Goal: Check status: Check status

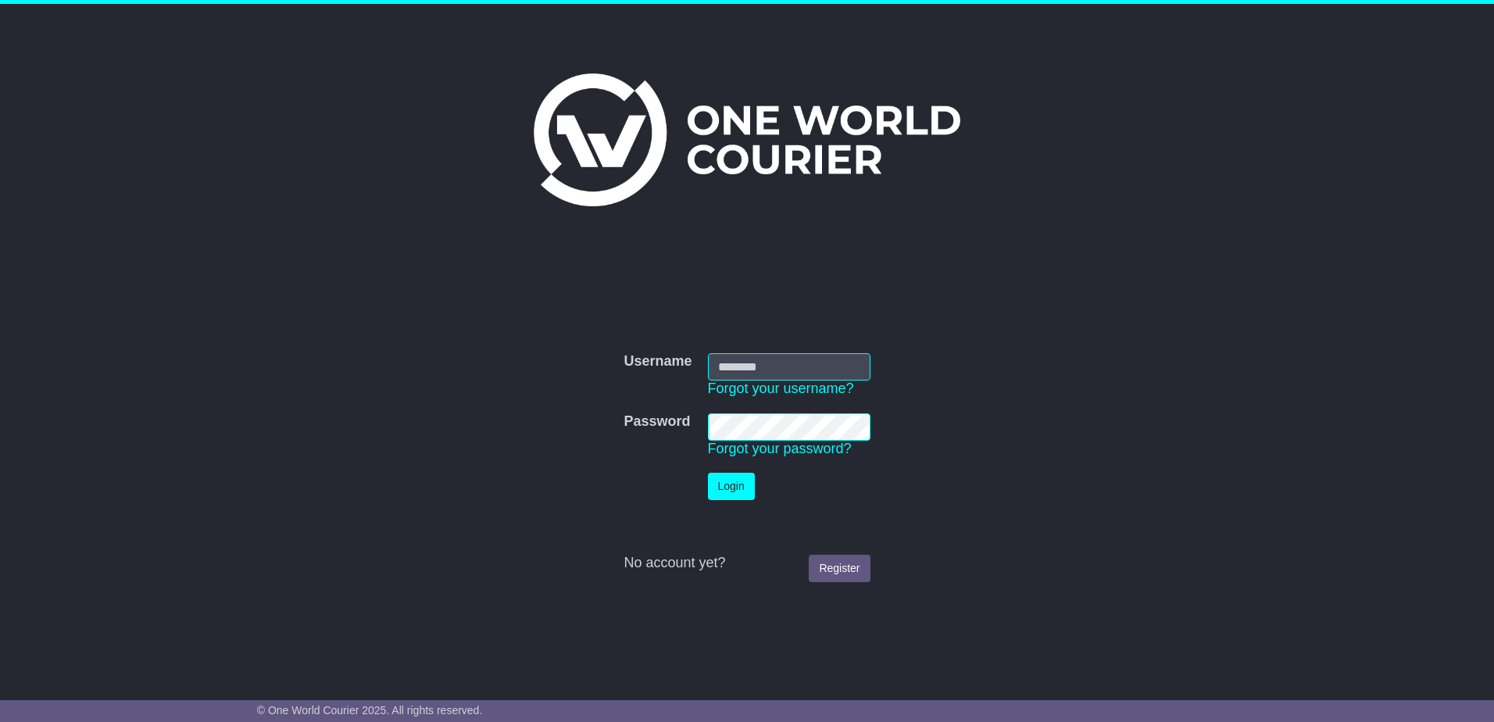
type input "**********"
click at [727, 495] on button "Login" at bounding box center [731, 486] width 47 height 27
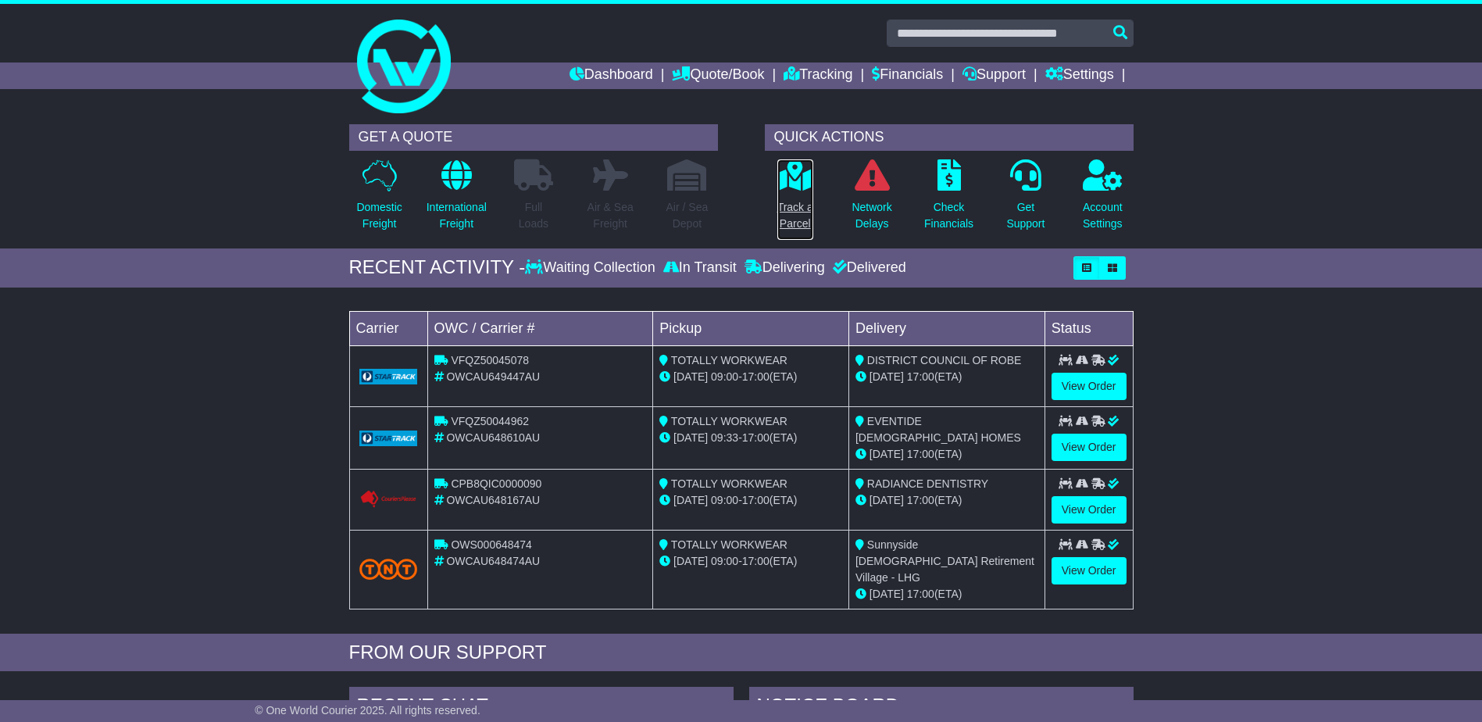
click at [793, 218] on p "Track a Parcel" at bounding box center [795, 215] width 36 height 33
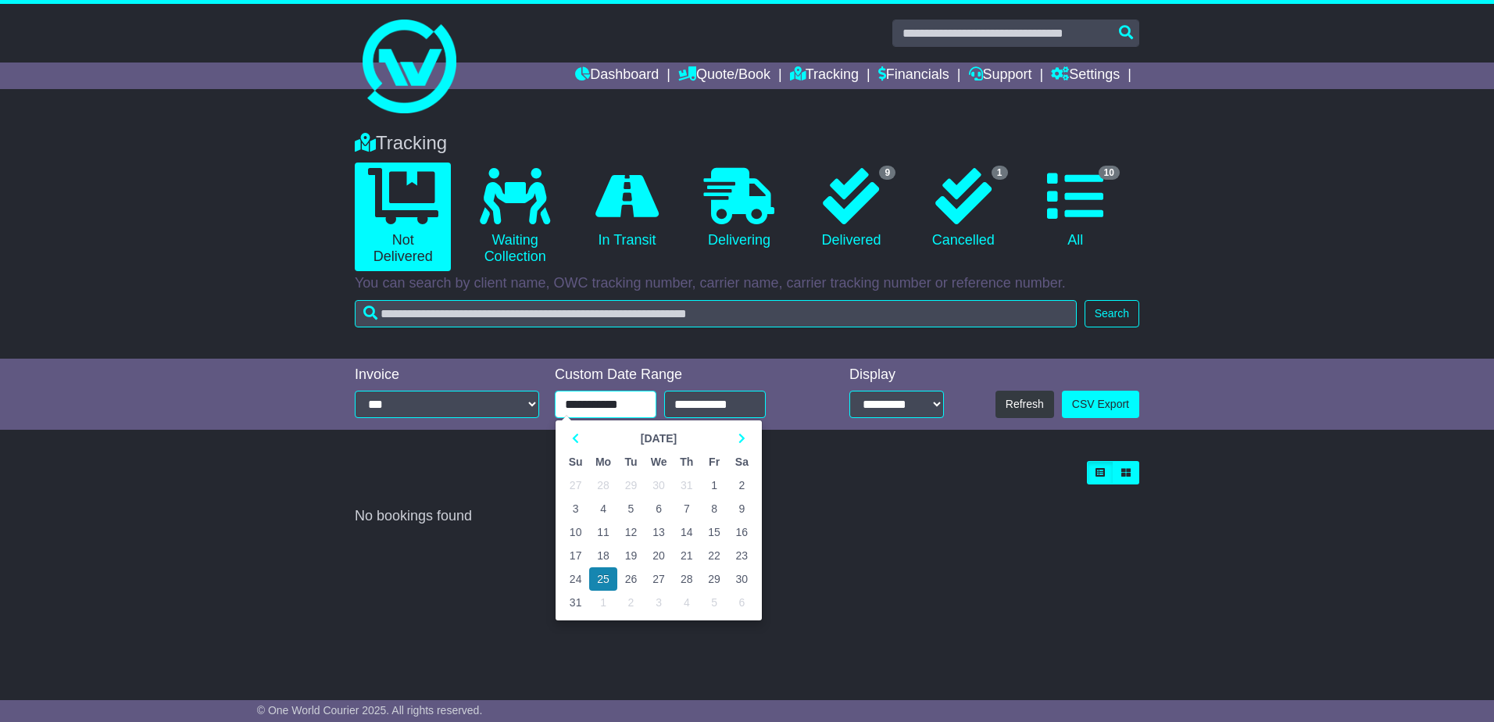
click at [635, 404] on input "**********" at bounding box center [606, 404] width 102 height 27
click at [574, 438] on icon at bounding box center [575, 438] width 7 height 11
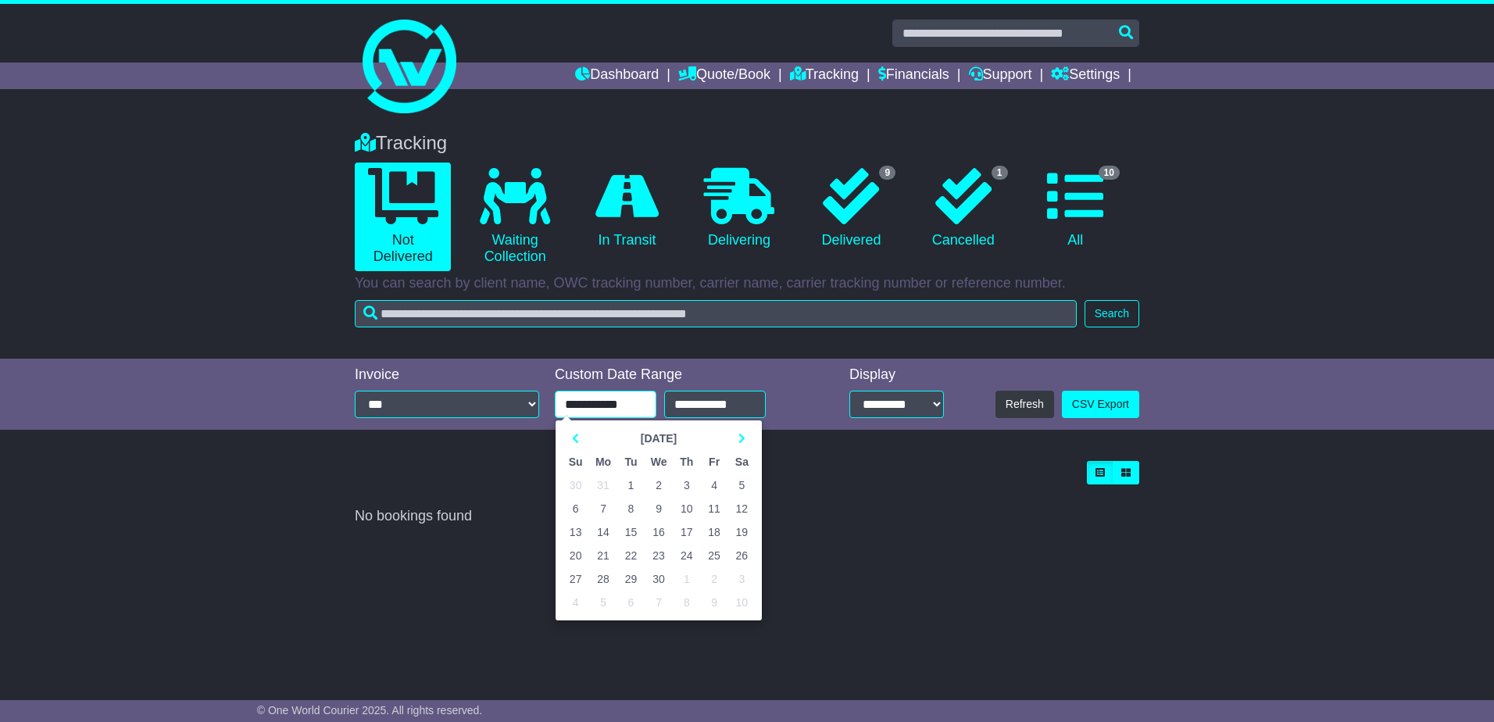
click at [627, 483] on td "1" at bounding box center [630, 484] width 27 height 23
type input "**********"
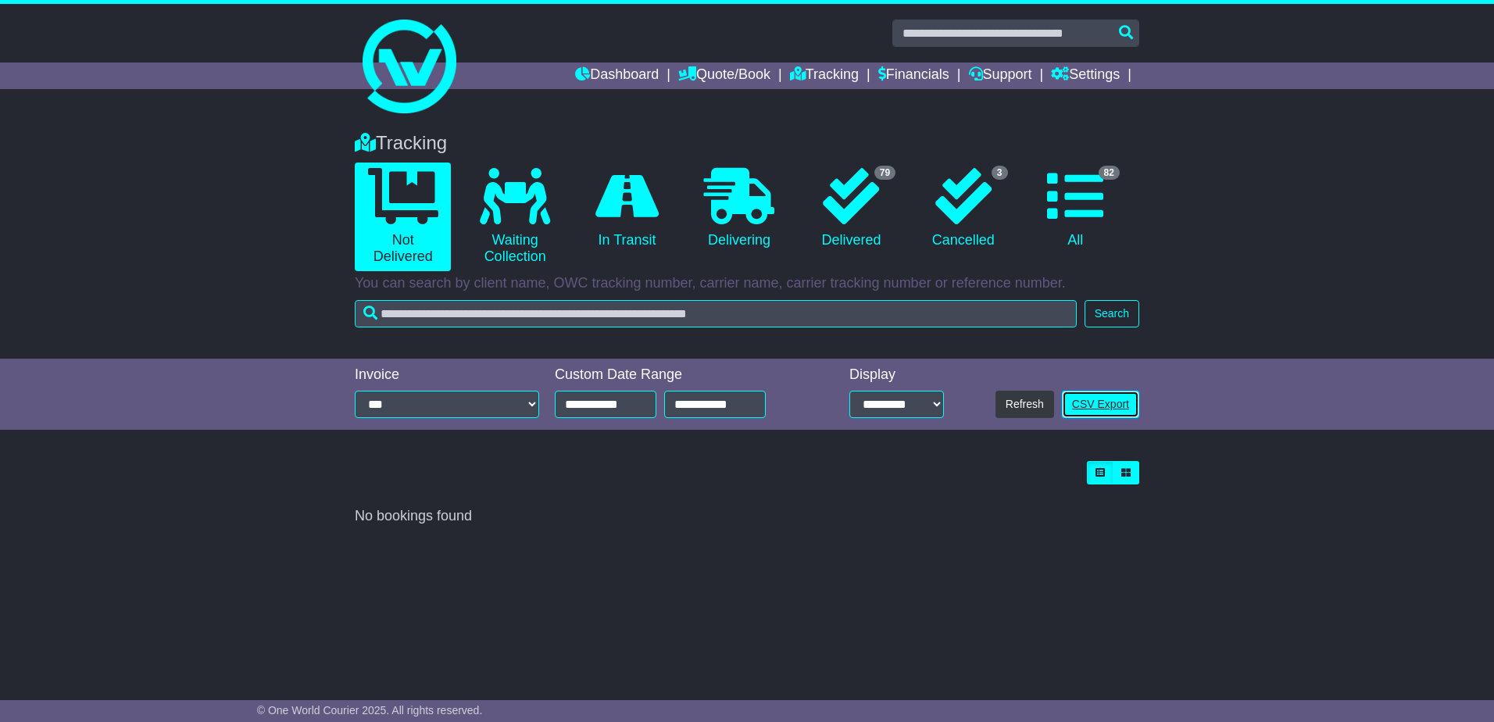
click at [1104, 409] on link "CSV Export" at bounding box center [1100, 404] width 77 height 27
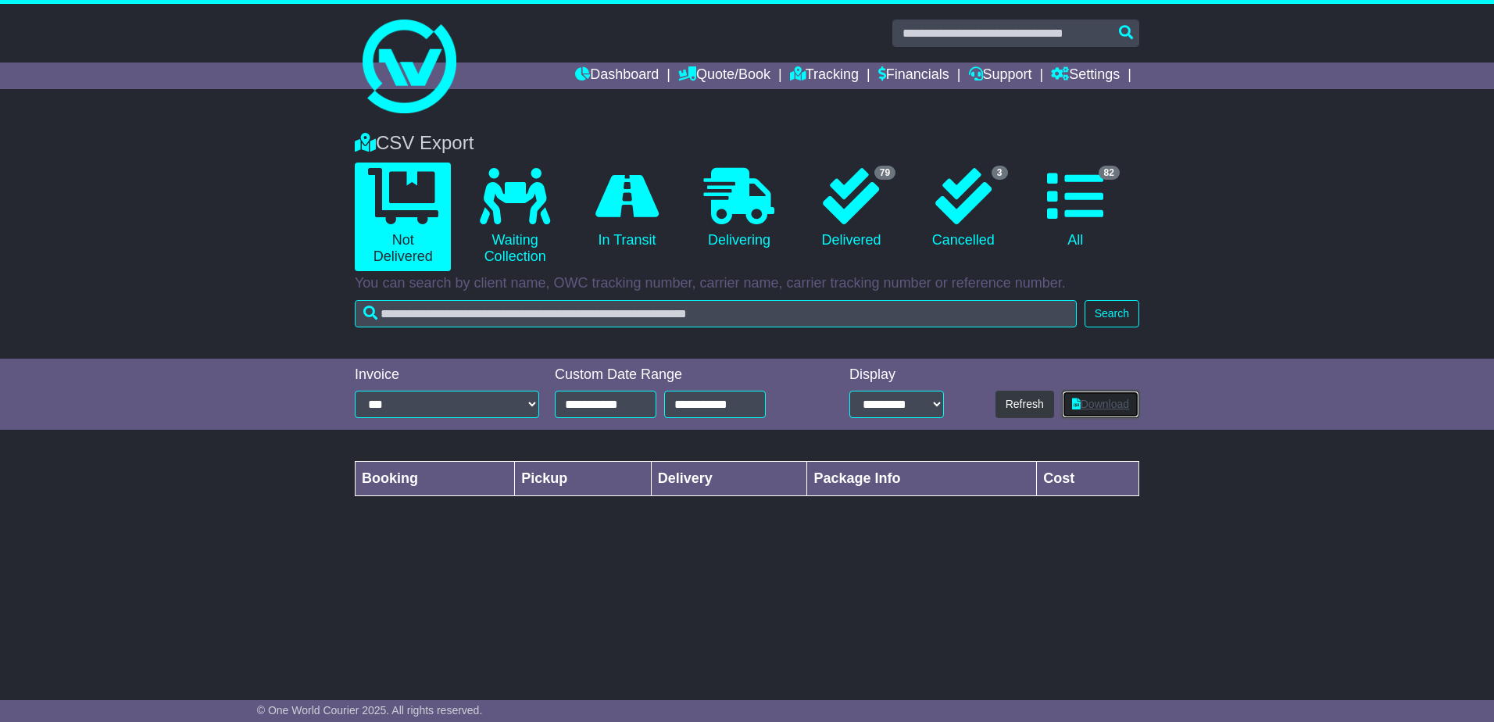
click at [1096, 405] on link "Download" at bounding box center [1100, 404] width 77 height 27
click at [855, 198] on icon at bounding box center [851, 196] width 56 height 56
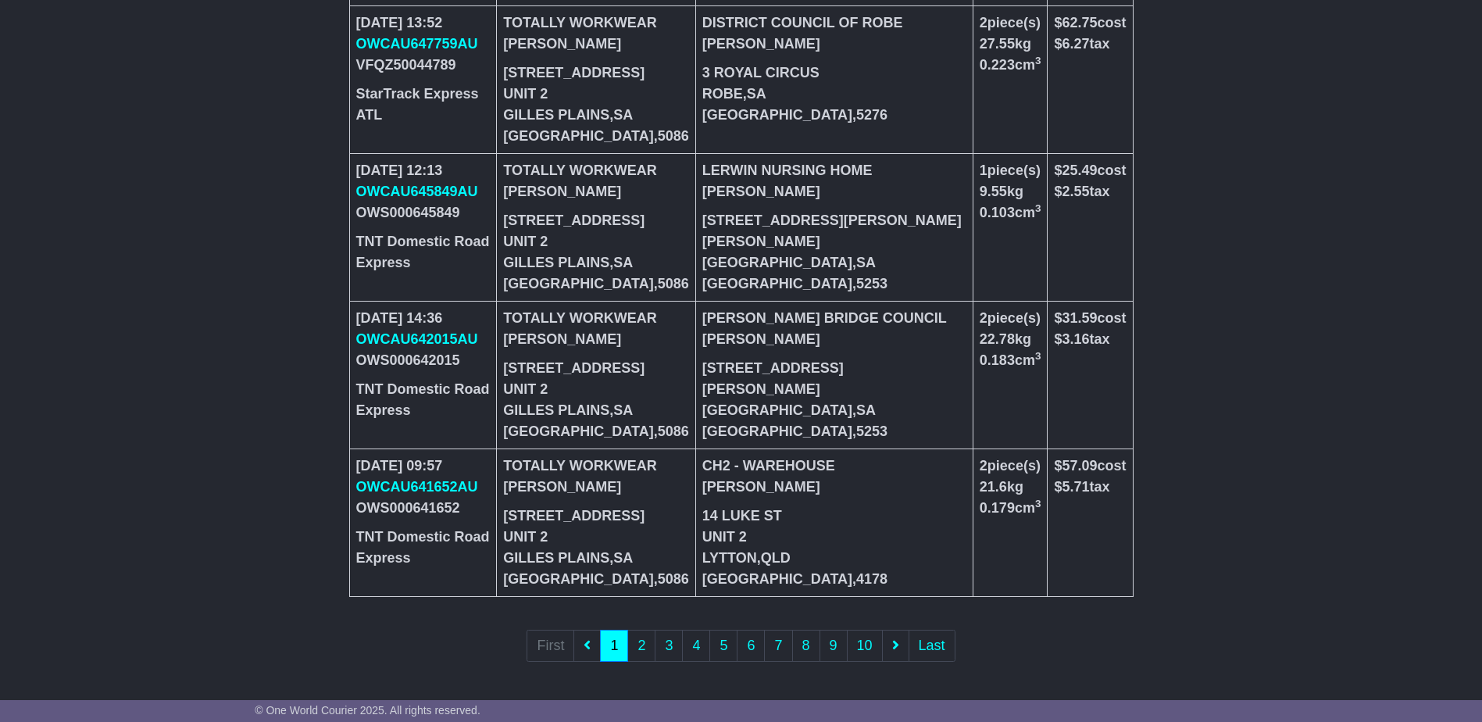
scroll to position [1270, 0]
click at [645, 648] on link "2" at bounding box center [641, 646] width 28 height 32
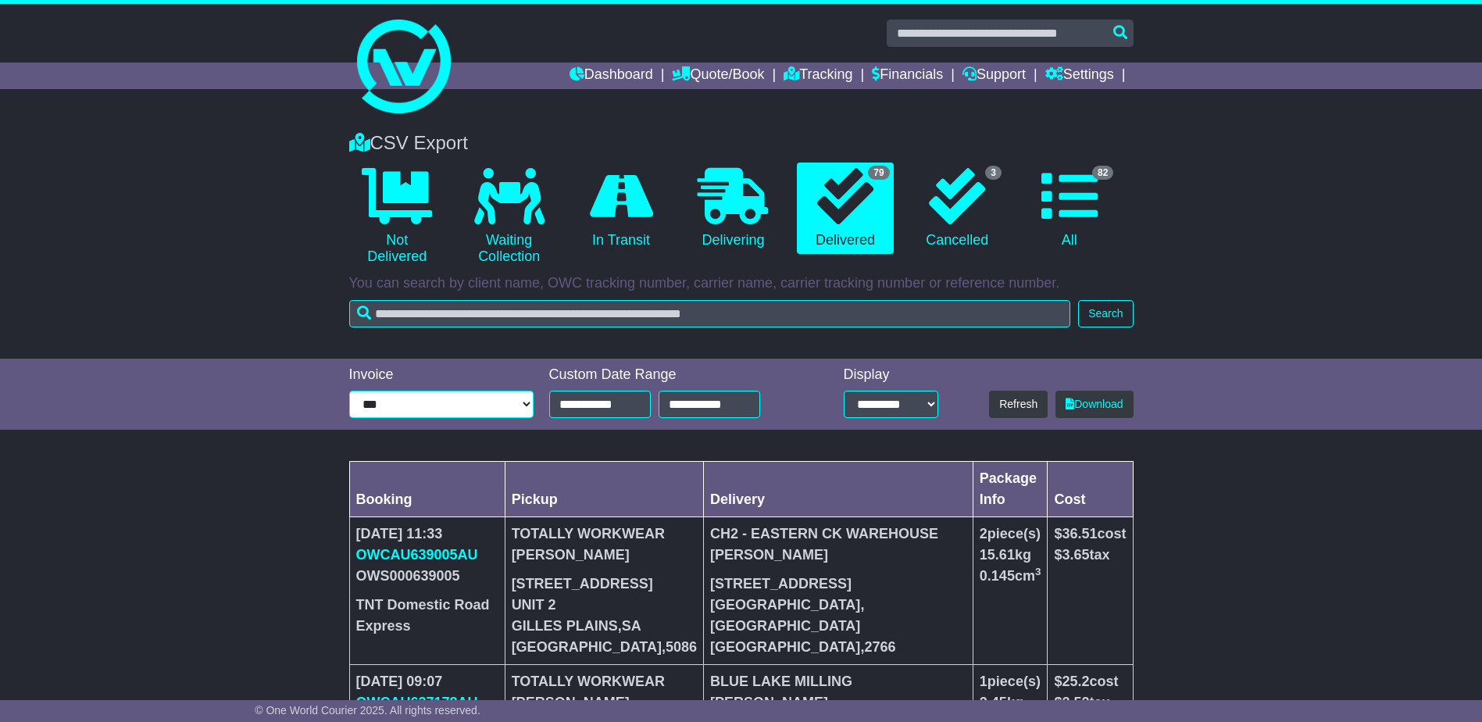
click at [528, 406] on select "**********" at bounding box center [441, 404] width 184 height 27
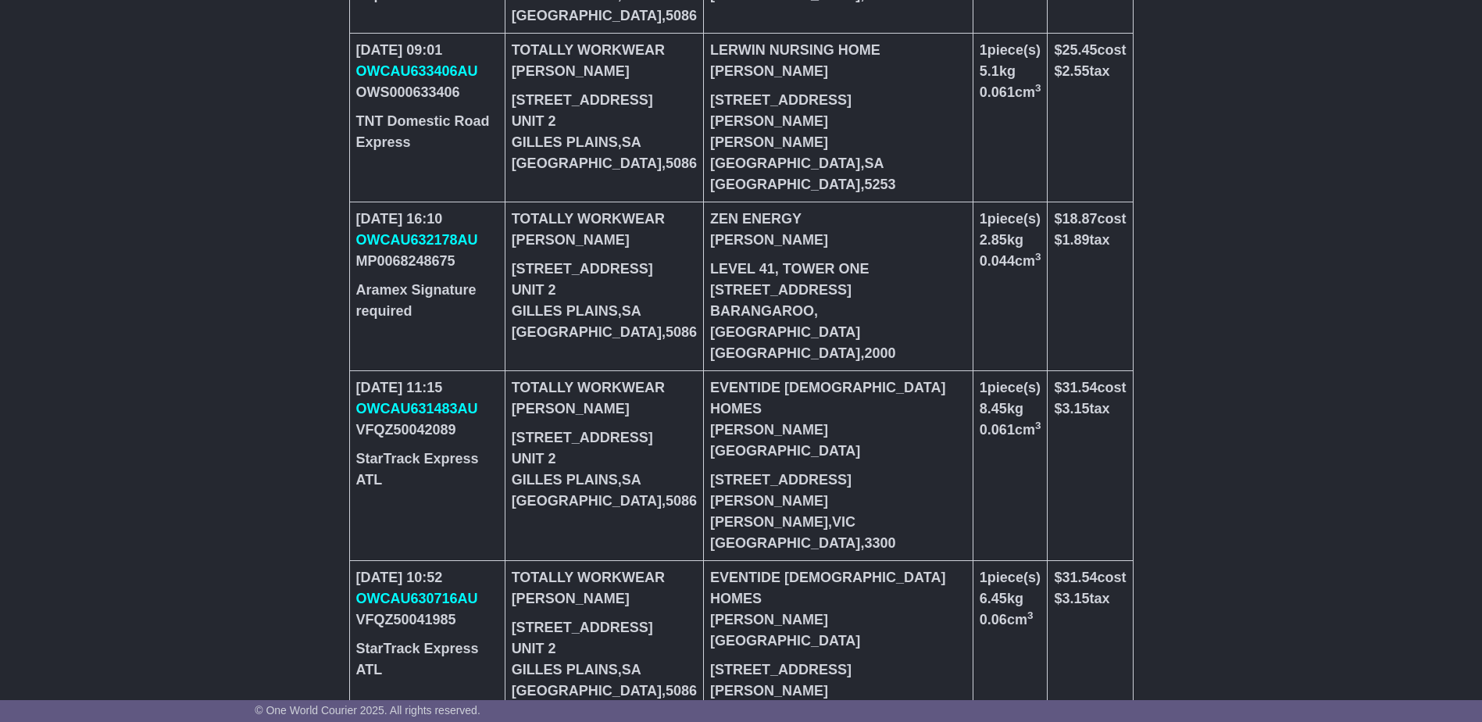
scroll to position [1102, 0]
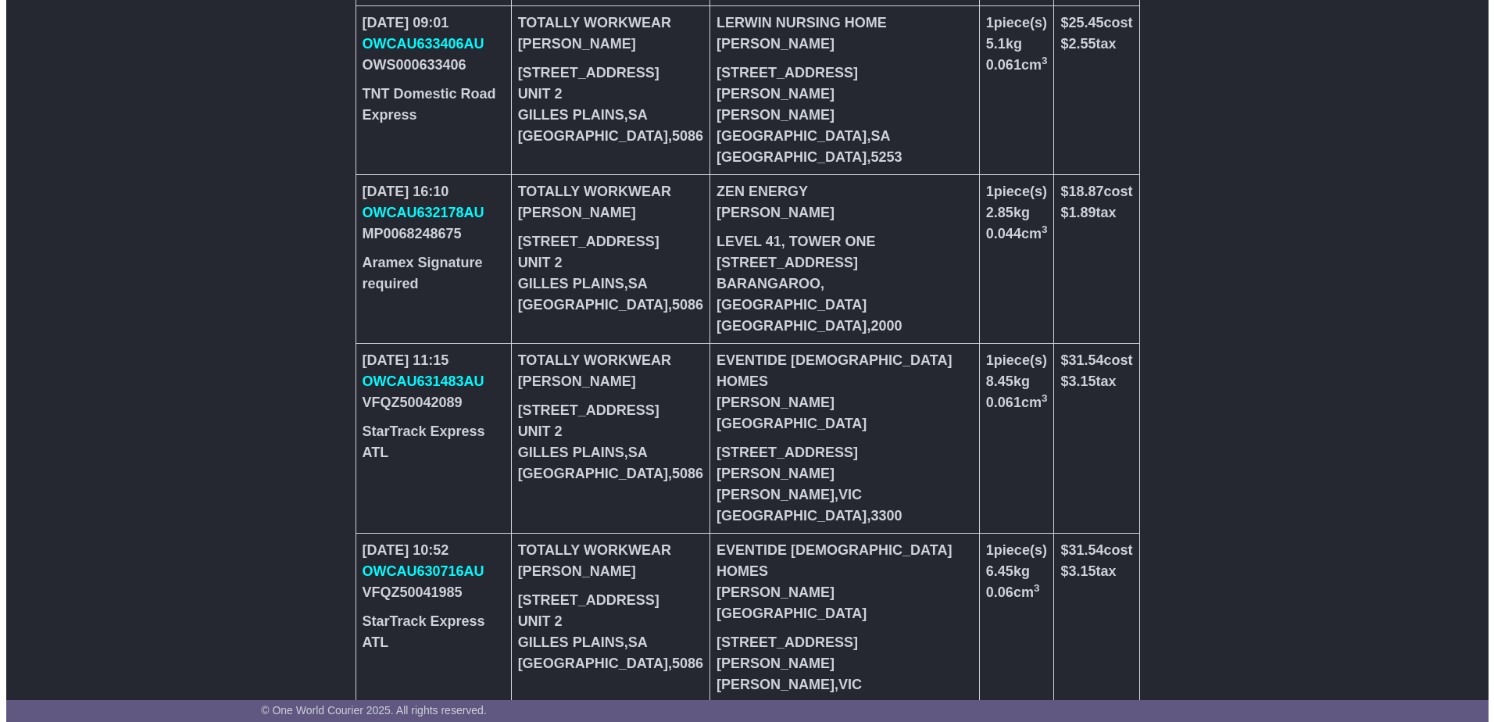
scroll to position [0, 0]
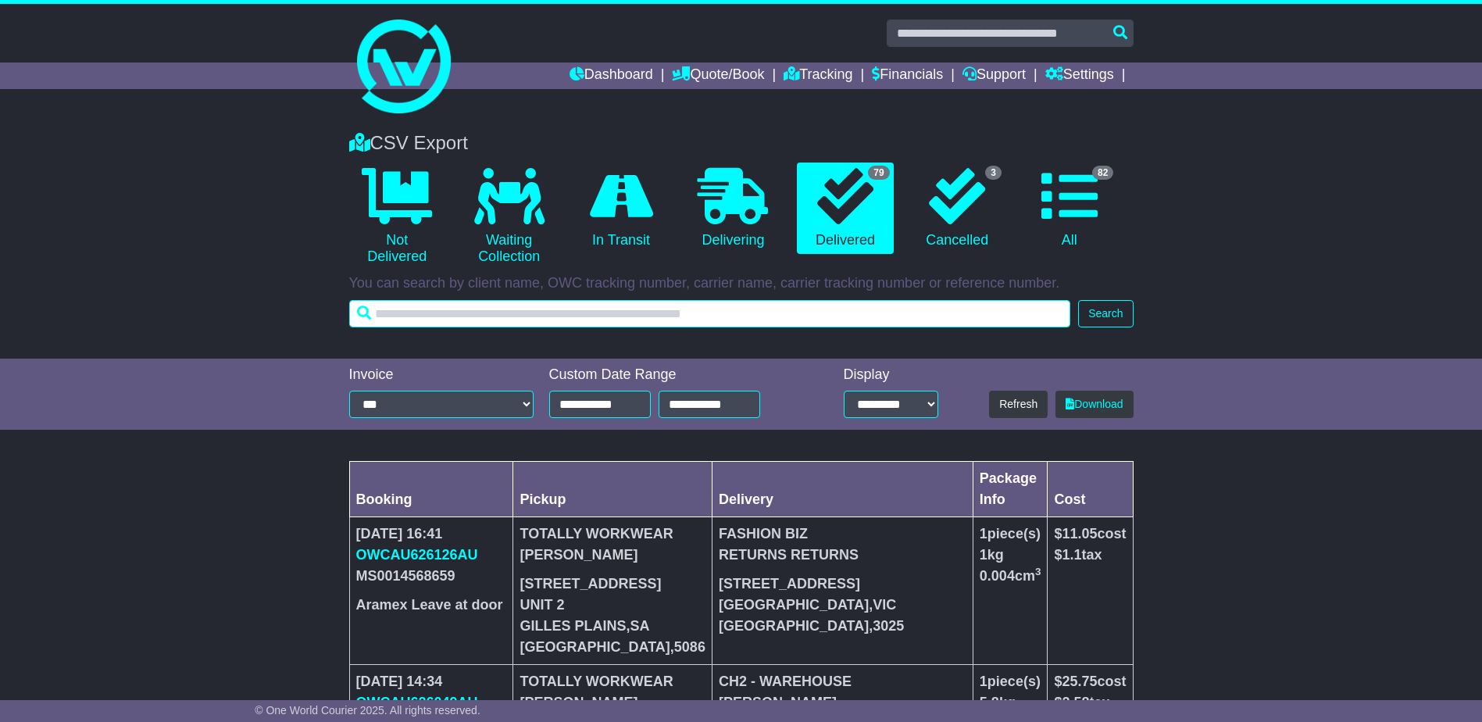
click at [417, 318] on input "text" at bounding box center [710, 313] width 722 height 27
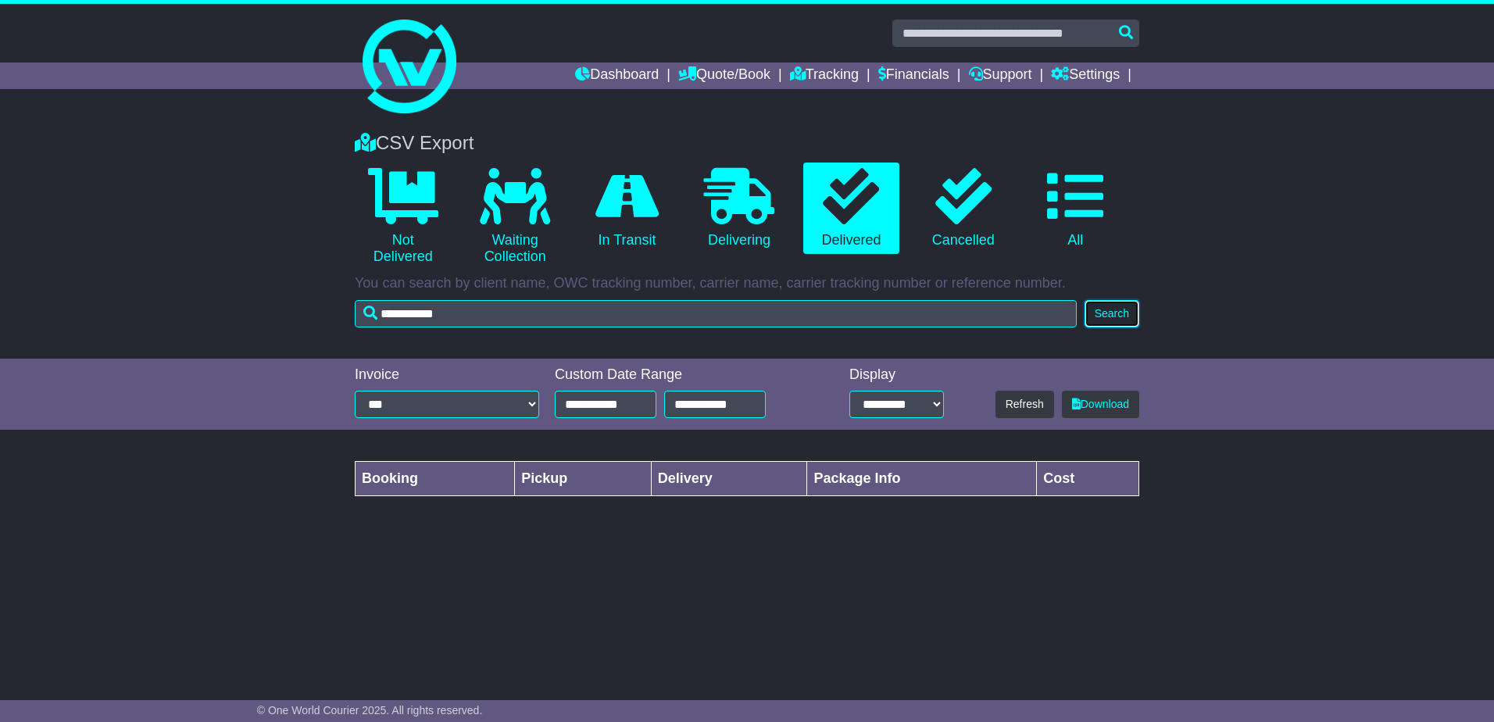
click at [1093, 320] on button "Search" at bounding box center [1112, 313] width 55 height 27
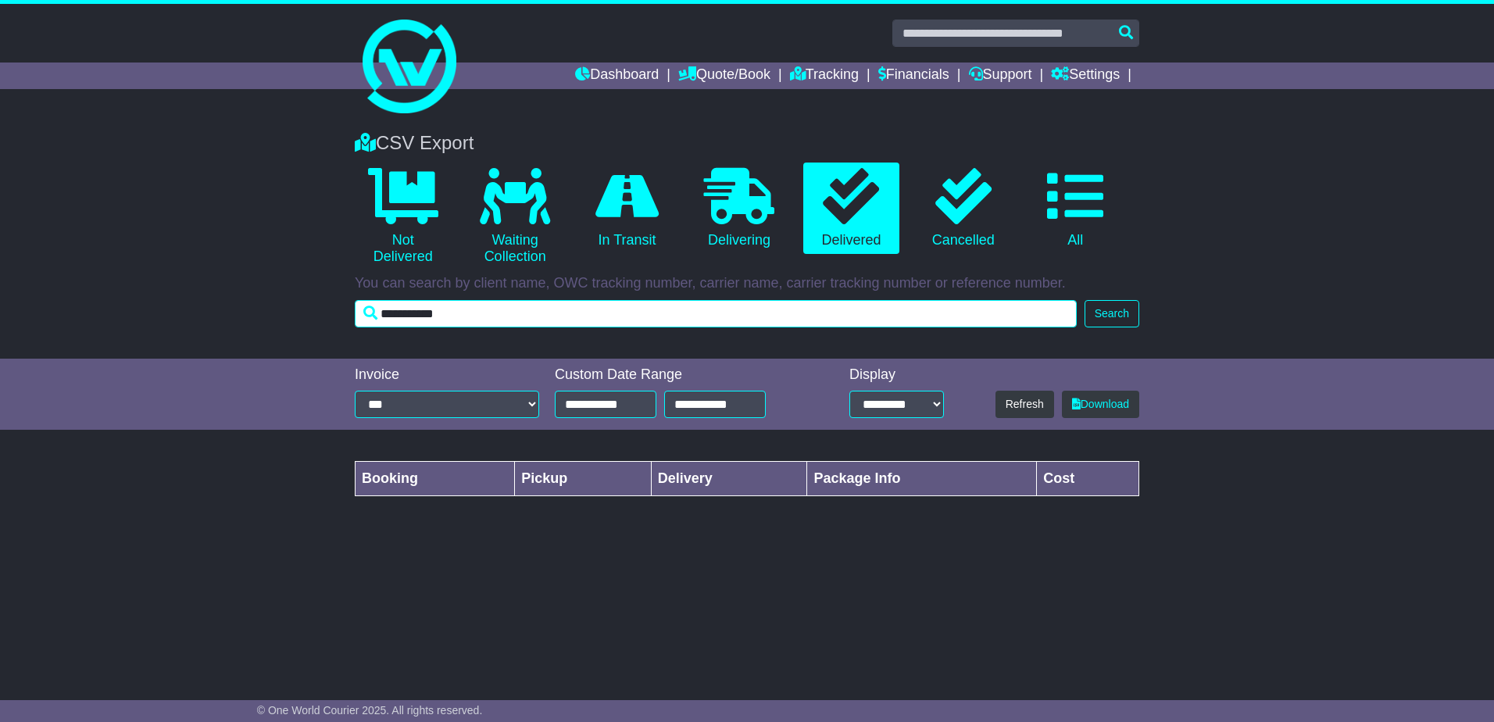
click at [408, 314] on input "**********" at bounding box center [716, 313] width 722 height 27
type input "*******"
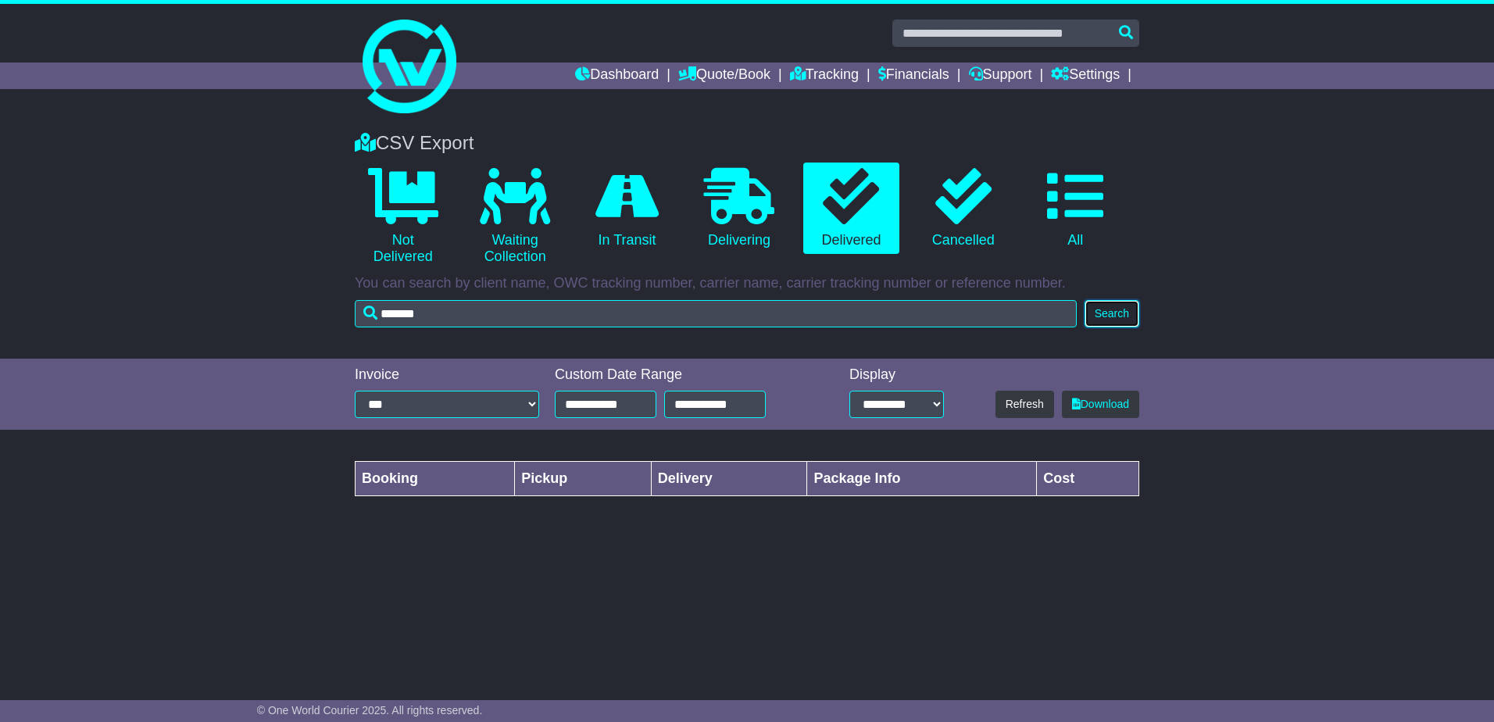
click at [1117, 312] on button "Search" at bounding box center [1112, 313] width 55 height 27
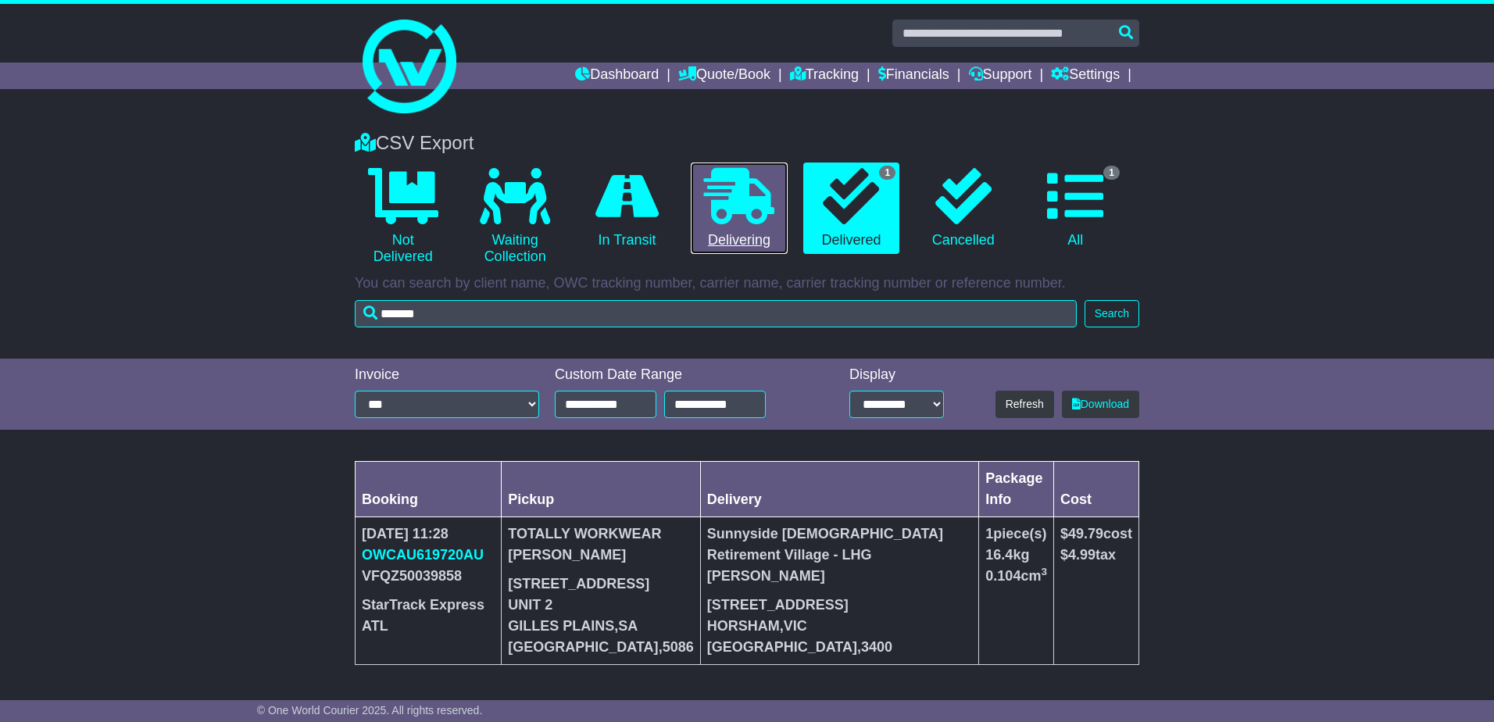
click at [745, 234] on link "0 Delivering" at bounding box center [739, 209] width 96 height 92
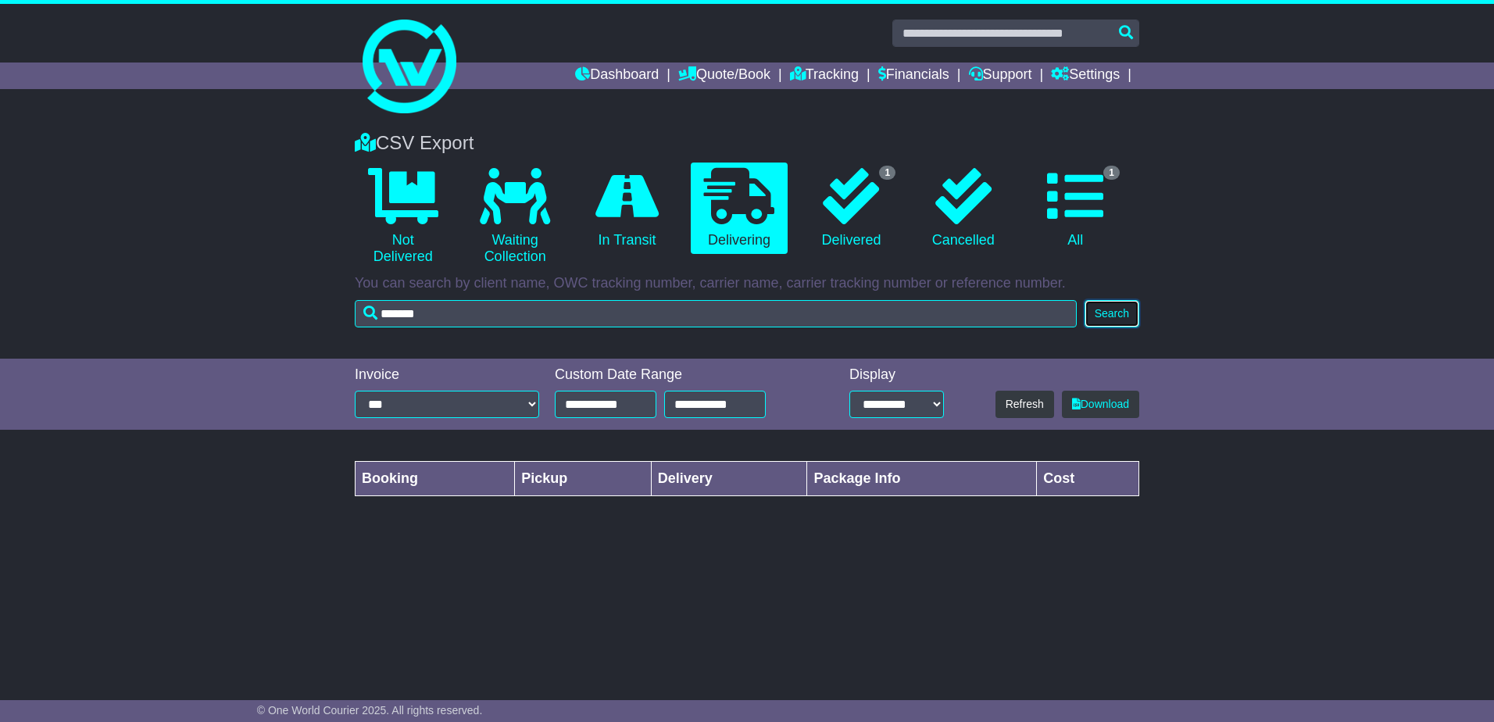
click at [1103, 319] on button "Search" at bounding box center [1112, 313] width 55 height 27
click at [1114, 316] on button "Search" at bounding box center [1112, 313] width 55 height 27
click at [639, 236] on link "0 In Transit" at bounding box center [627, 209] width 96 height 92
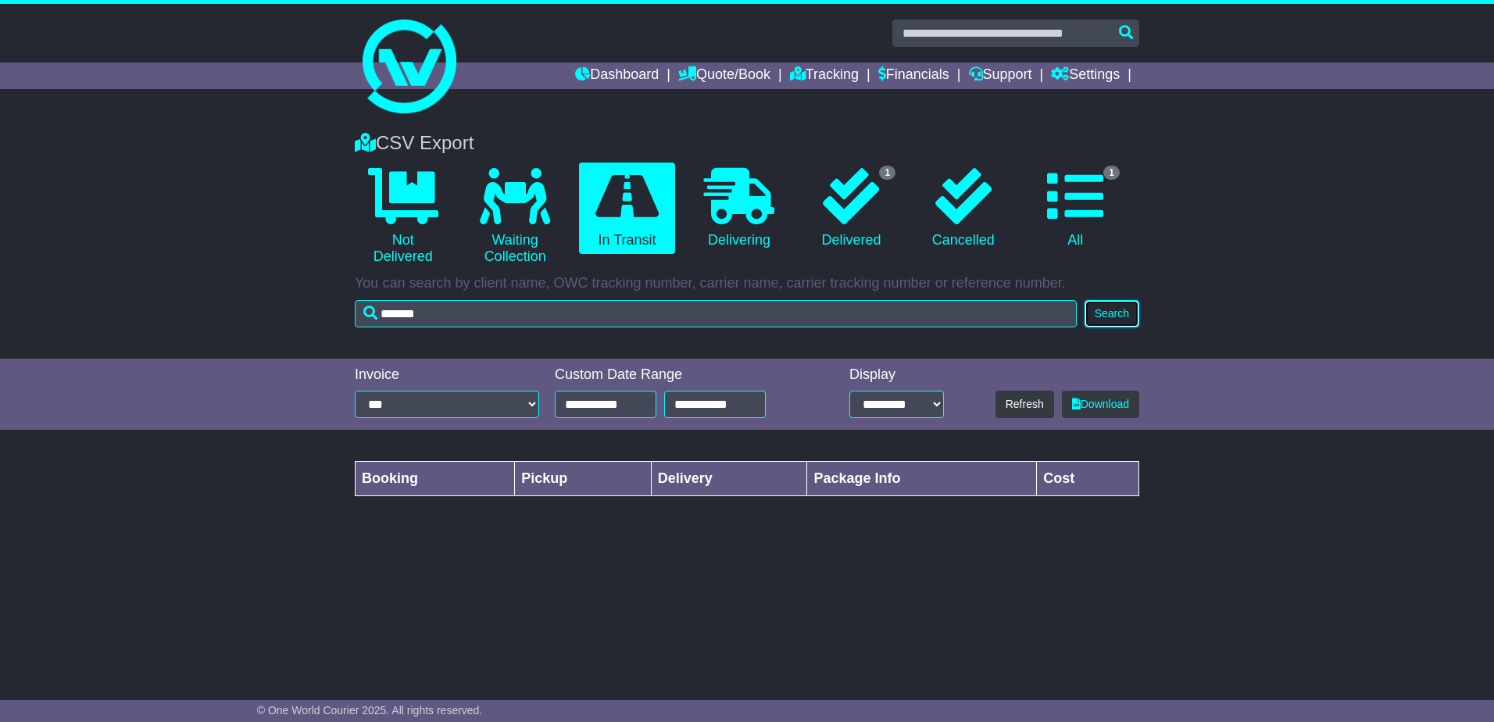
click at [1100, 312] on button "Search" at bounding box center [1112, 313] width 55 height 27
click at [1119, 315] on button "Search" at bounding box center [1112, 313] width 55 height 27
click at [1089, 217] on icon at bounding box center [1075, 196] width 56 height 56
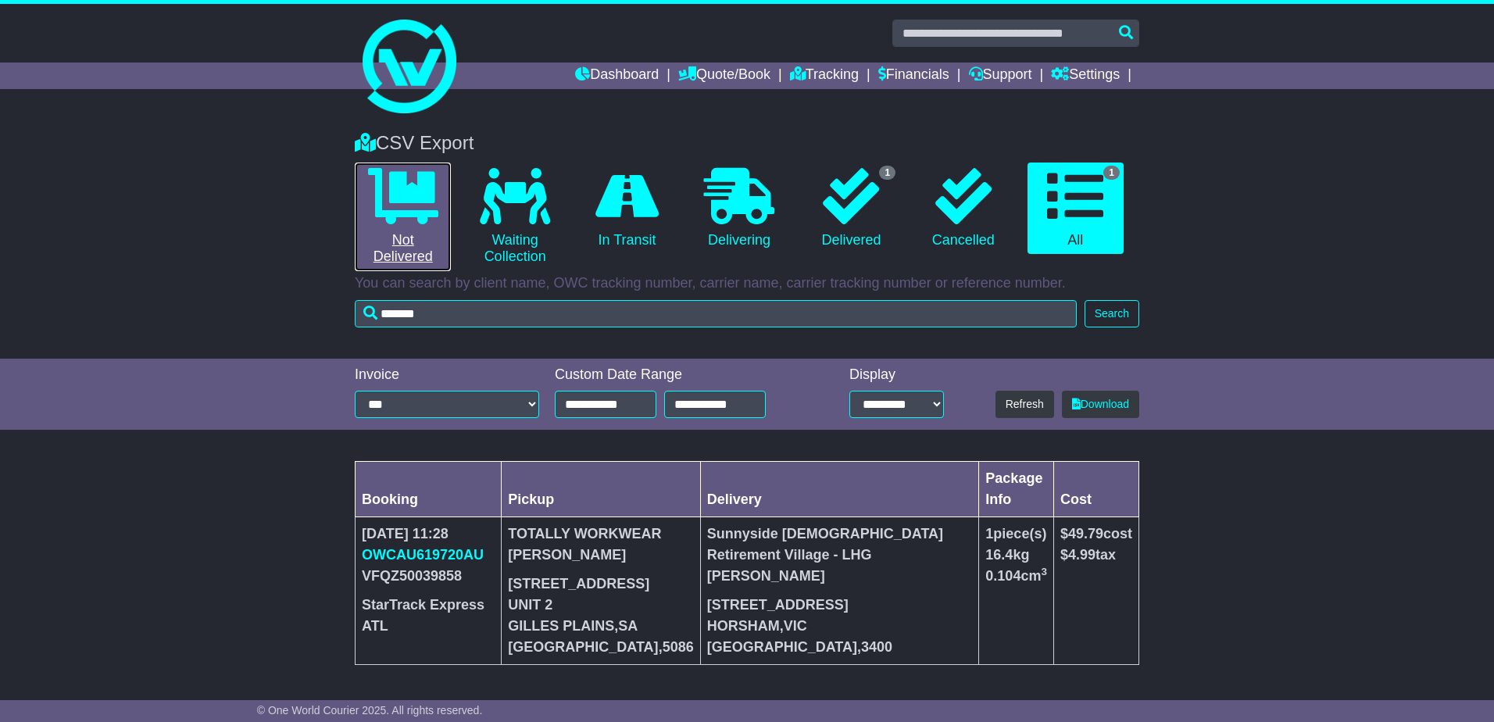
click at [417, 226] on link "0 Not Delivered" at bounding box center [403, 217] width 96 height 109
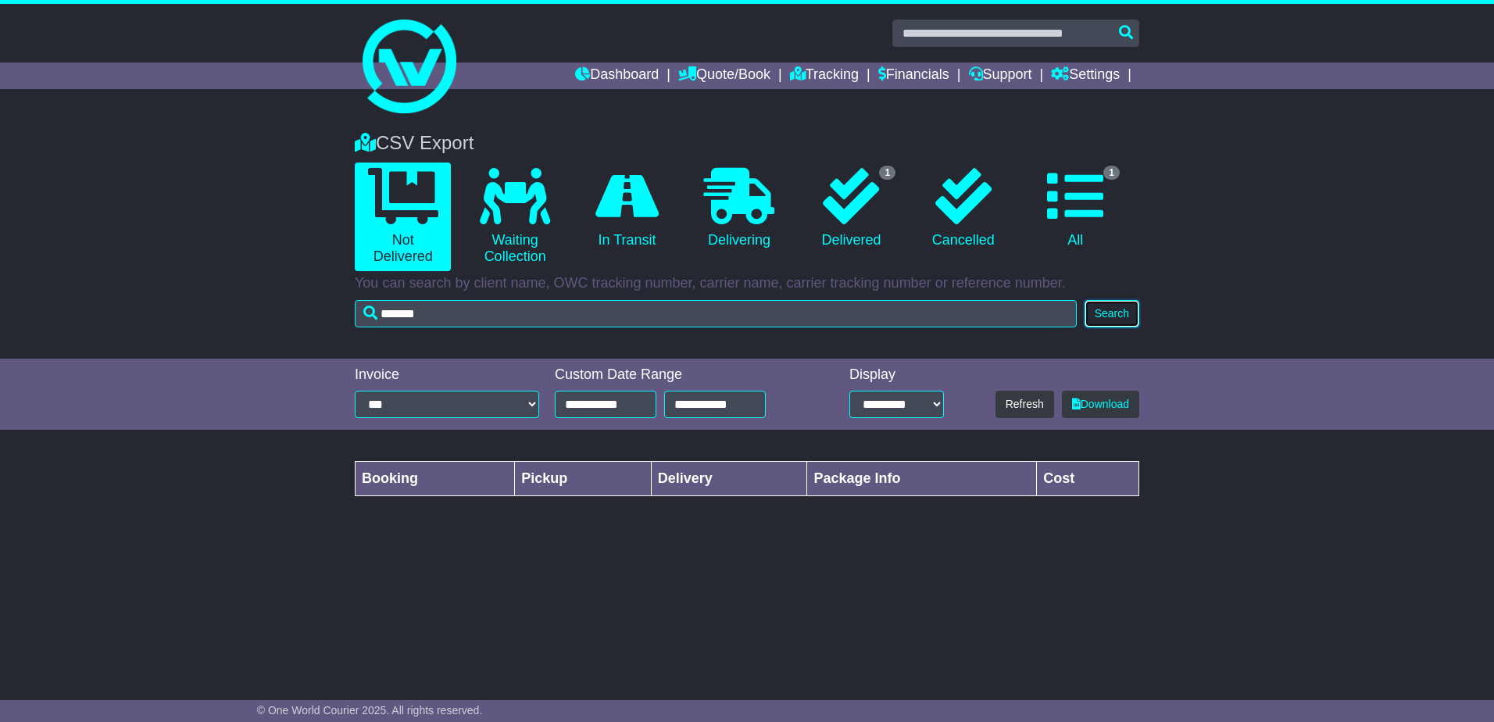
click at [1109, 316] on button "Search" at bounding box center [1112, 313] width 55 height 27
click at [957, 230] on link "0 Cancelled" at bounding box center [963, 209] width 96 height 92
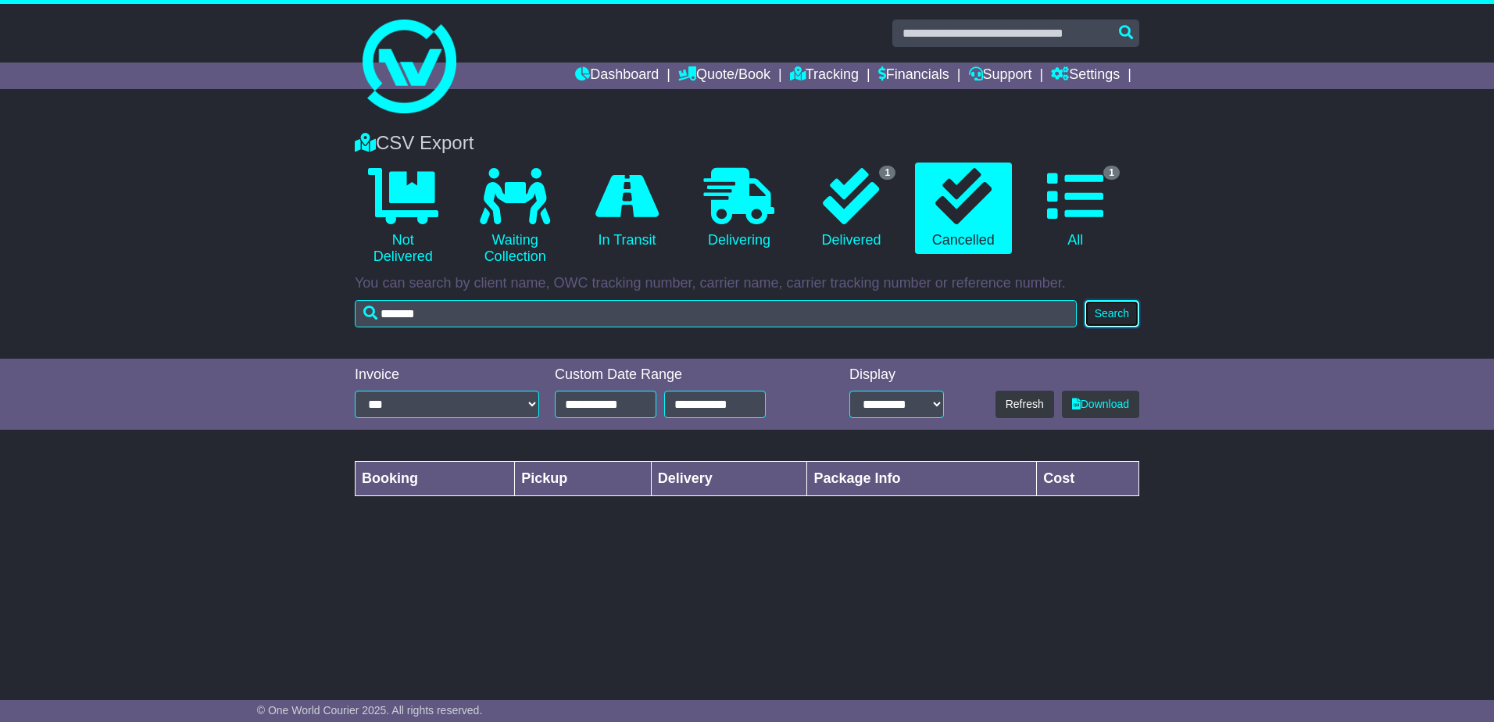
click at [1114, 315] on button "Search" at bounding box center [1112, 313] width 55 height 27
click at [629, 239] on link "0 In Transit" at bounding box center [627, 209] width 96 height 92
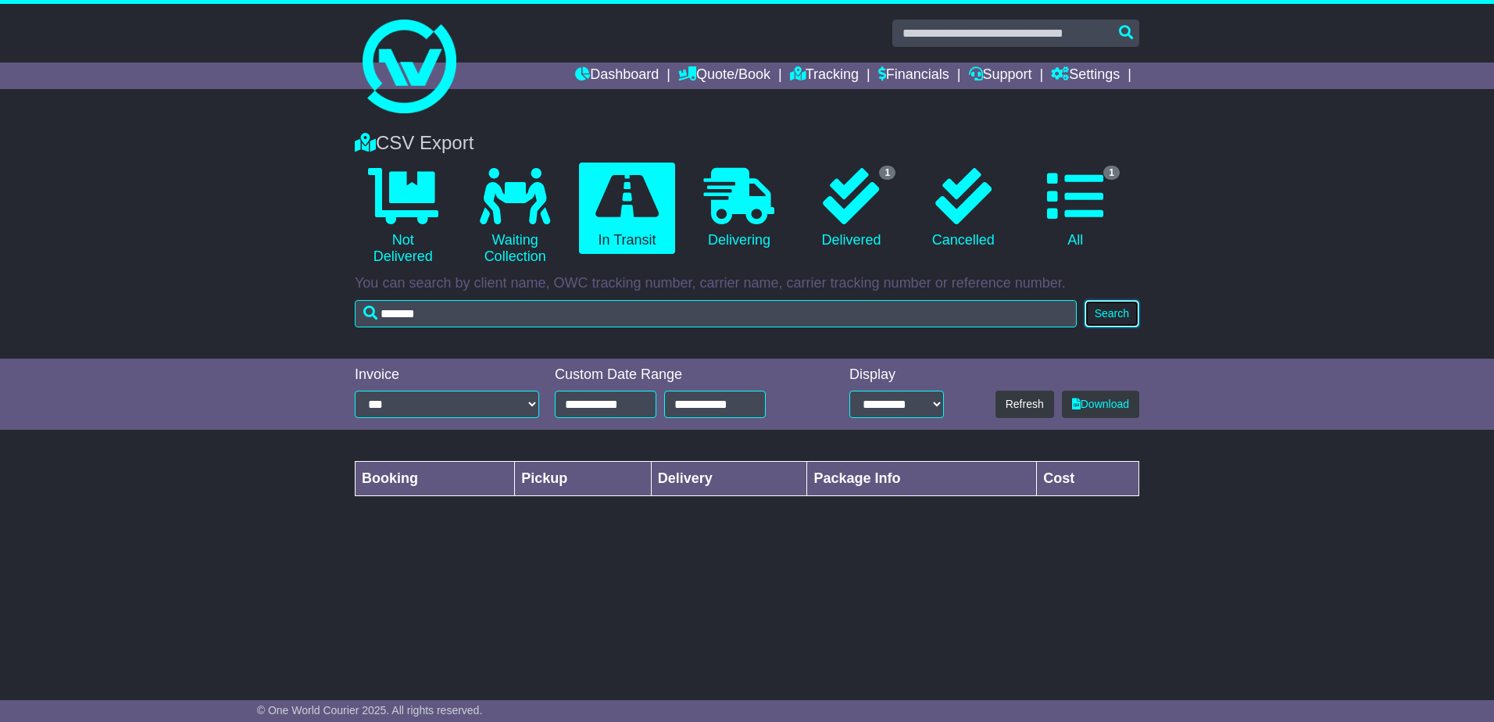
click at [1108, 324] on button "Search" at bounding box center [1112, 313] width 55 height 27
click at [1094, 191] on icon at bounding box center [1075, 196] width 56 height 56
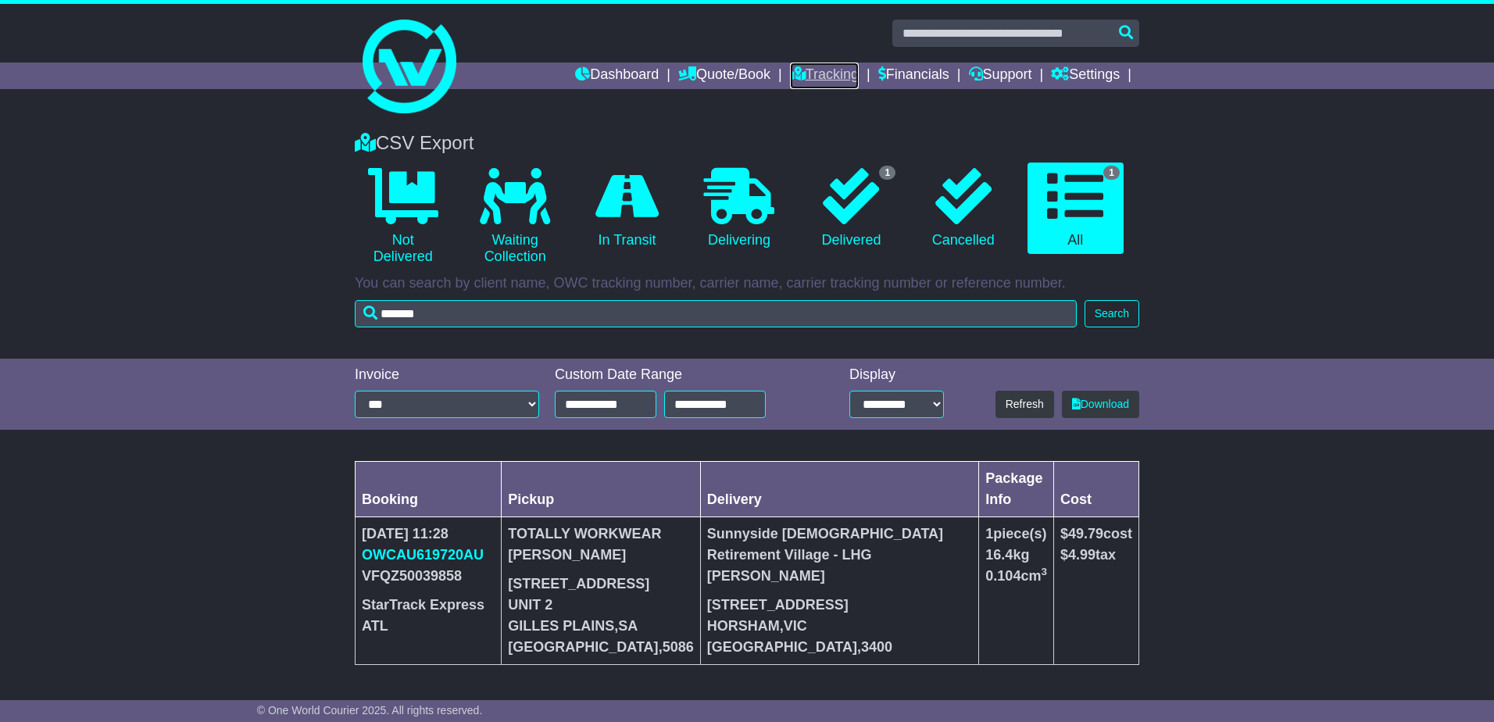
click at [825, 73] on link "Tracking" at bounding box center [824, 76] width 69 height 27
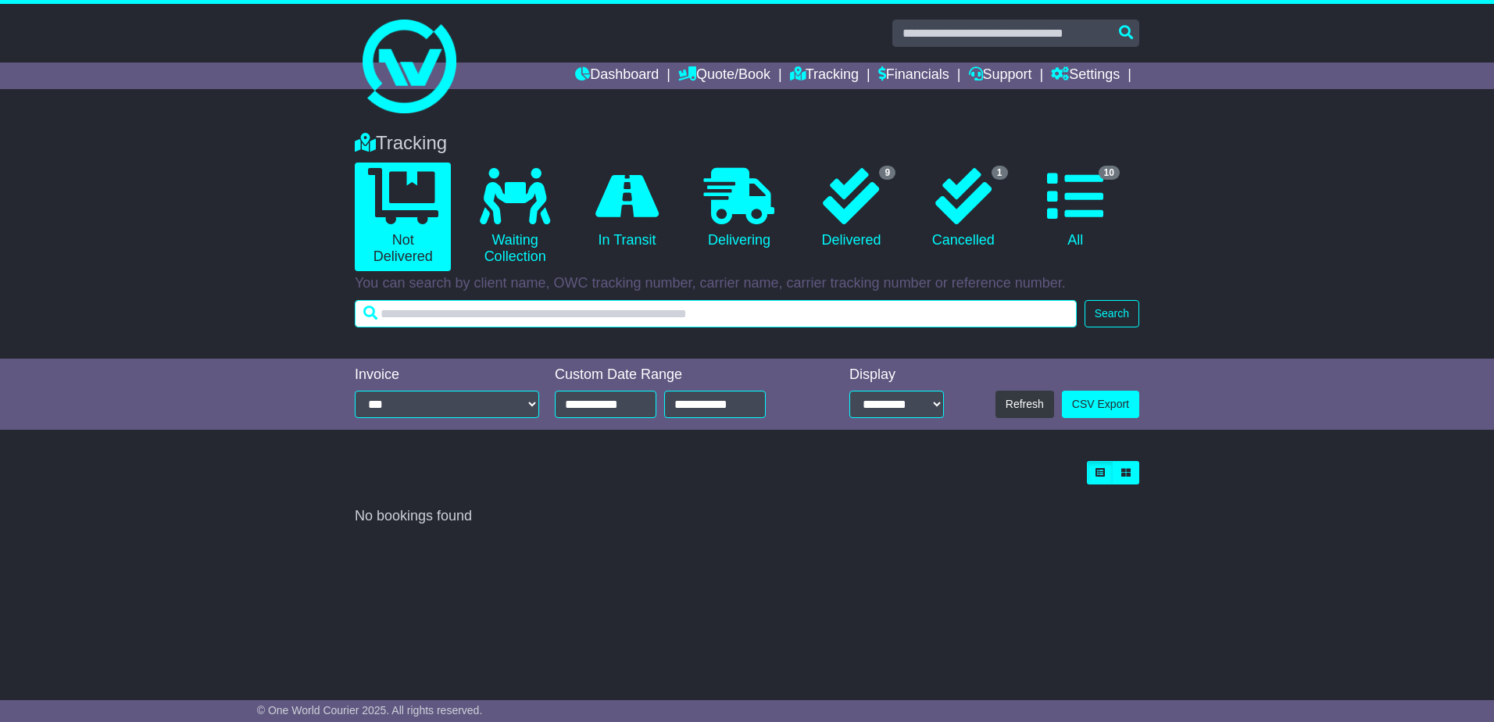
click at [420, 316] on input "text" at bounding box center [716, 313] width 722 height 27
type input "*******"
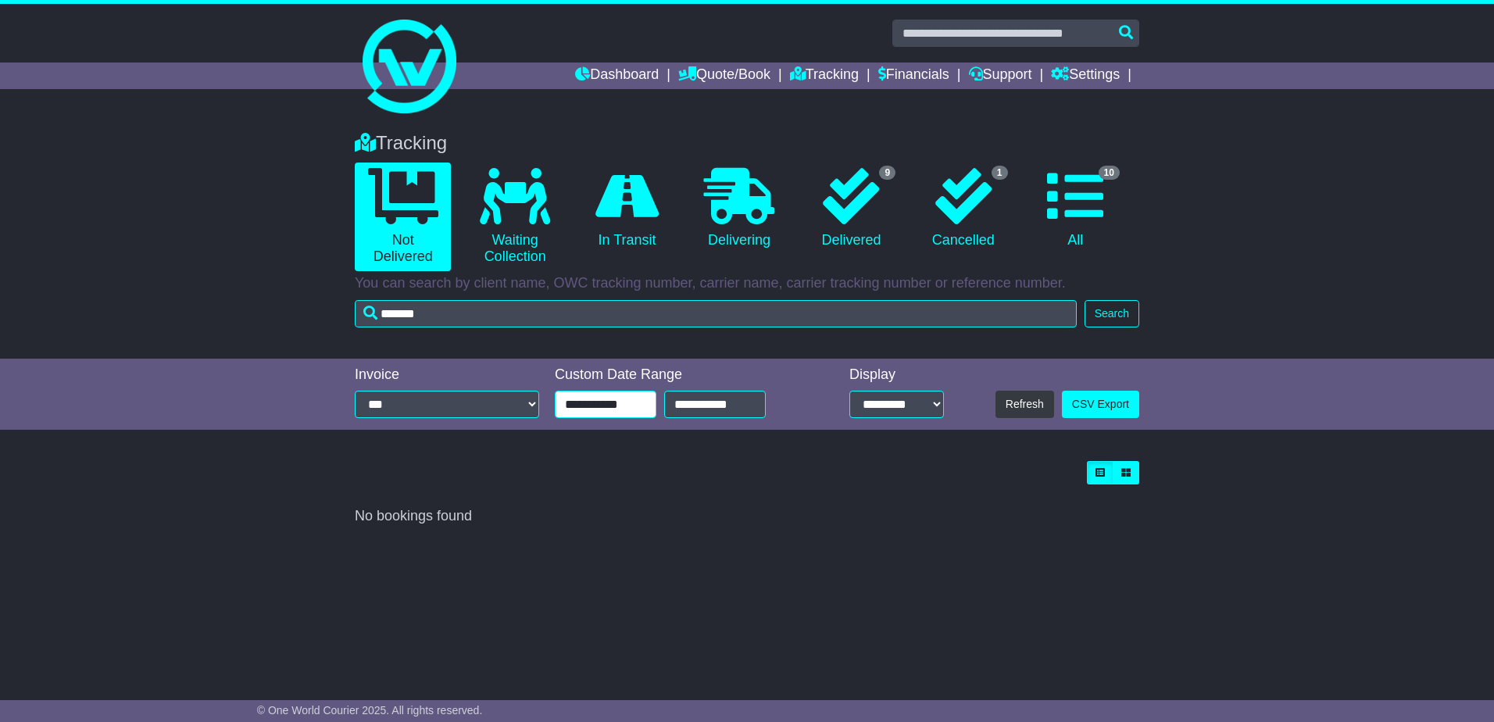
click at [627, 404] on input "**********" at bounding box center [606, 404] width 102 height 27
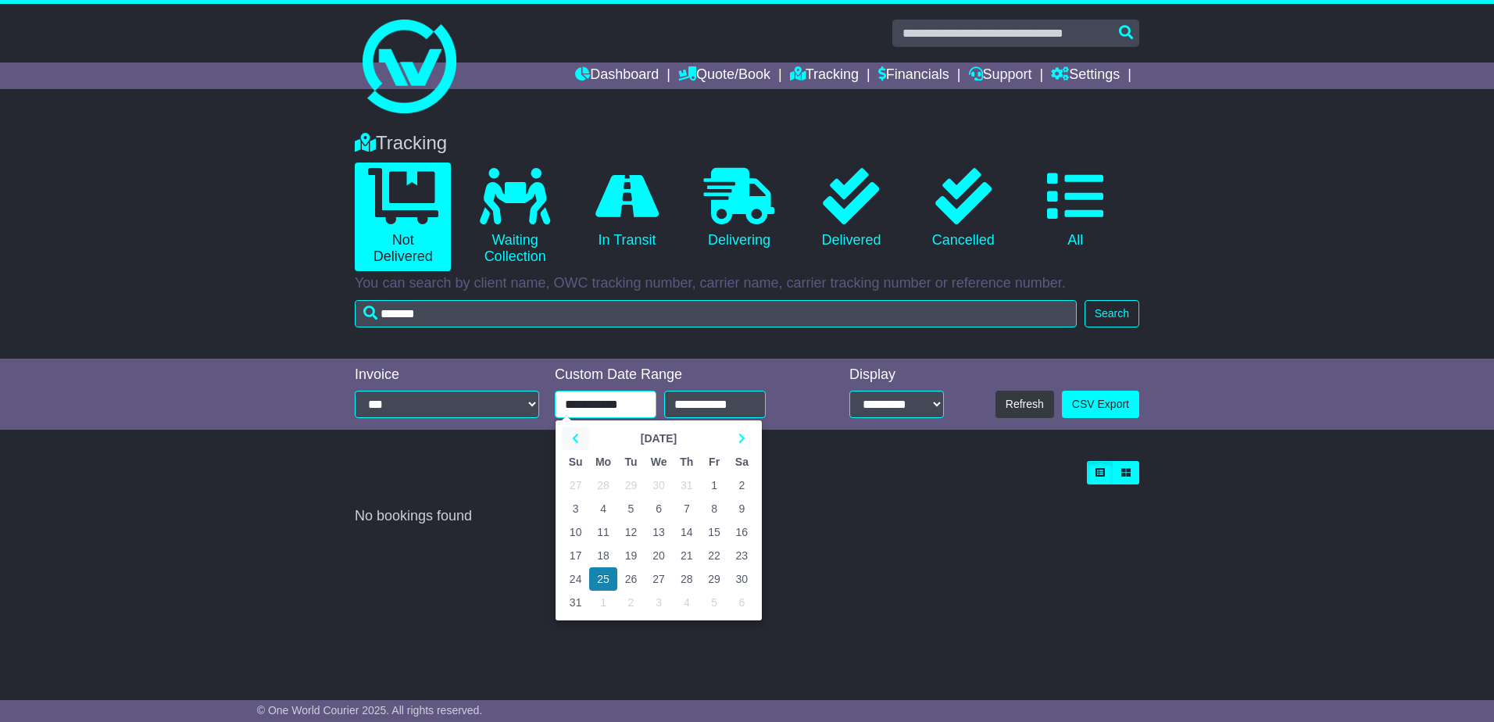
click at [571, 441] on th at bounding box center [575, 438] width 27 height 23
click at [571, 440] on th at bounding box center [575, 438] width 27 height 23
click at [570, 481] on td "1" at bounding box center [575, 484] width 27 height 23
type input "**********"
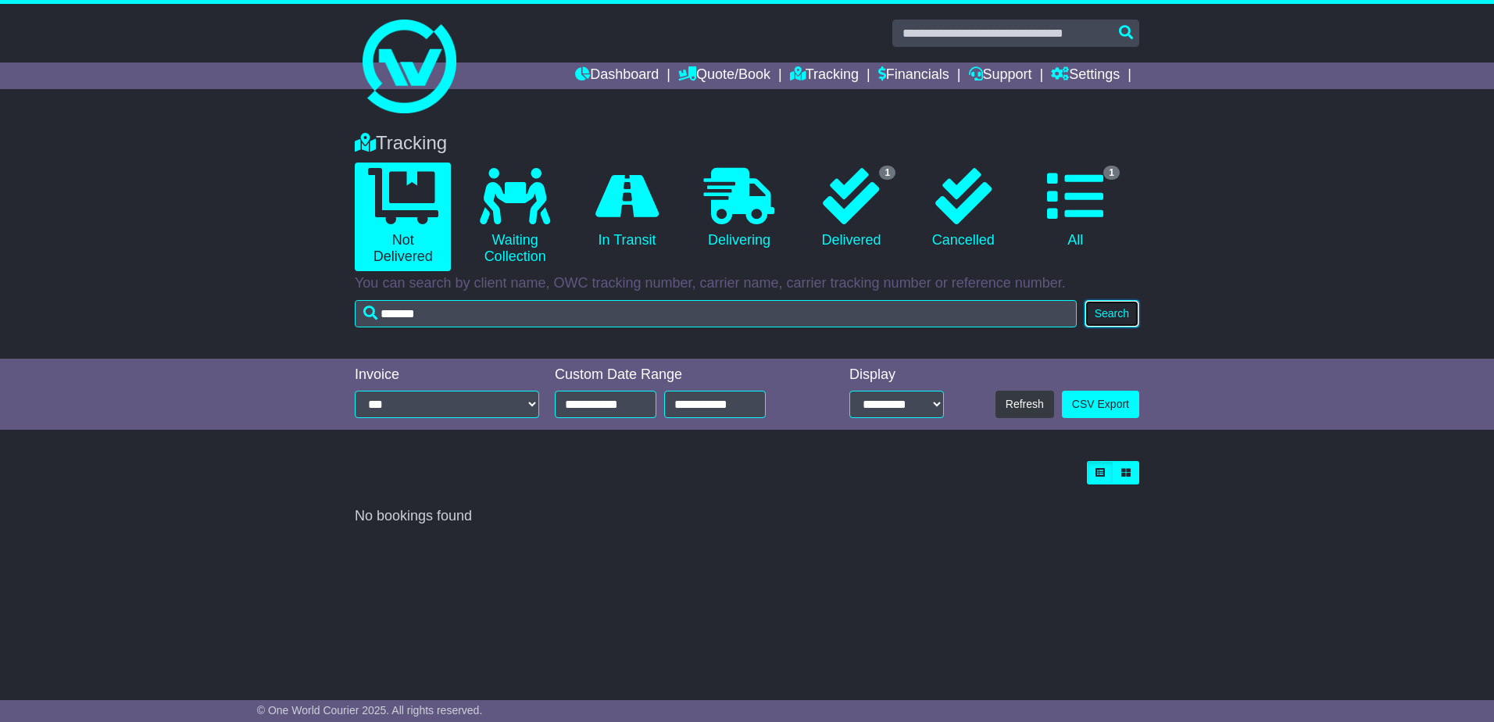
click at [1116, 316] on button "Search" at bounding box center [1112, 313] width 55 height 27
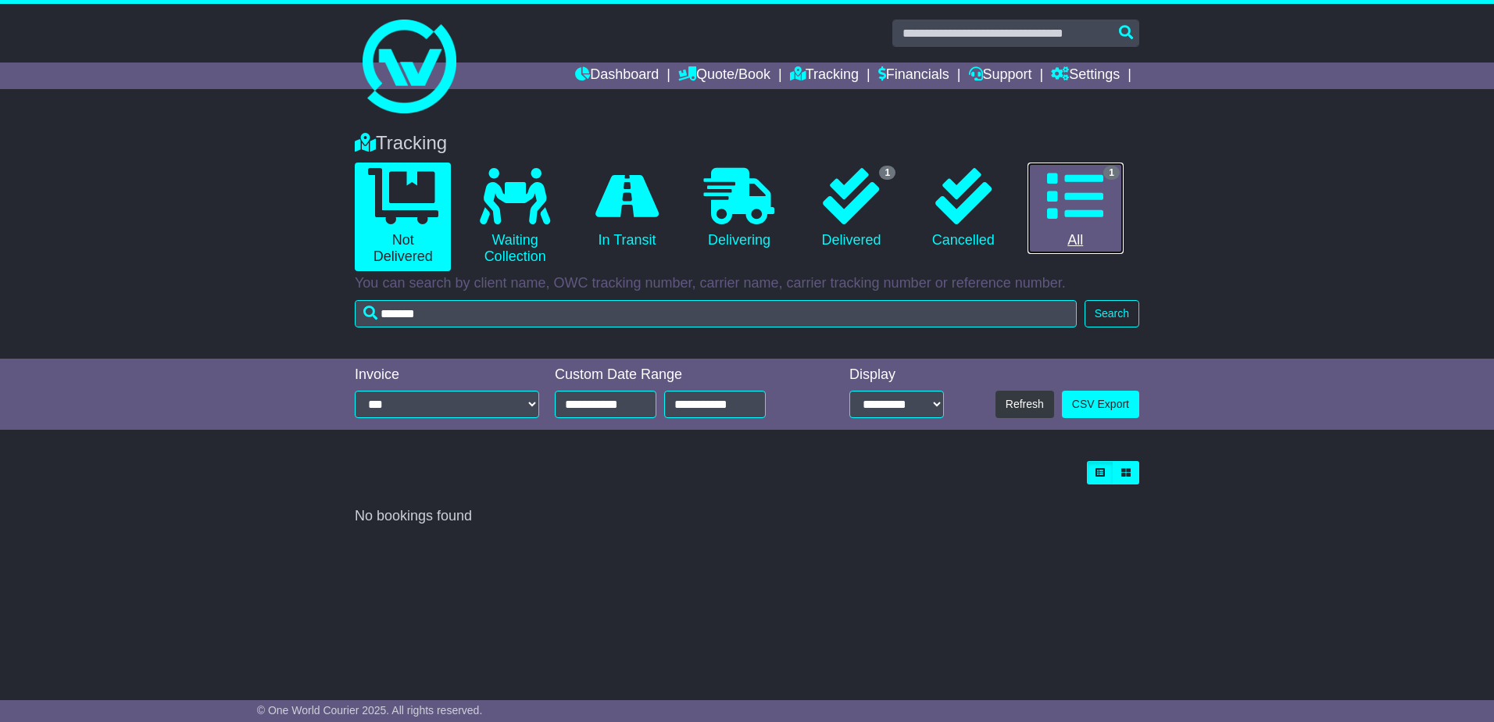
click at [1077, 215] on icon at bounding box center [1075, 196] width 56 height 56
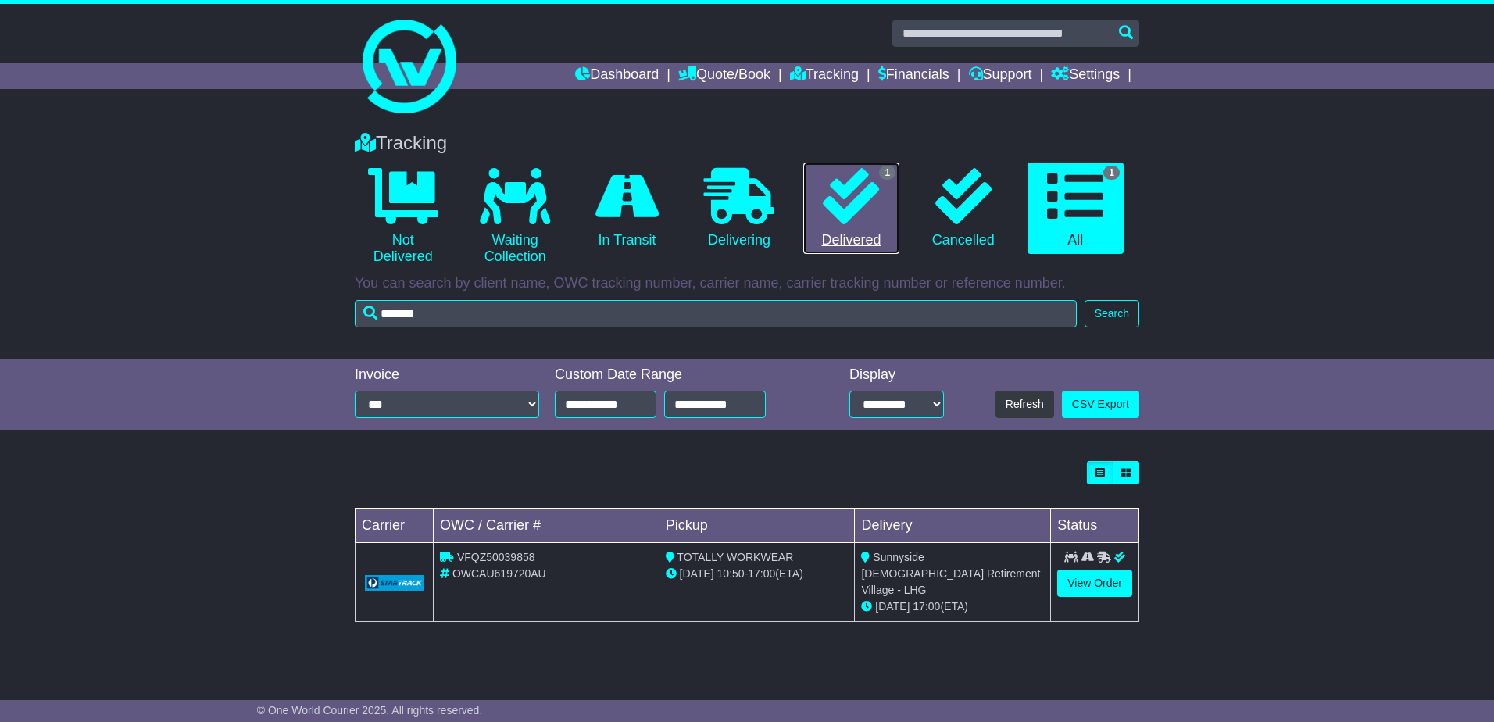
click at [868, 219] on icon at bounding box center [851, 196] width 56 height 56
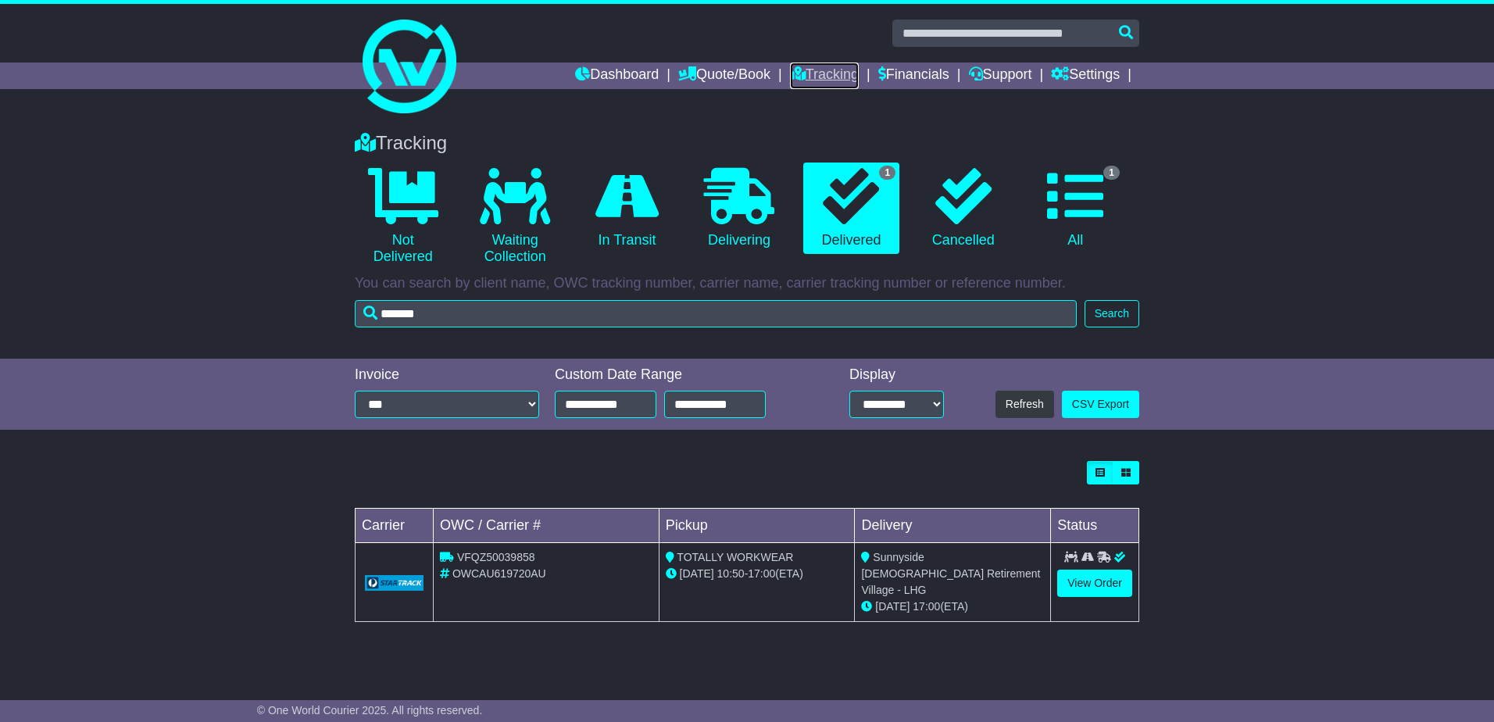
click at [825, 82] on link "Tracking" at bounding box center [824, 76] width 69 height 27
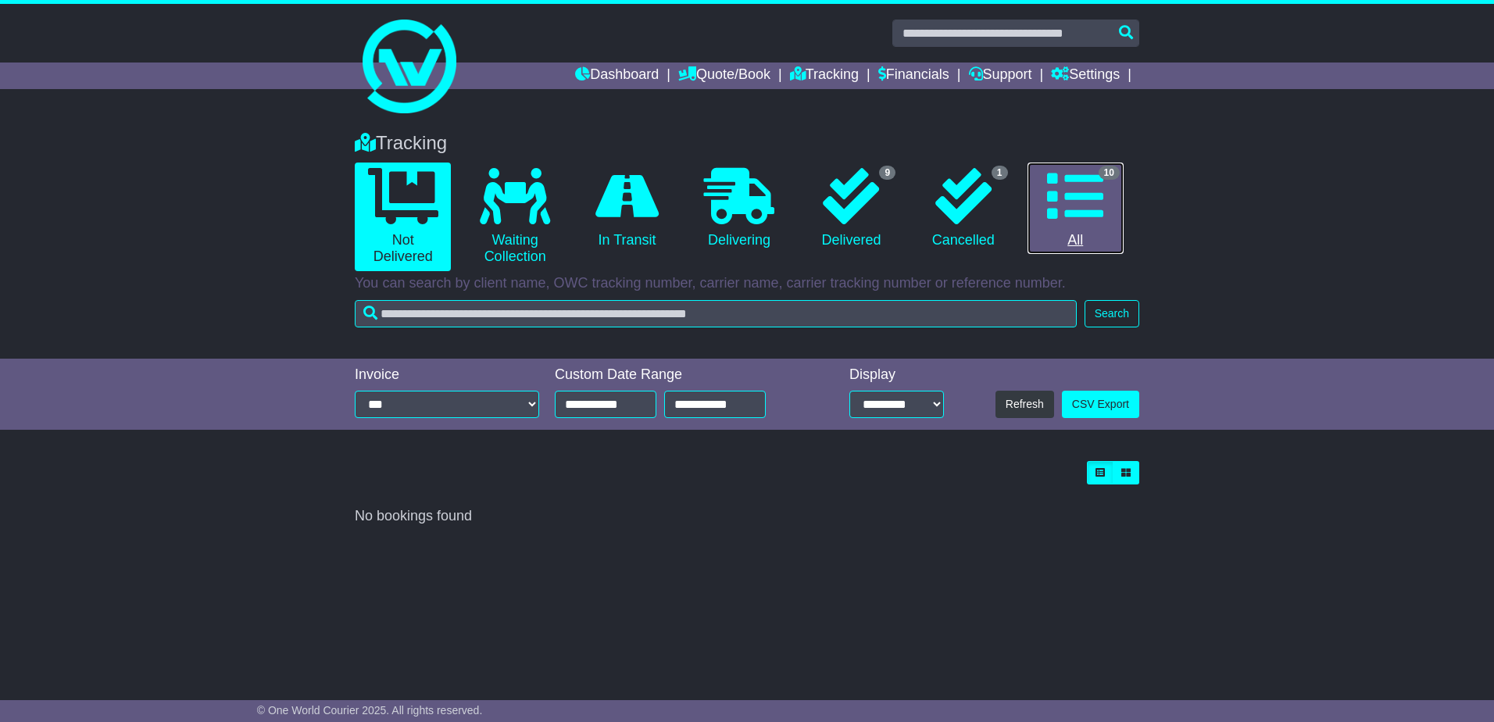
click at [1090, 216] on icon at bounding box center [1075, 196] width 56 height 56
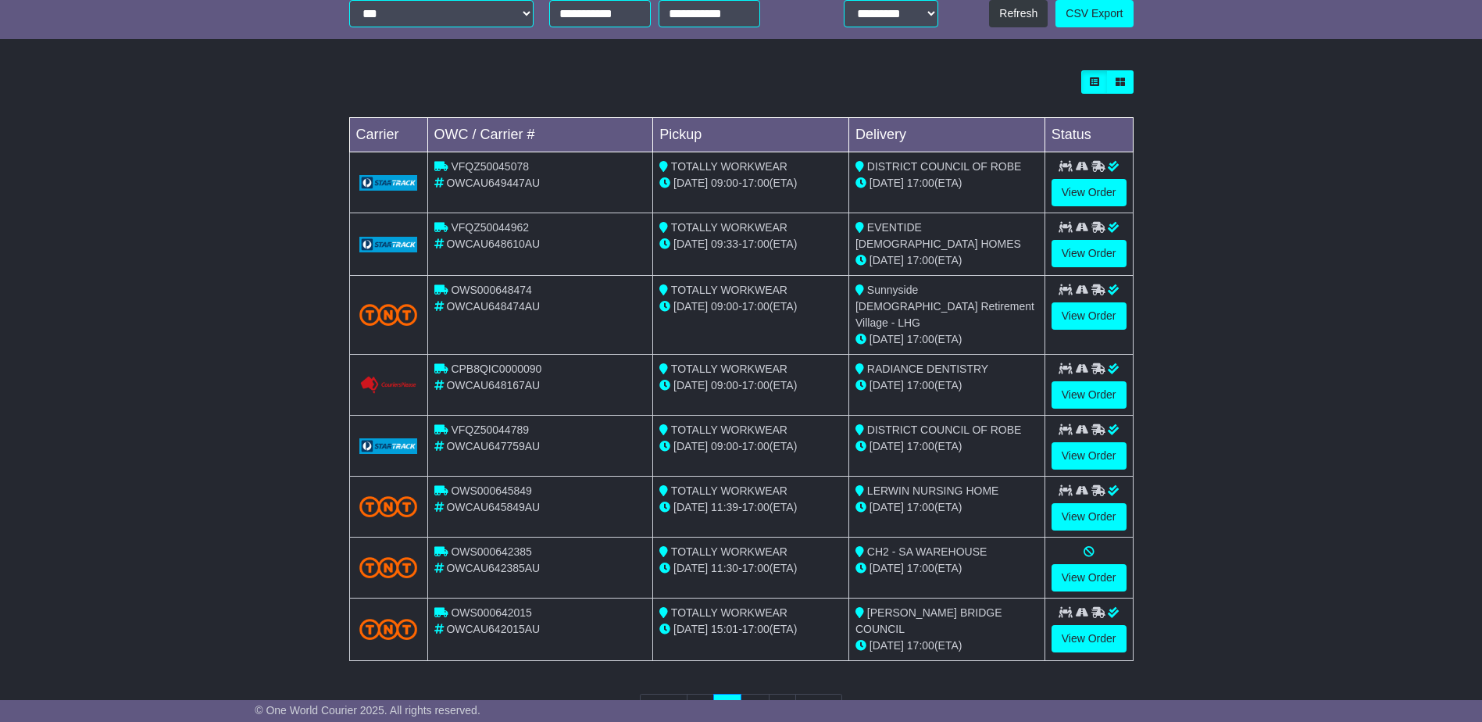
scroll to position [435, 0]
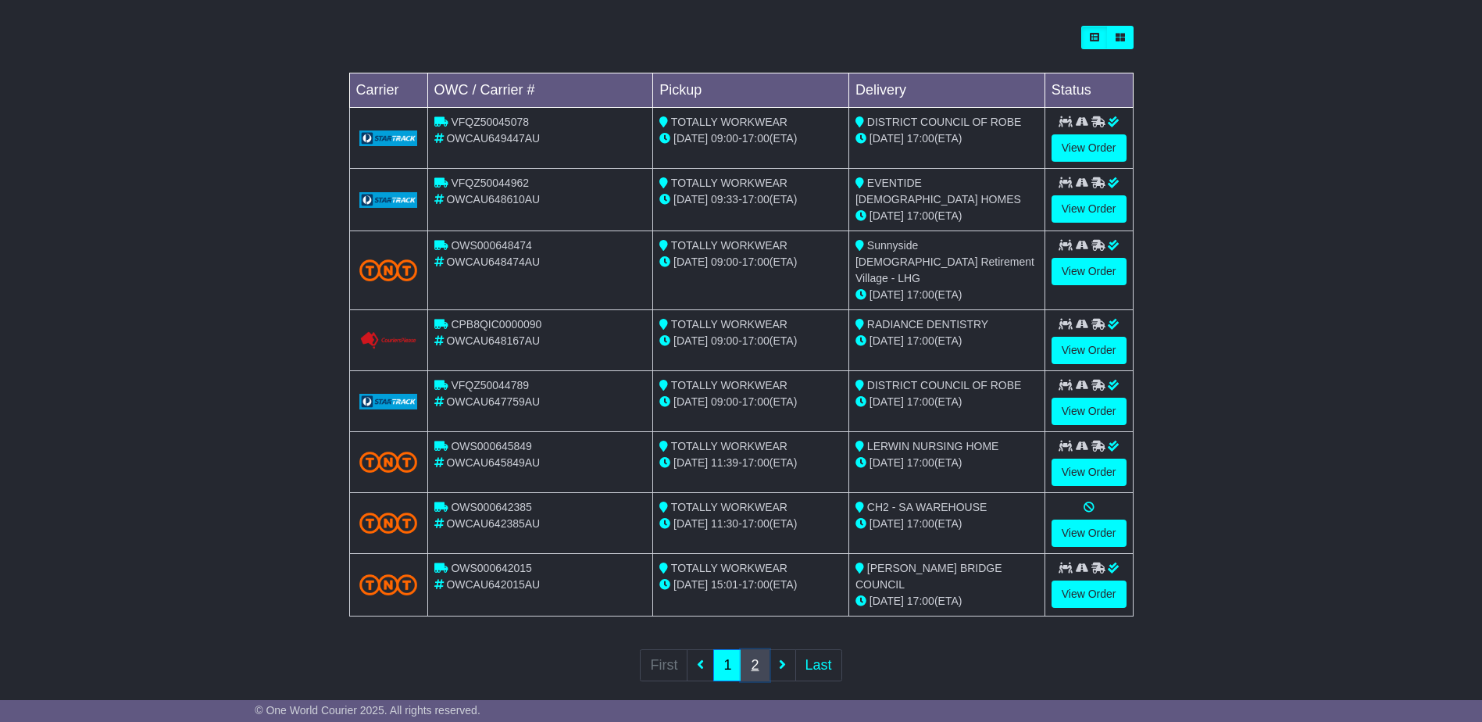
click at [752, 649] on link "2" at bounding box center [755, 665] width 28 height 32
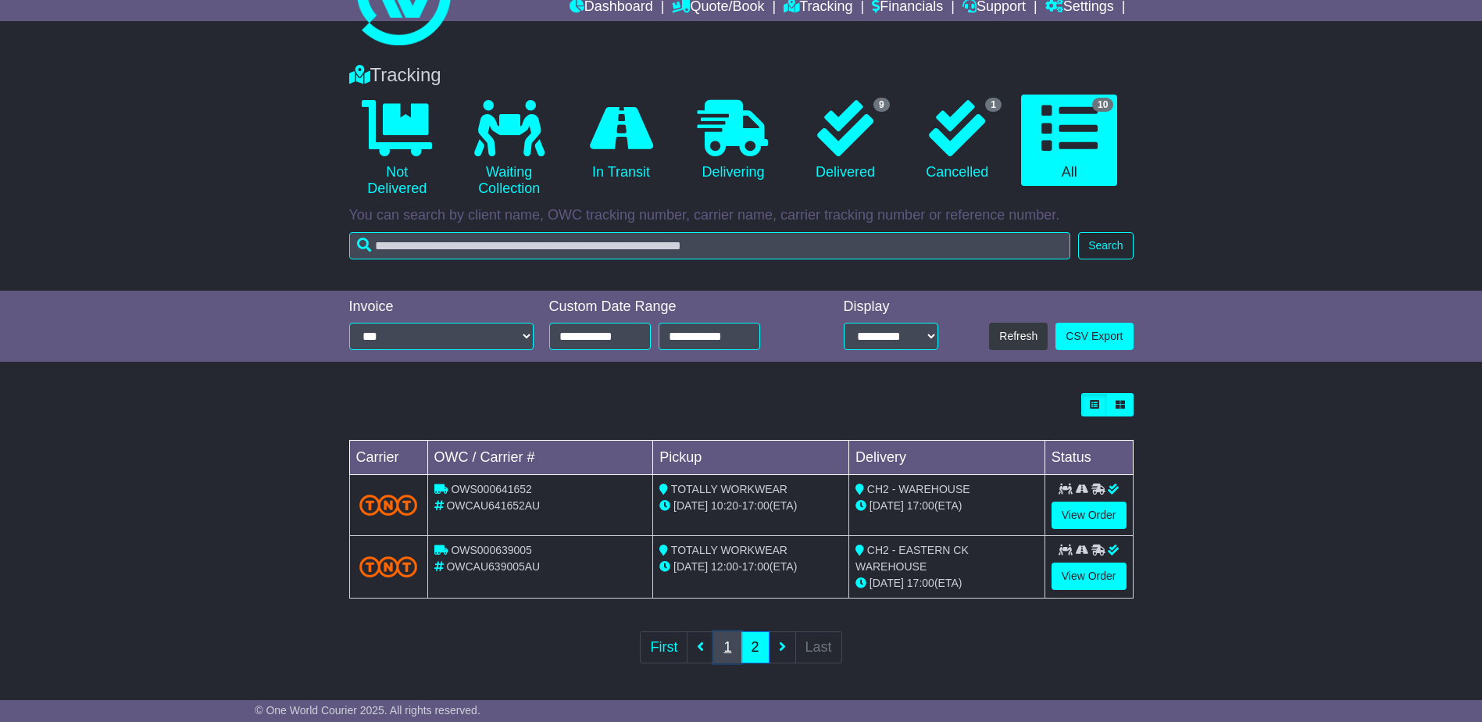
click at [731, 649] on link "1" at bounding box center [727, 647] width 28 height 32
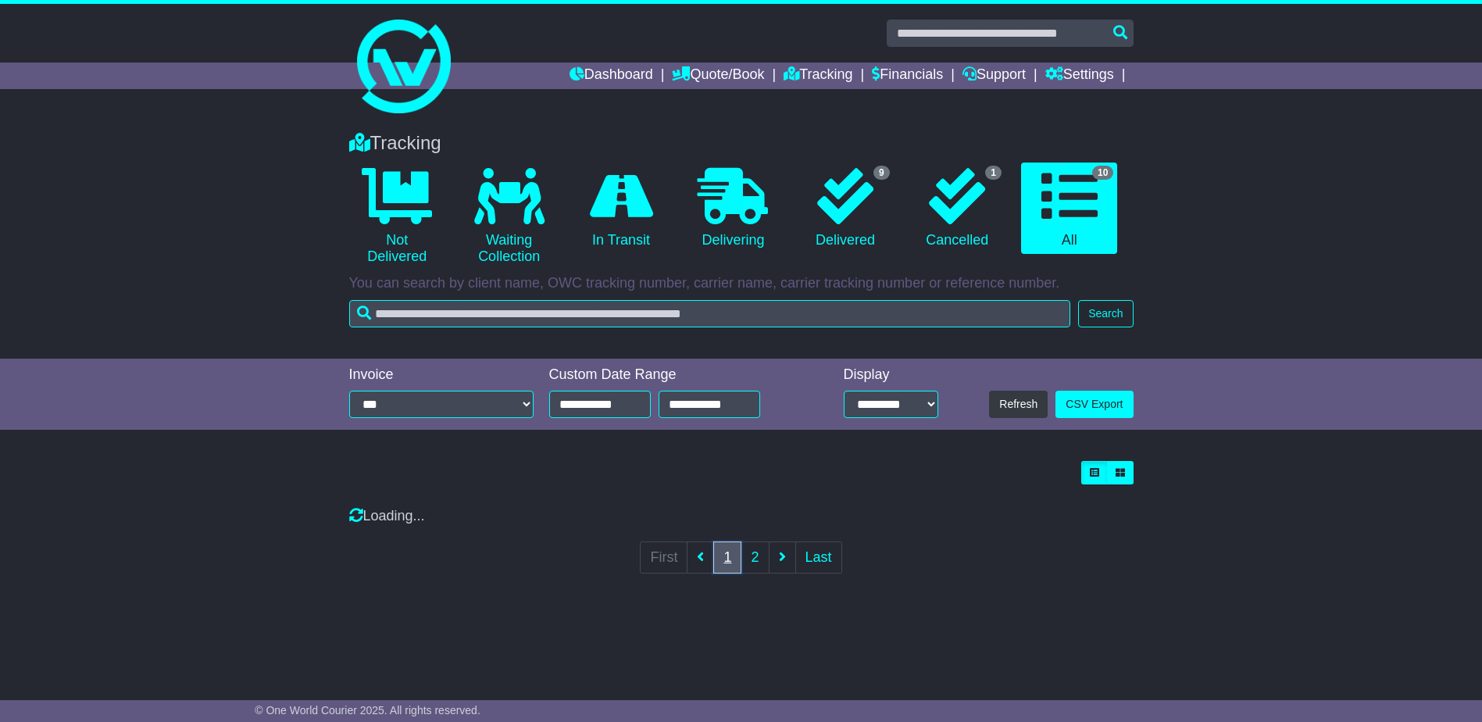
scroll to position [0, 0]
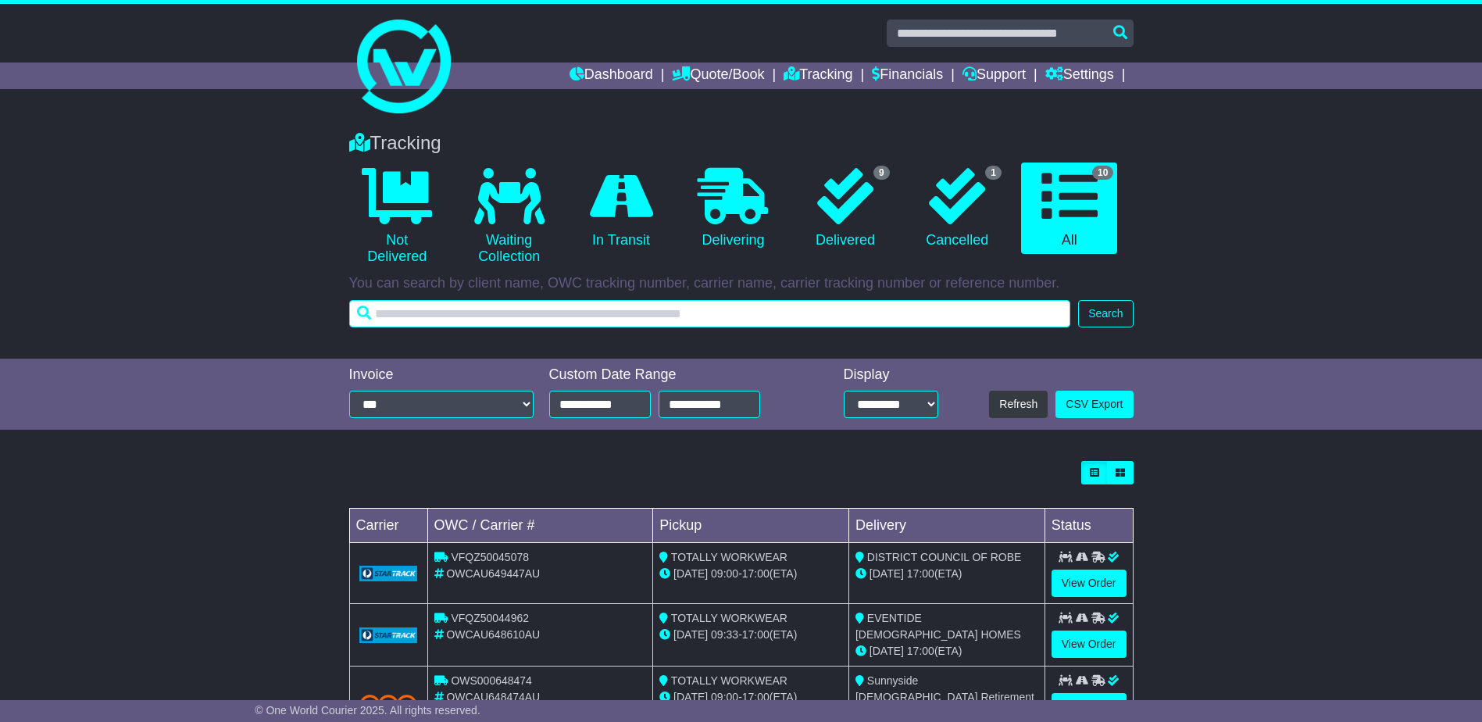
click at [421, 315] on input "text" at bounding box center [710, 313] width 722 height 27
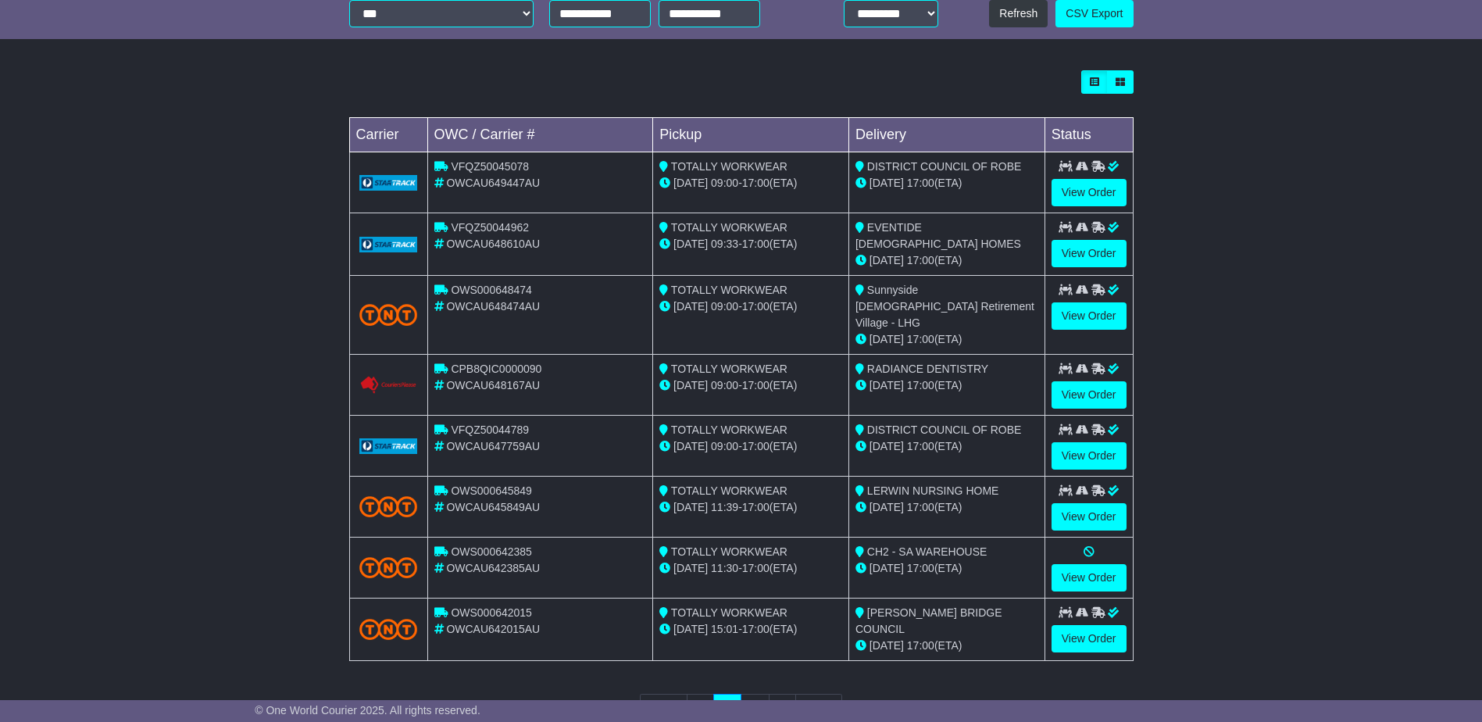
scroll to position [435, 0]
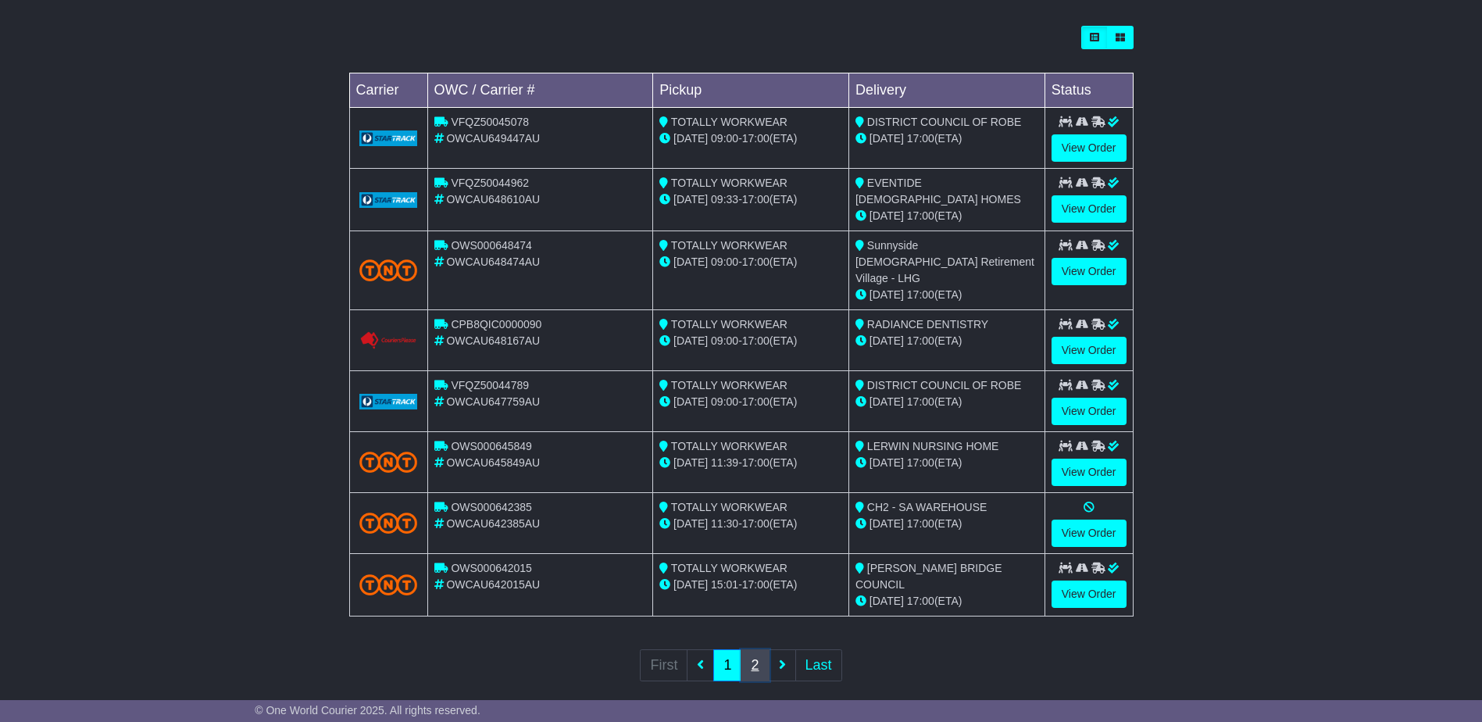
click at [750, 649] on link "2" at bounding box center [755, 665] width 28 height 32
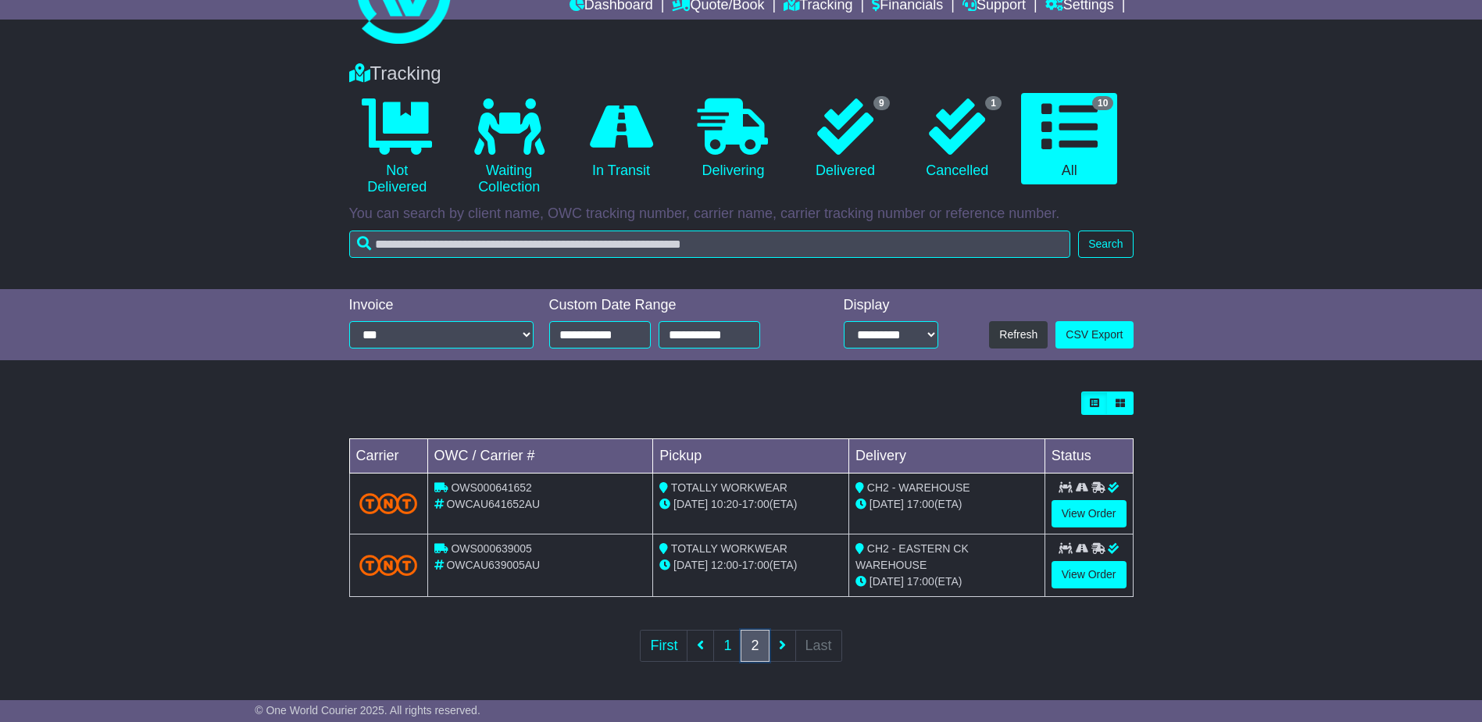
scroll to position [0, 0]
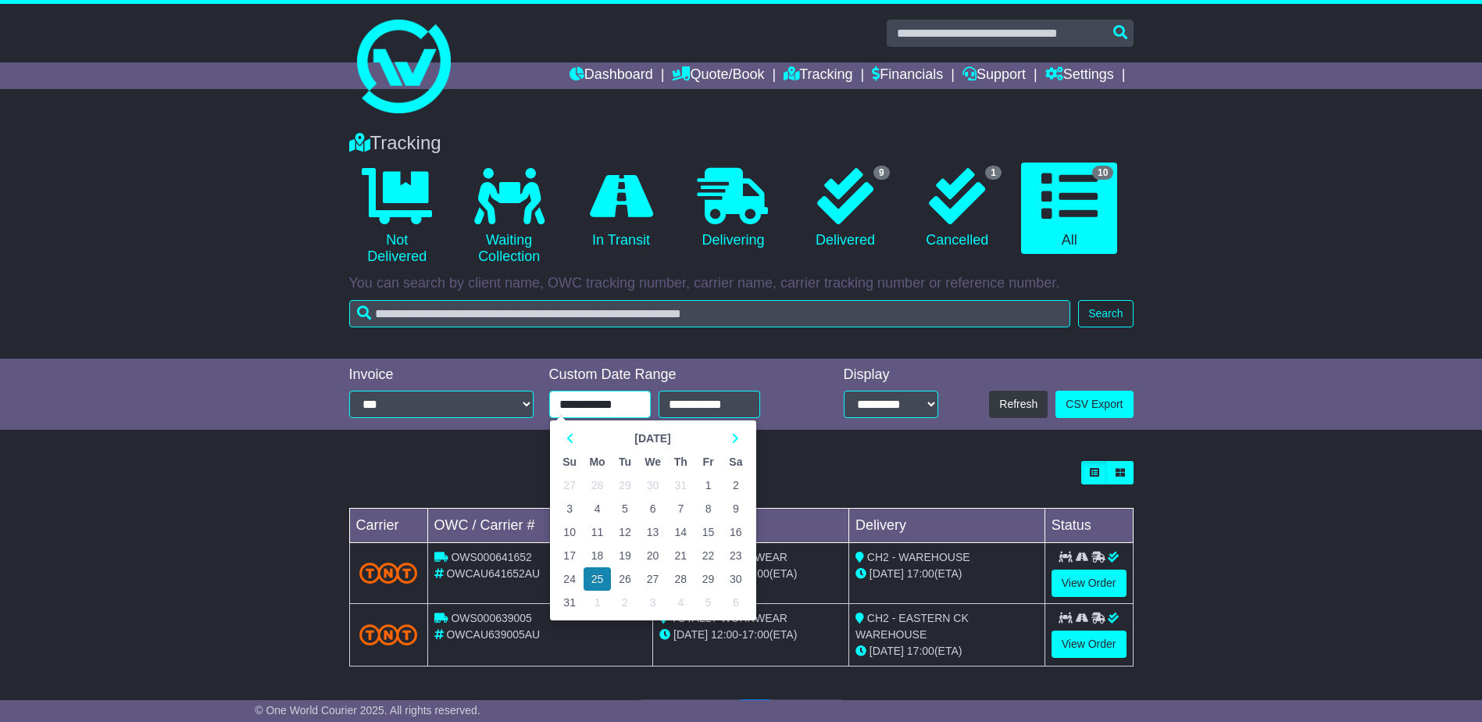
click at [609, 409] on input "**********" at bounding box center [600, 404] width 102 height 27
click at [572, 435] on icon at bounding box center [569, 438] width 7 height 11
click at [570, 434] on icon at bounding box center [569, 438] width 7 height 11
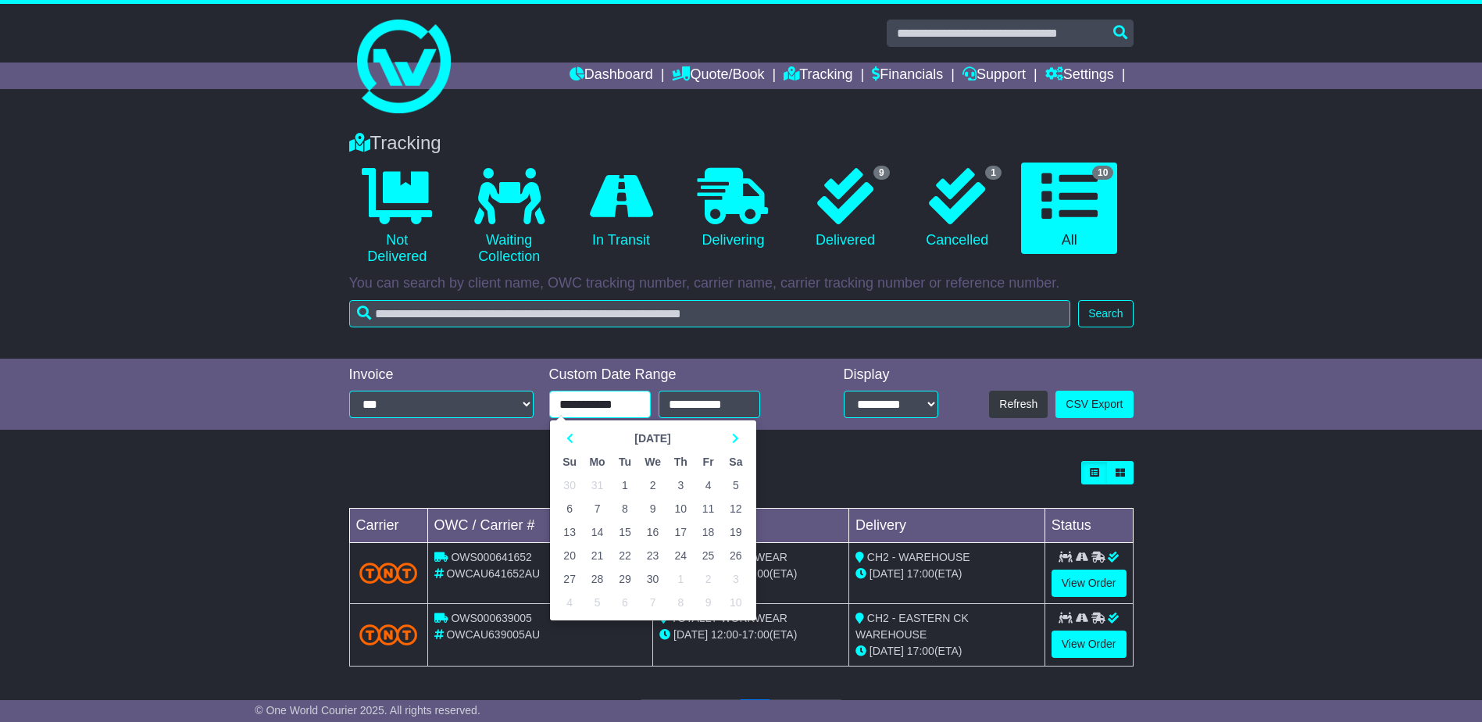
click at [620, 484] on td "1" at bounding box center [624, 484] width 27 height 23
type input "**********"
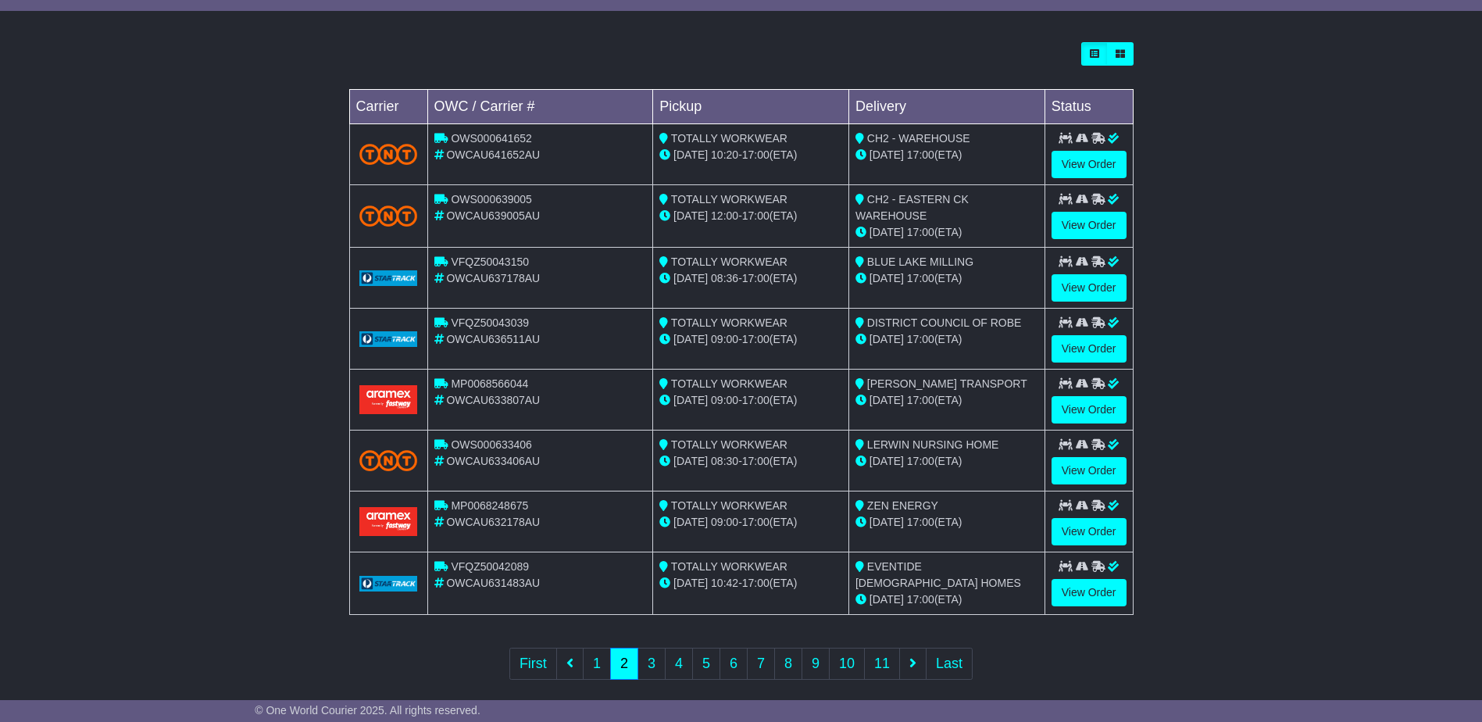
scroll to position [434, 0]
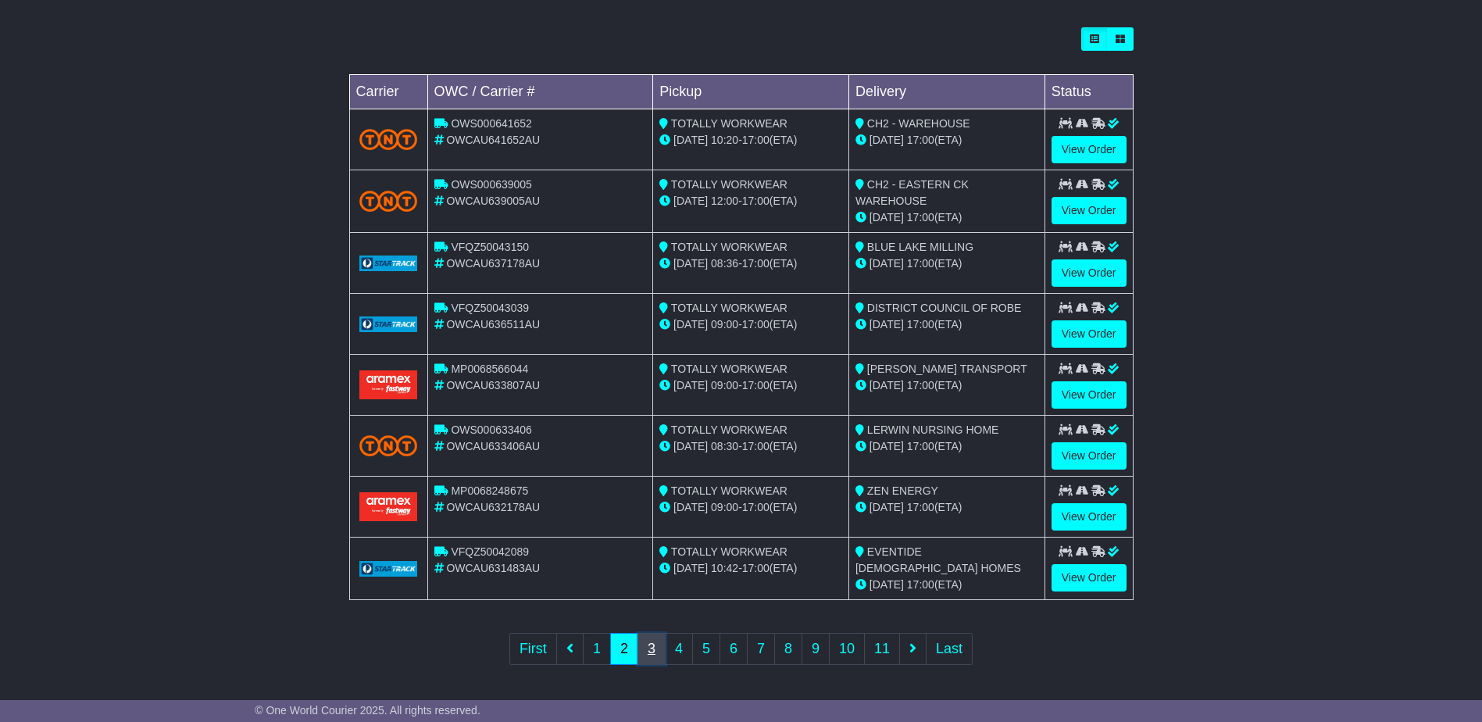
click at [652, 652] on link "3" at bounding box center [652, 649] width 28 height 32
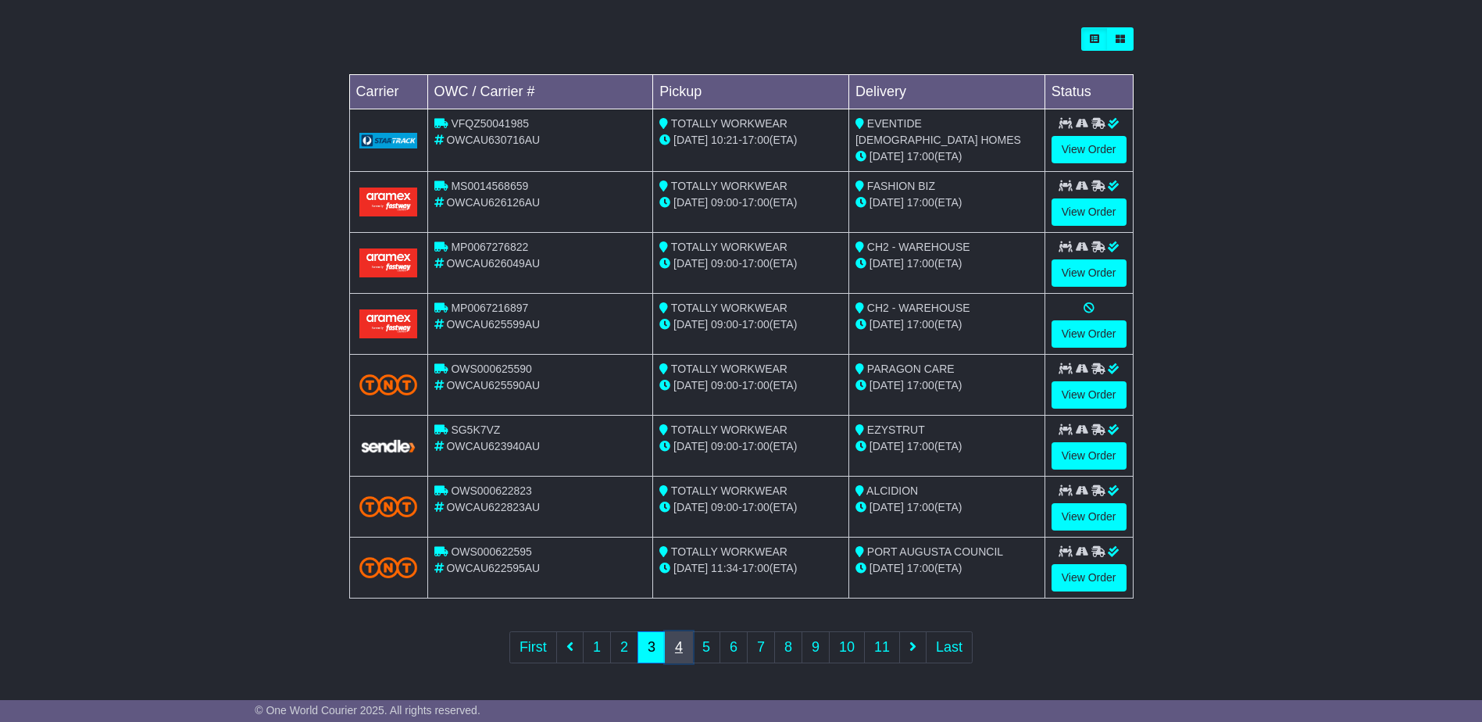
click at [679, 654] on link "4" at bounding box center [679, 647] width 28 height 32
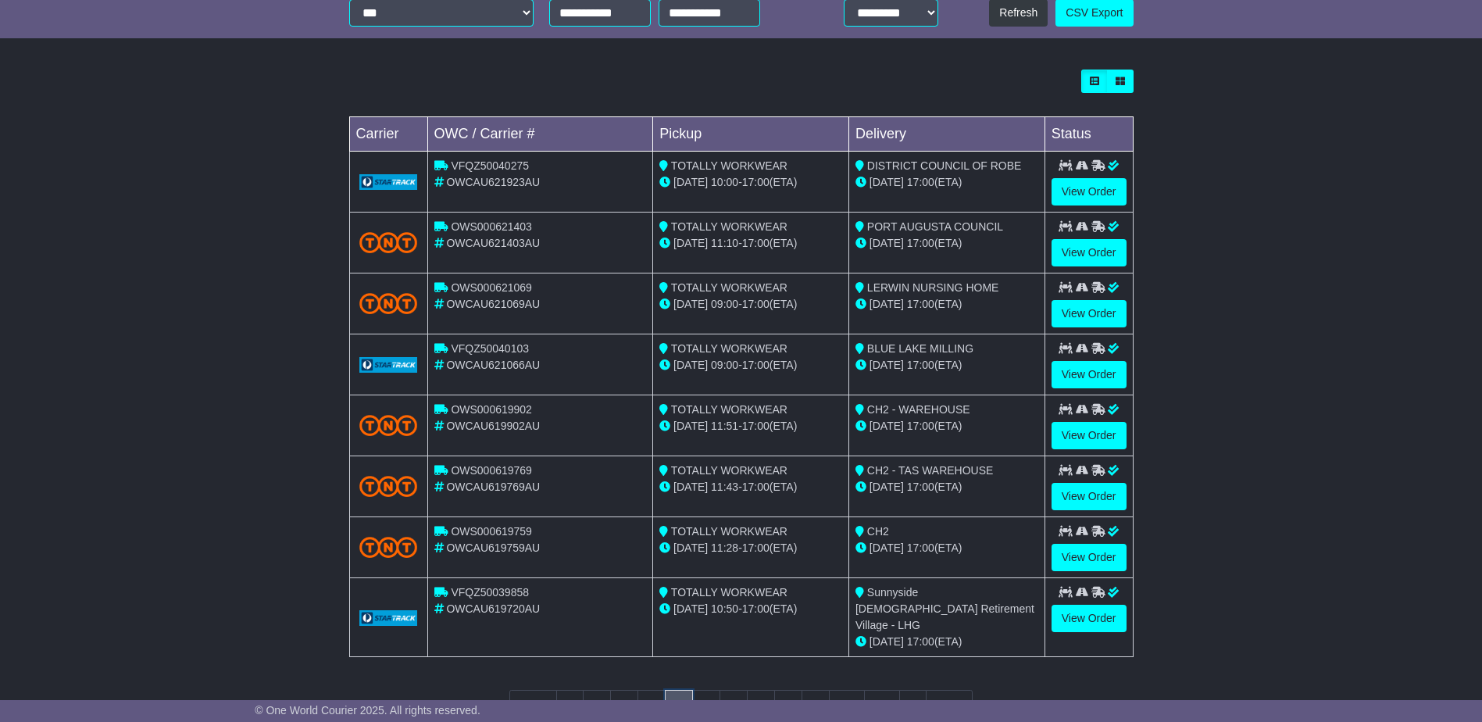
scroll to position [435, 0]
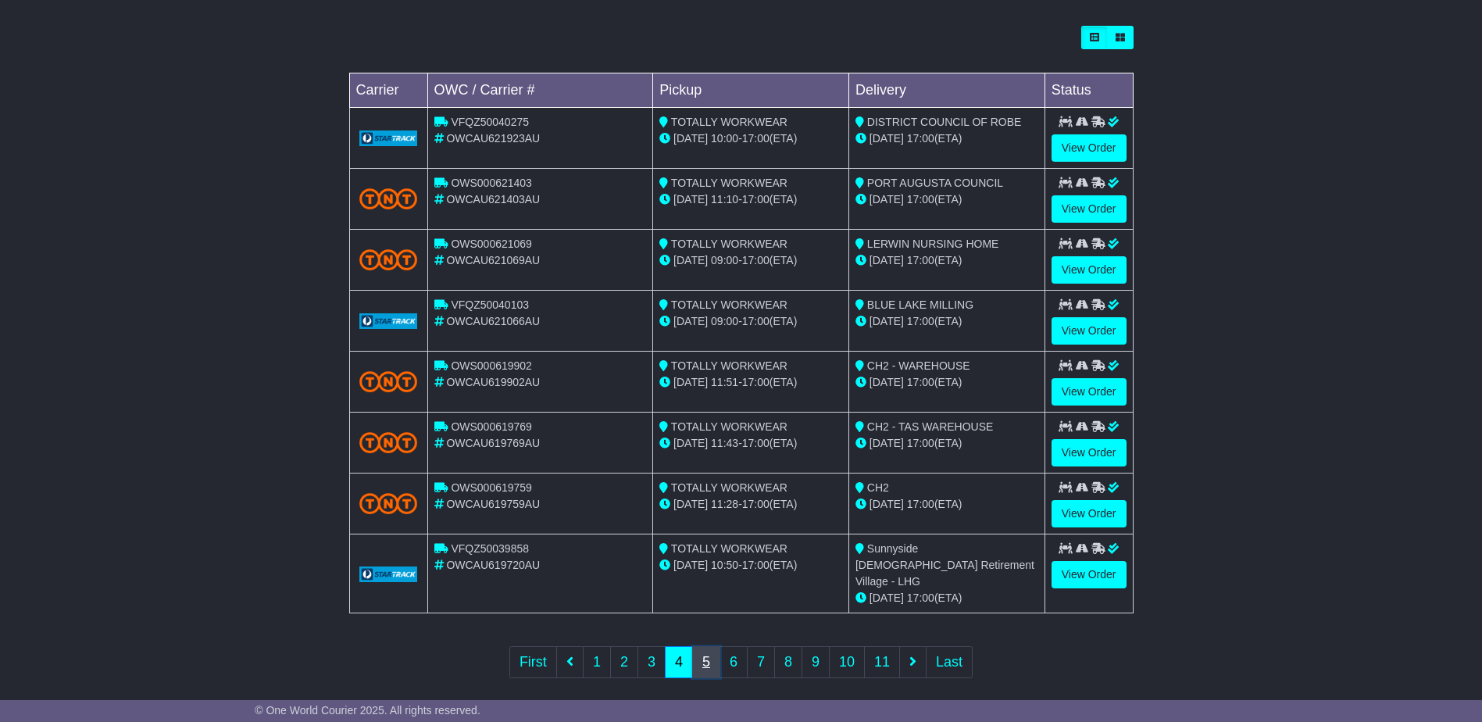
click at [704, 649] on link "5" at bounding box center [706, 662] width 28 height 32
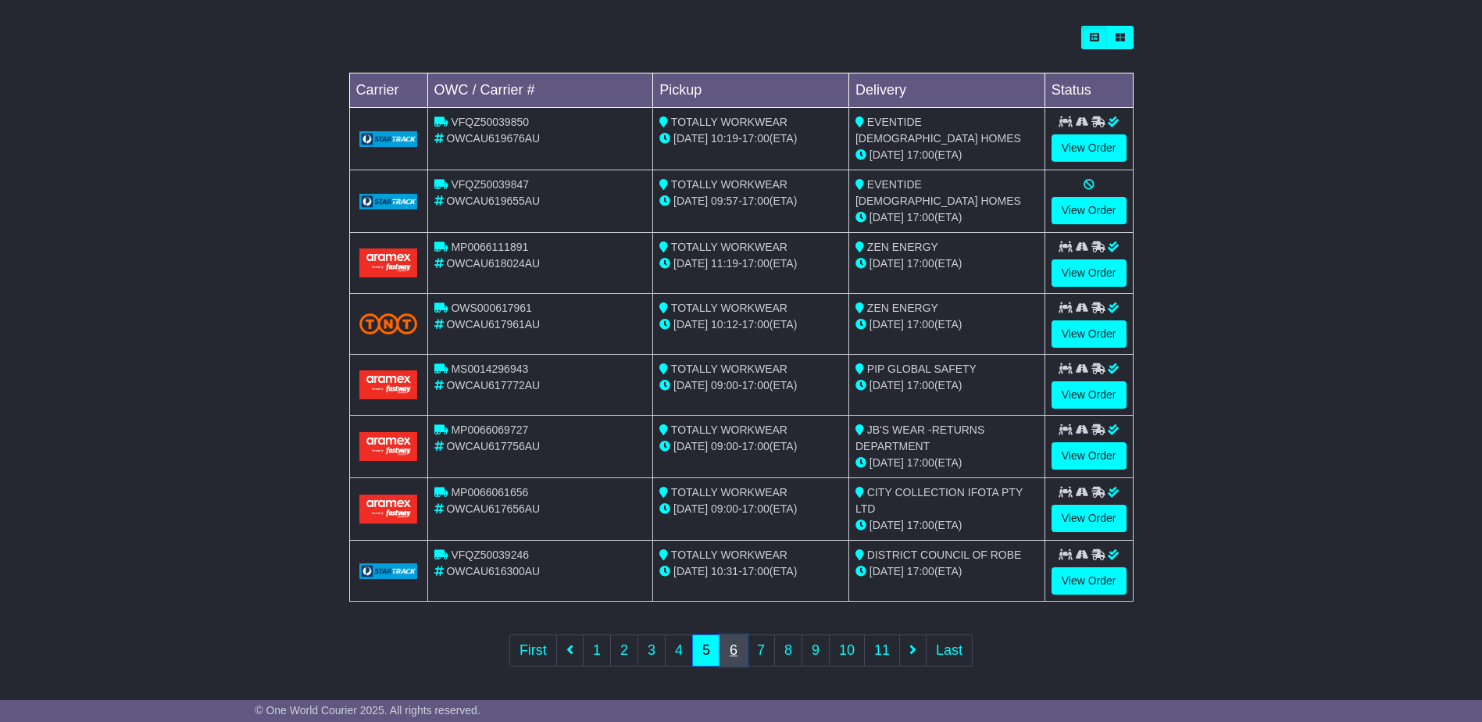
click at [735, 647] on link "6" at bounding box center [734, 650] width 28 height 32
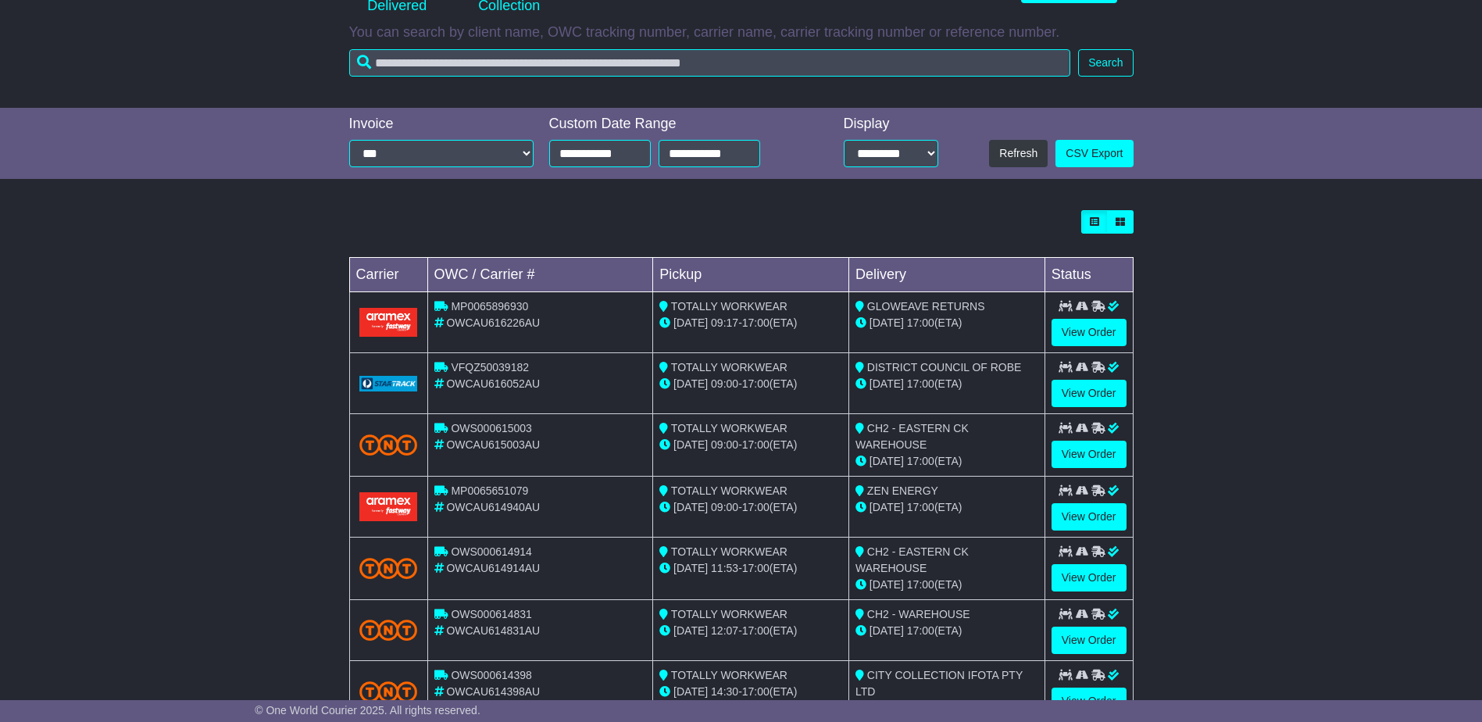
scroll to position [434, 0]
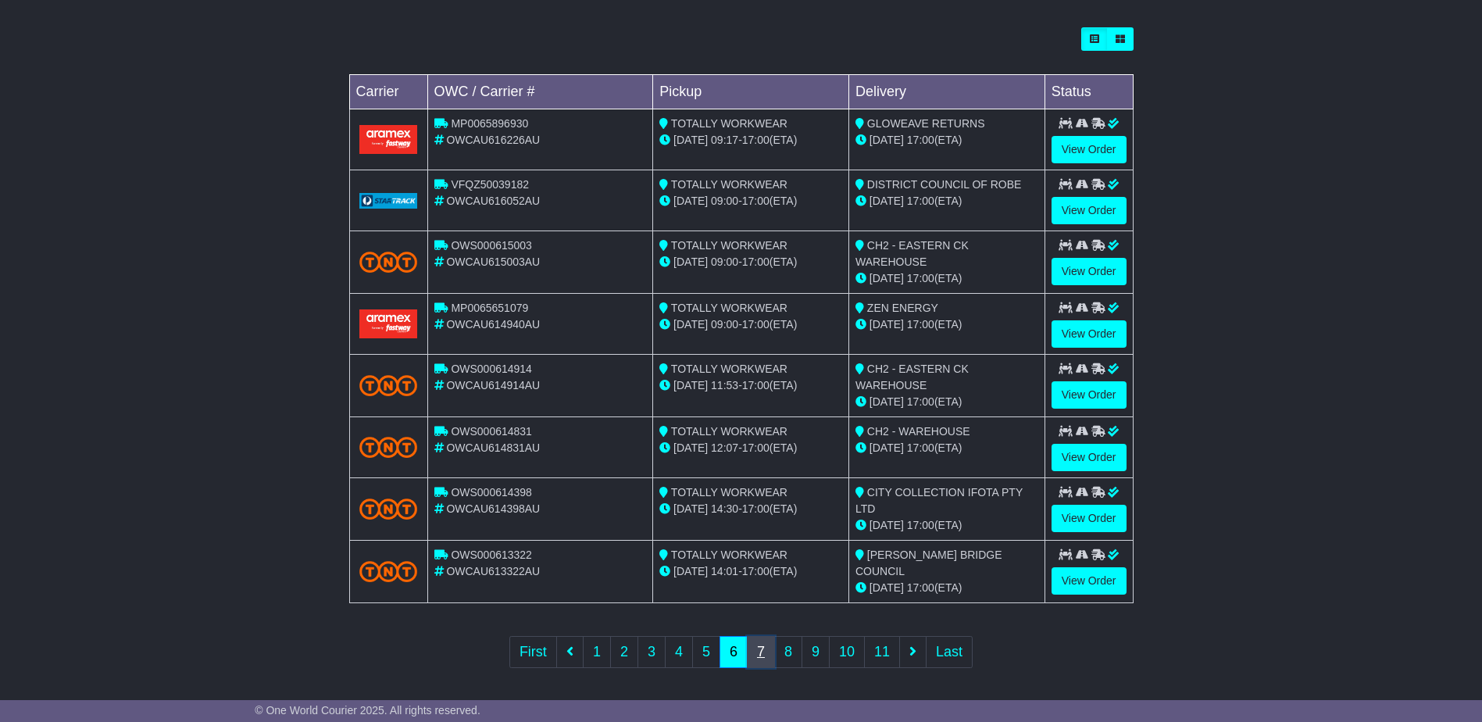
click at [767, 645] on link "7" at bounding box center [761, 652] width 28 height 32
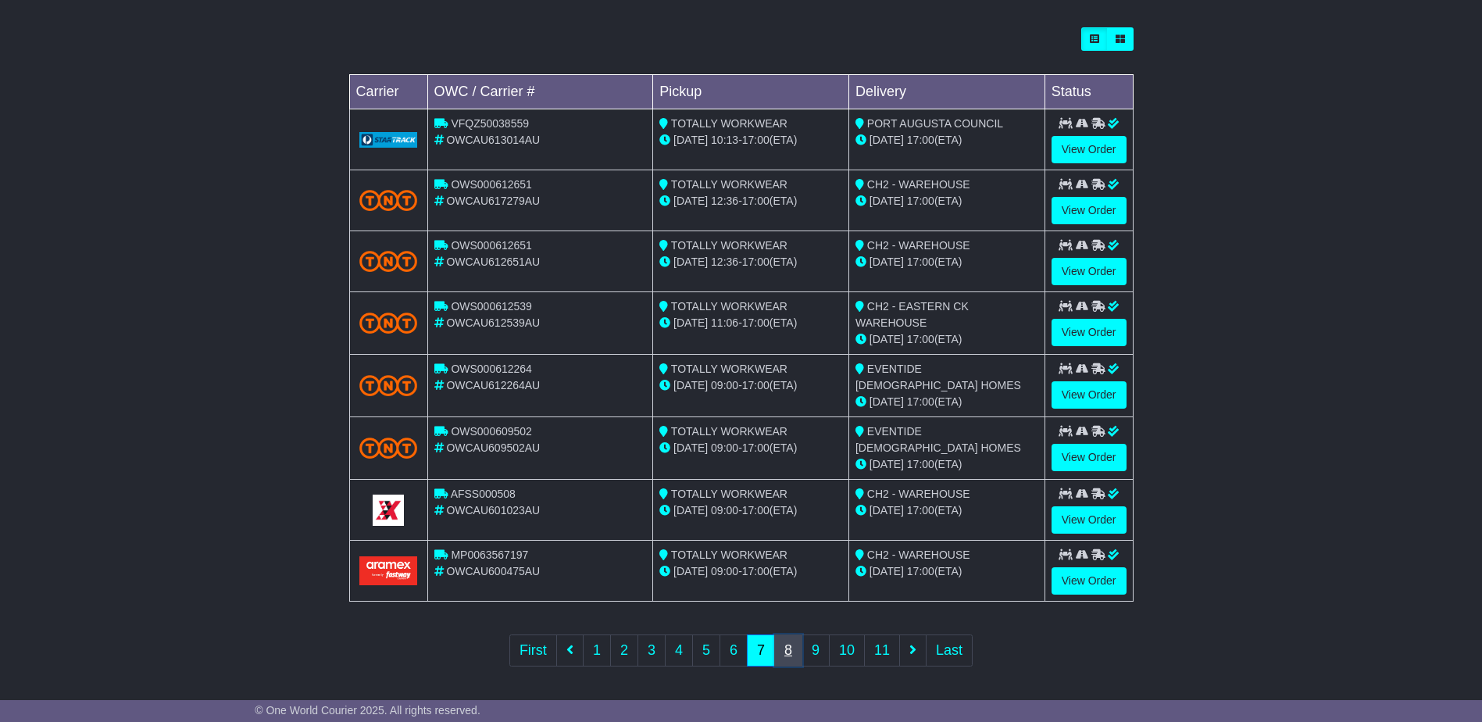
click at [791, 650] on link "8" at bounding box center [788, 650] width 28 height 32
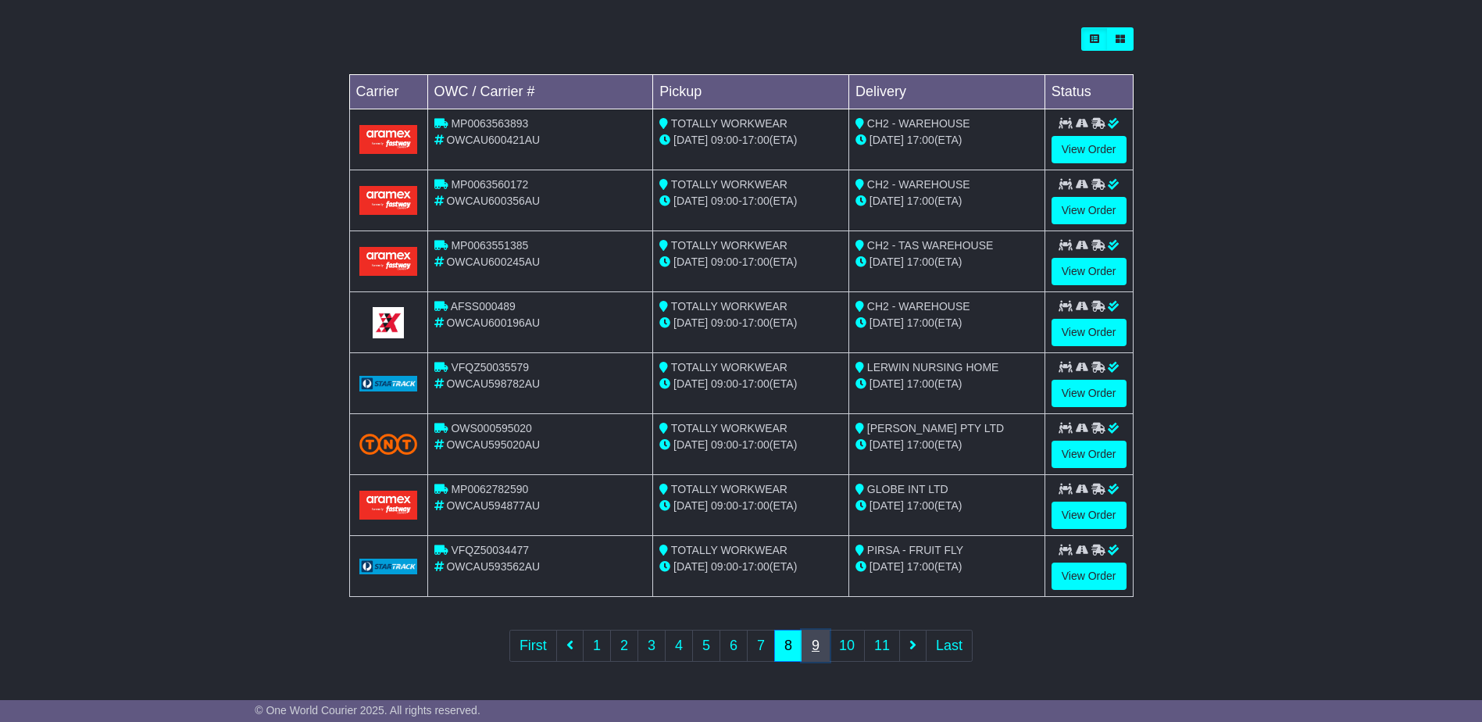
click at [814, 649] on link "9" at bounding box center [816, 646] width 28 height 32
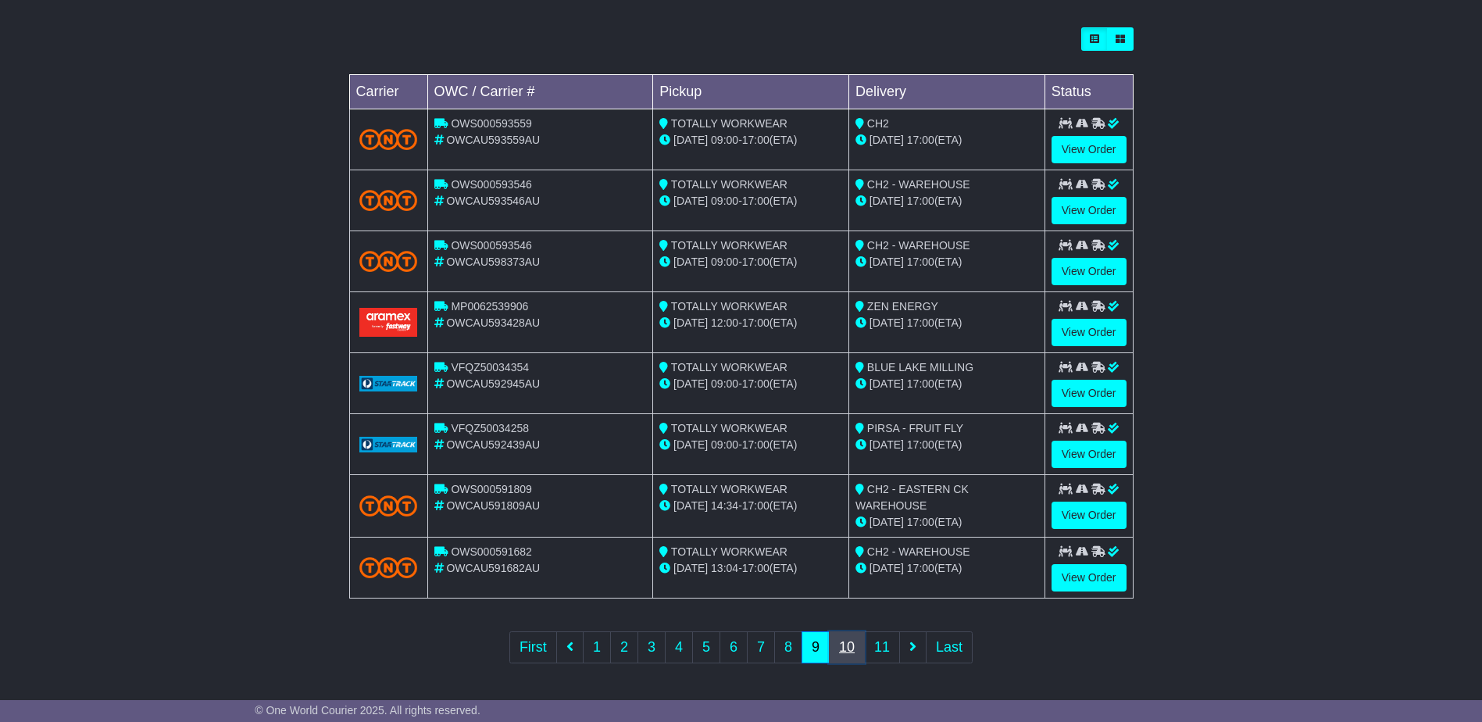
click at [855, 649] on link "10" at bounding box center [847, 647] width 36 height 32
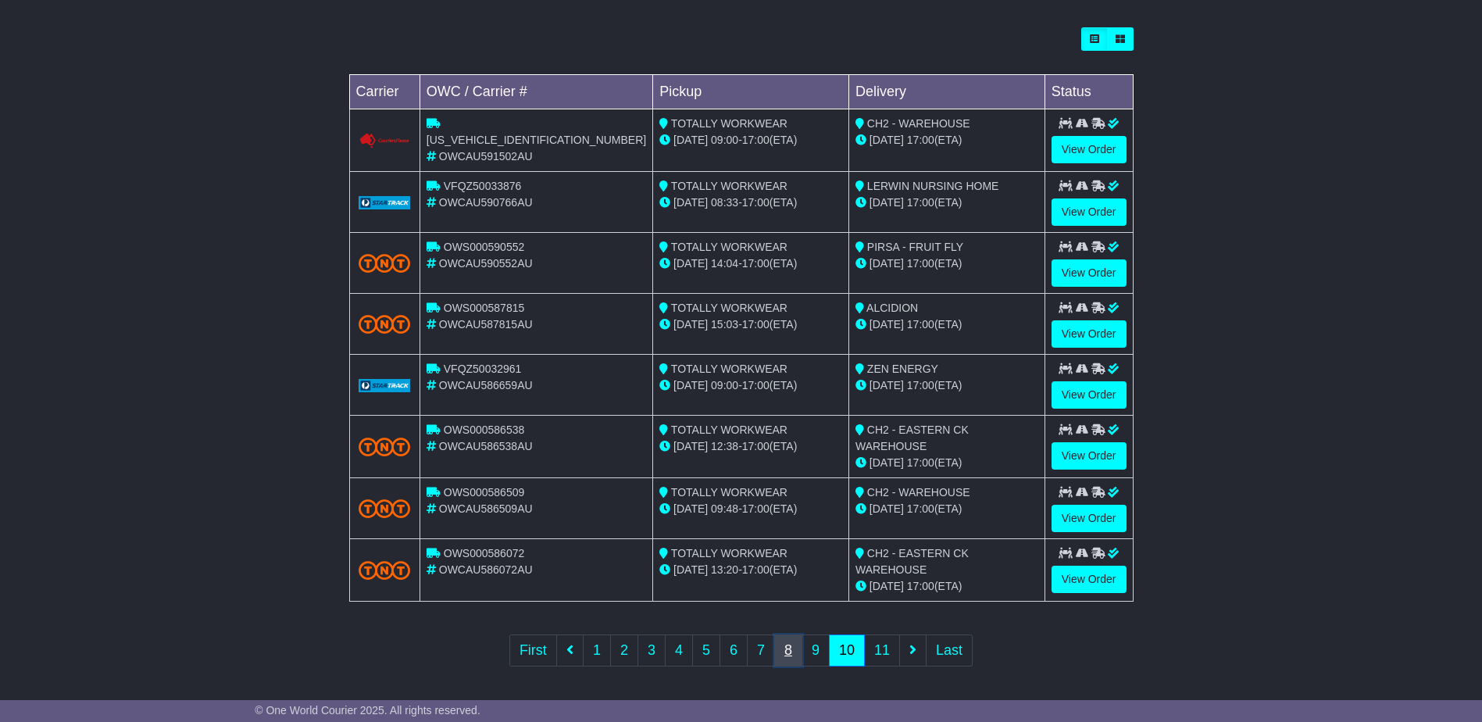
click at [789, 645] on link "8" at bounding box center [788, 650] width 28 height 32
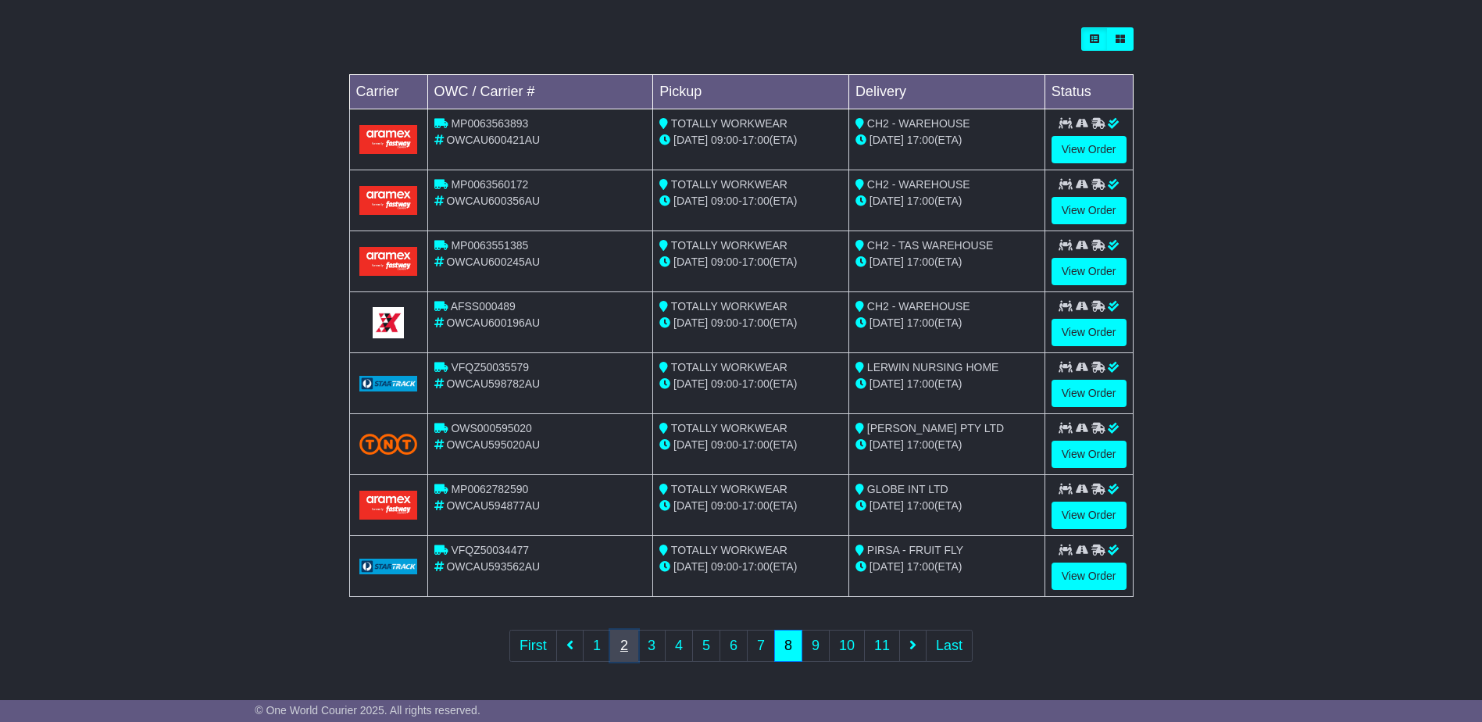
click at [622, 642] on link "2" at bounding box center [624, 646] width 28 height 32
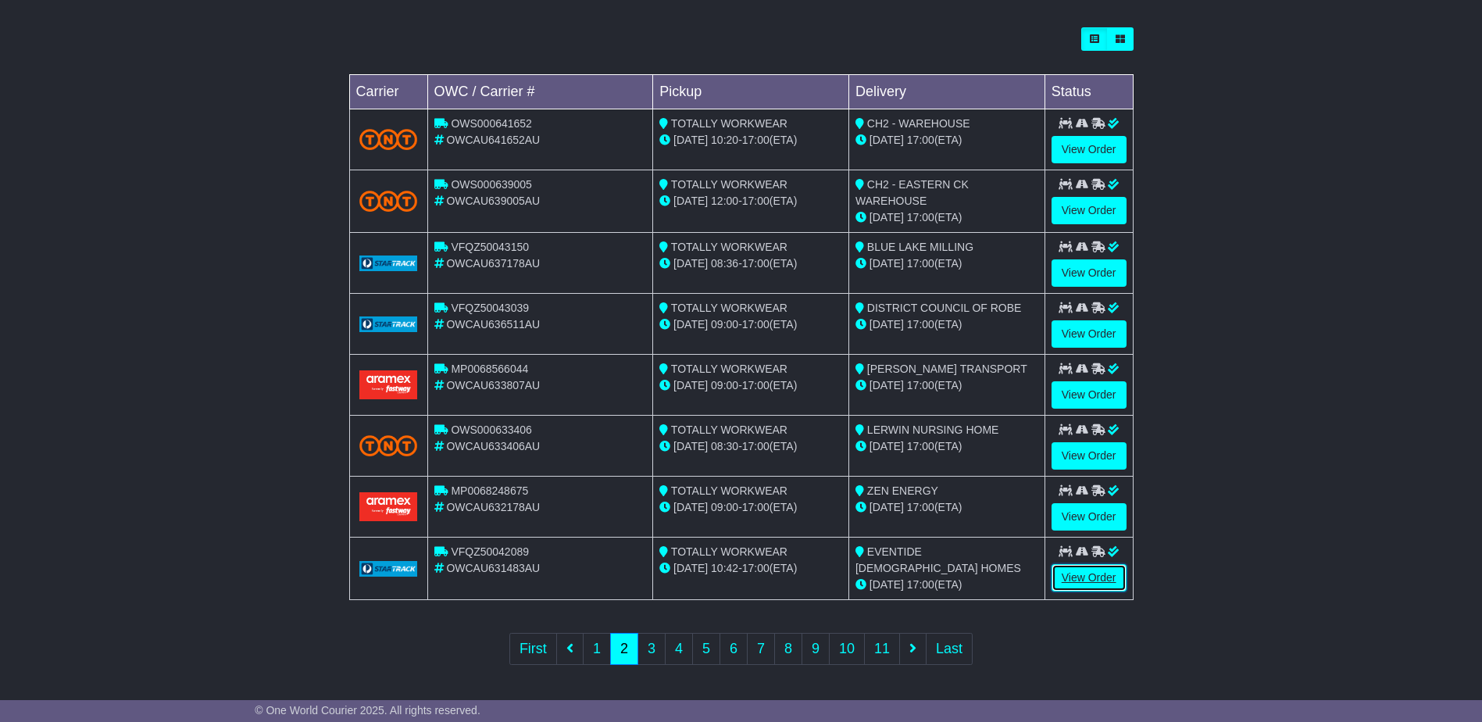
click at [1096, 582] on link "View Order" at bounding box center [1089, 577] width 75 height 27
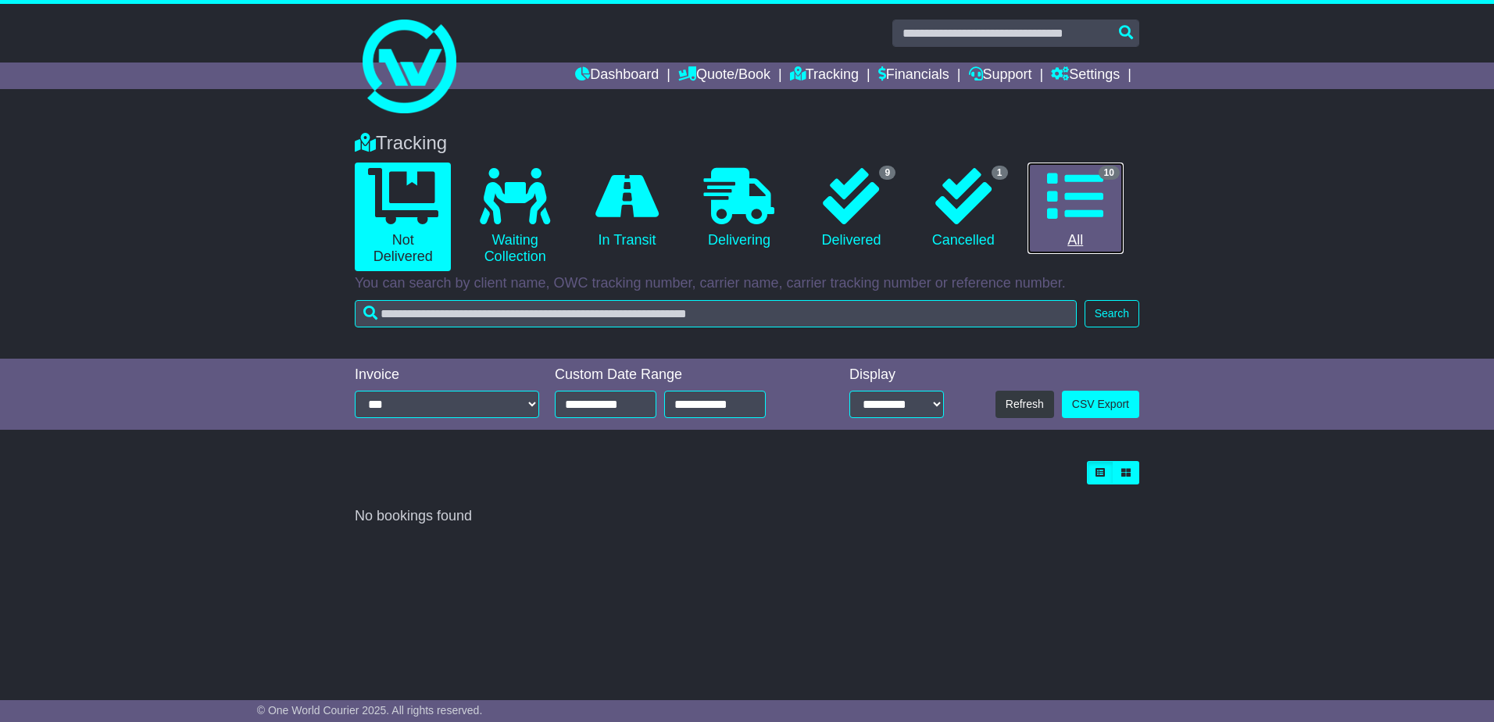
click at [1082, 210] on icon at bounding box center [1075, 196] width 56 height 56
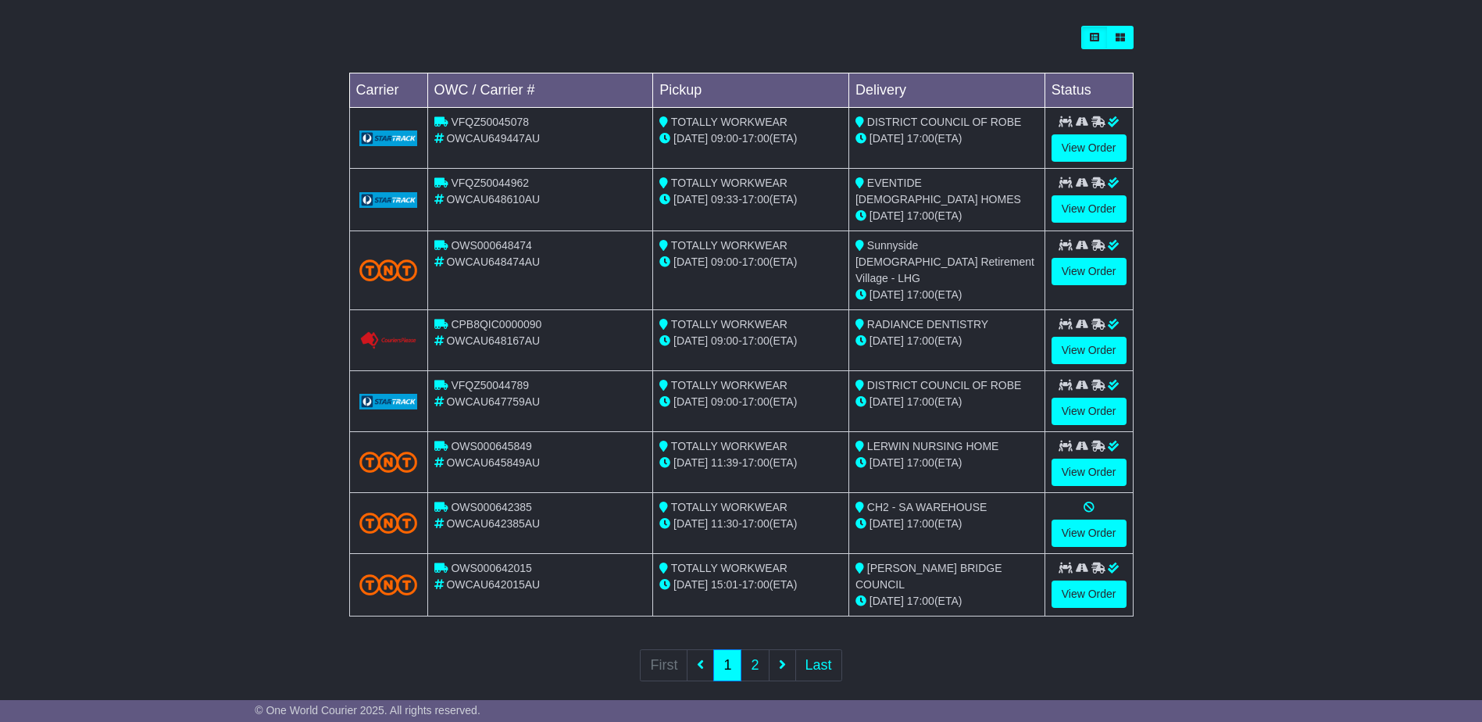
scroll to position [45, 0]
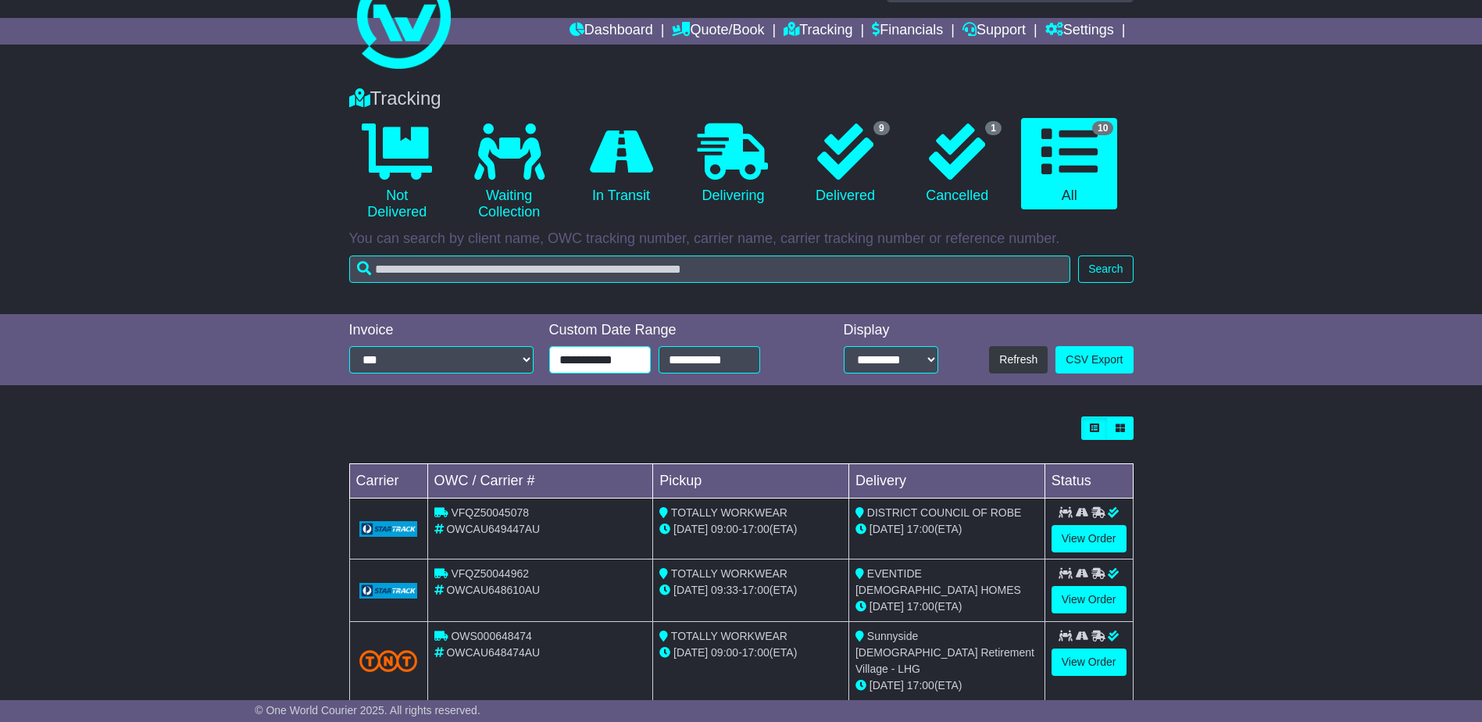
click at [633, 358] on input "**********" at bounding box center [600, 359] width 102 height 27
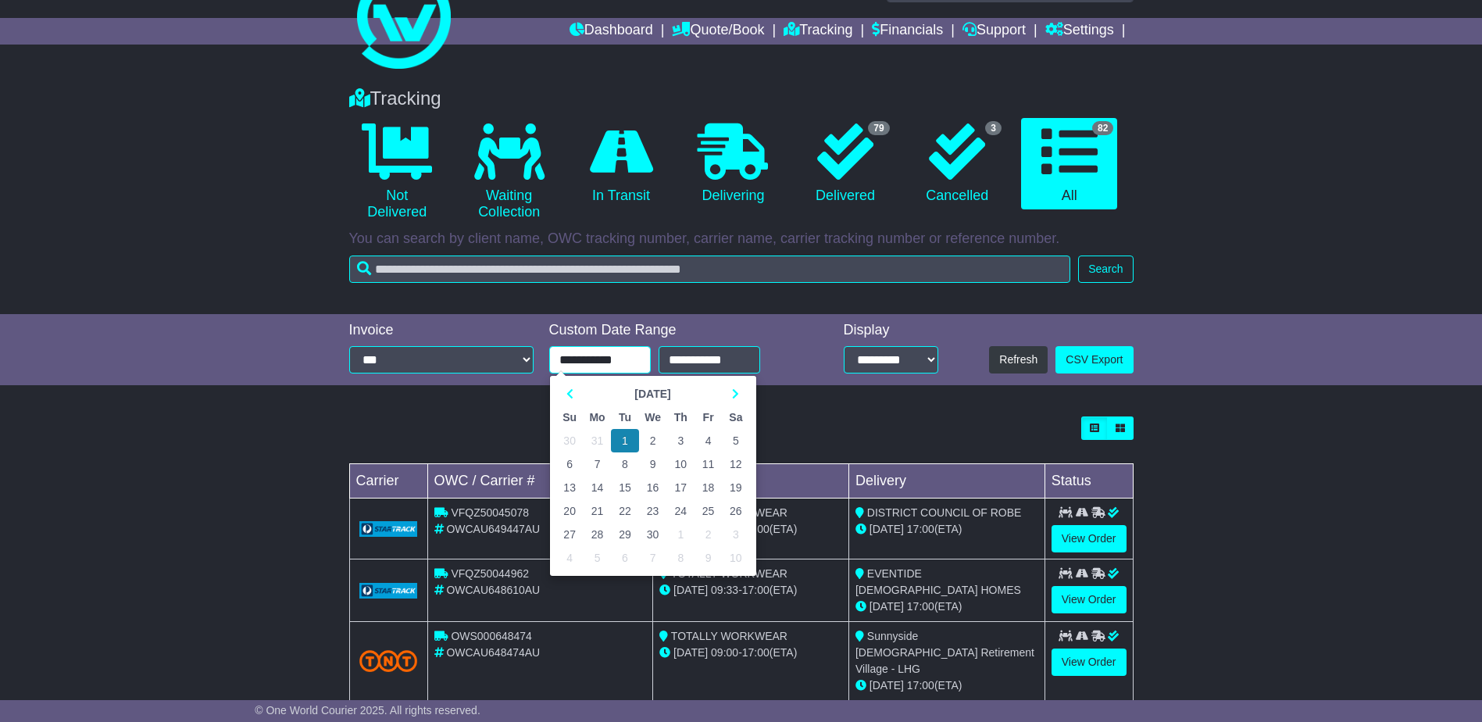
scroll to position [0, 0]
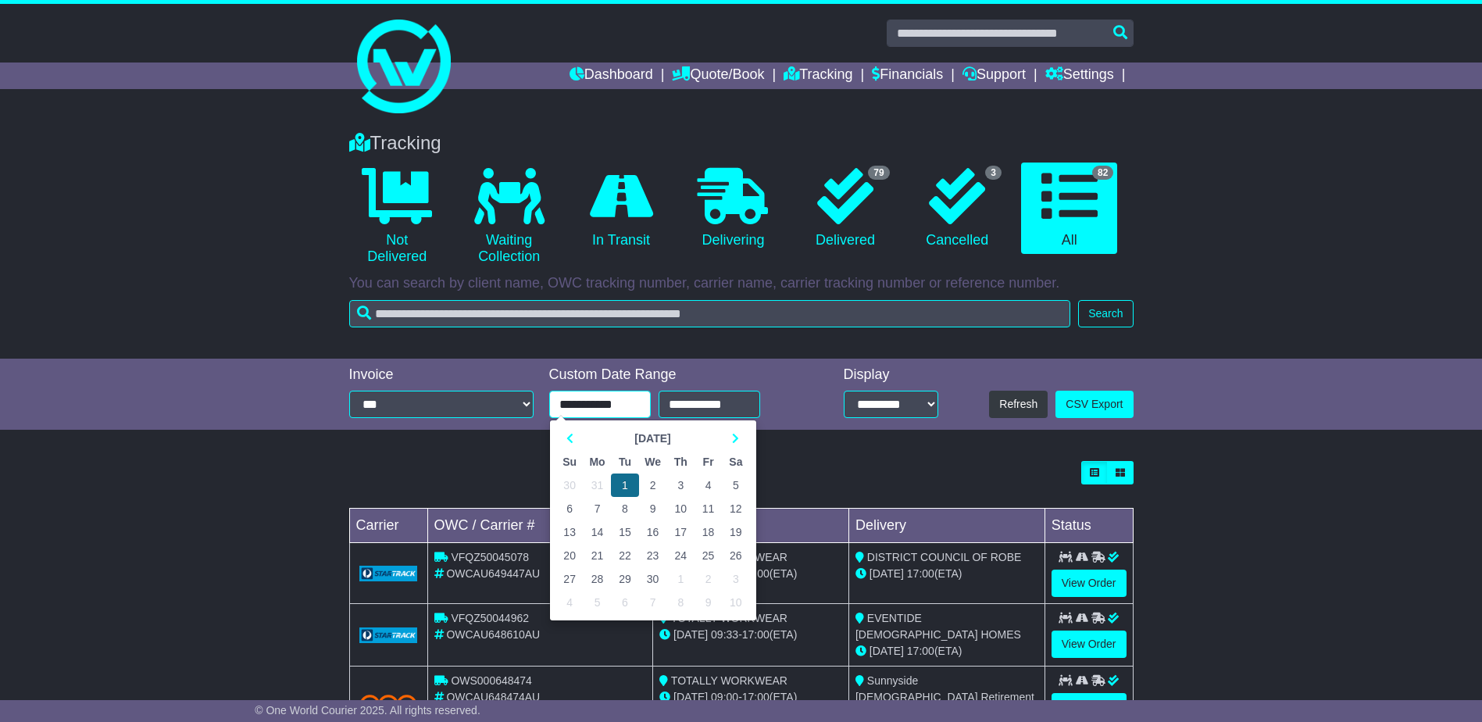
click at [624, 487] on td "1" at bounding box center [624, 484] width 27 height 23
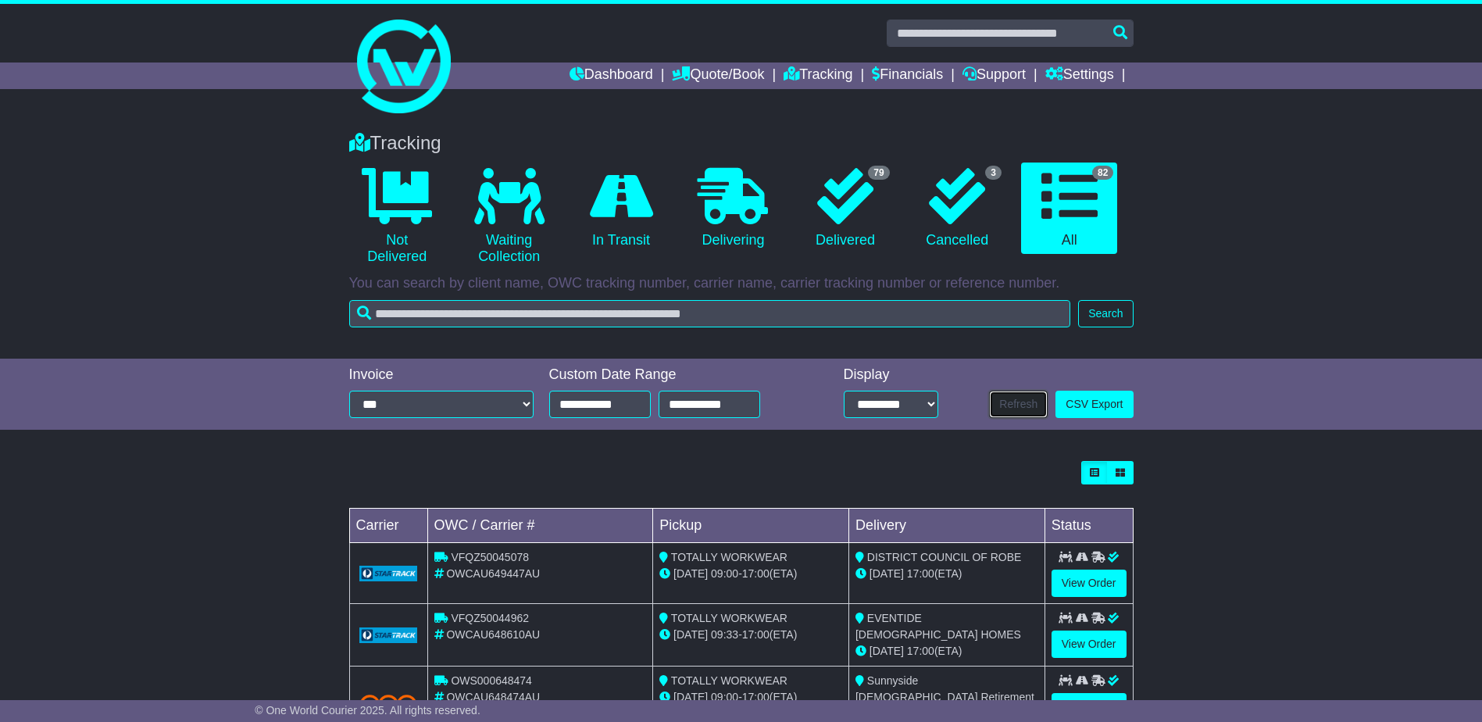
click at [1017, 411] on button "Refresh" at bounding box center [1018, 404] width 59 height 27
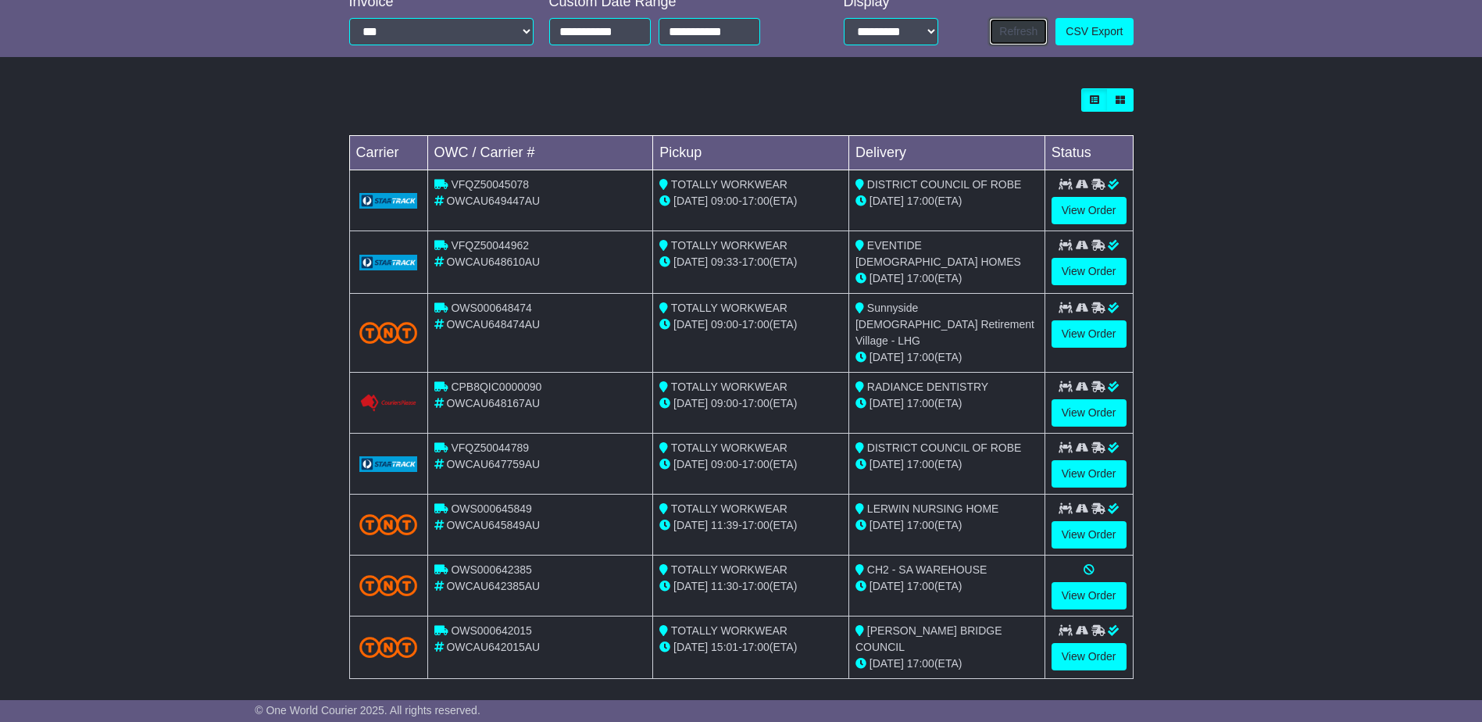
scroll to position [435, 0]
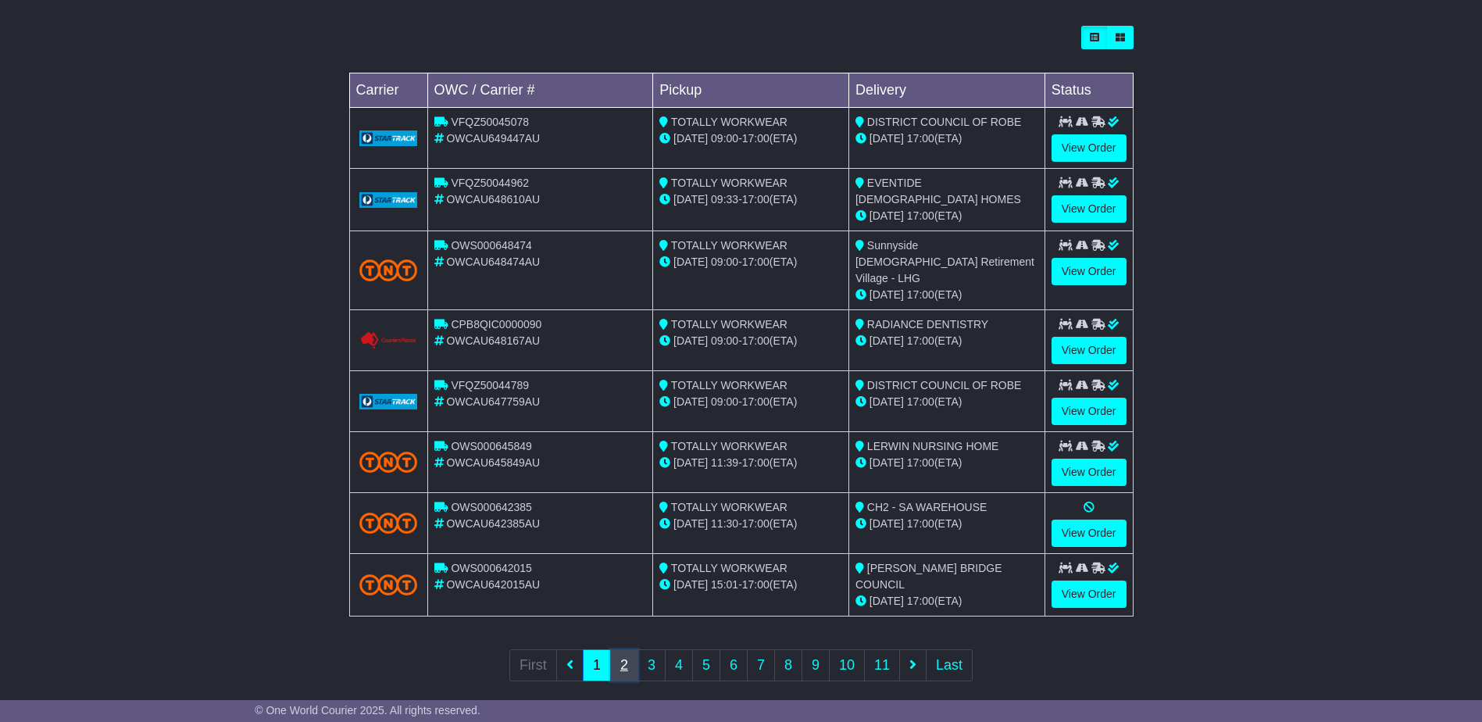
click at [620, 649] on link "2" at bounding box center [624, 665] width 28 height 32
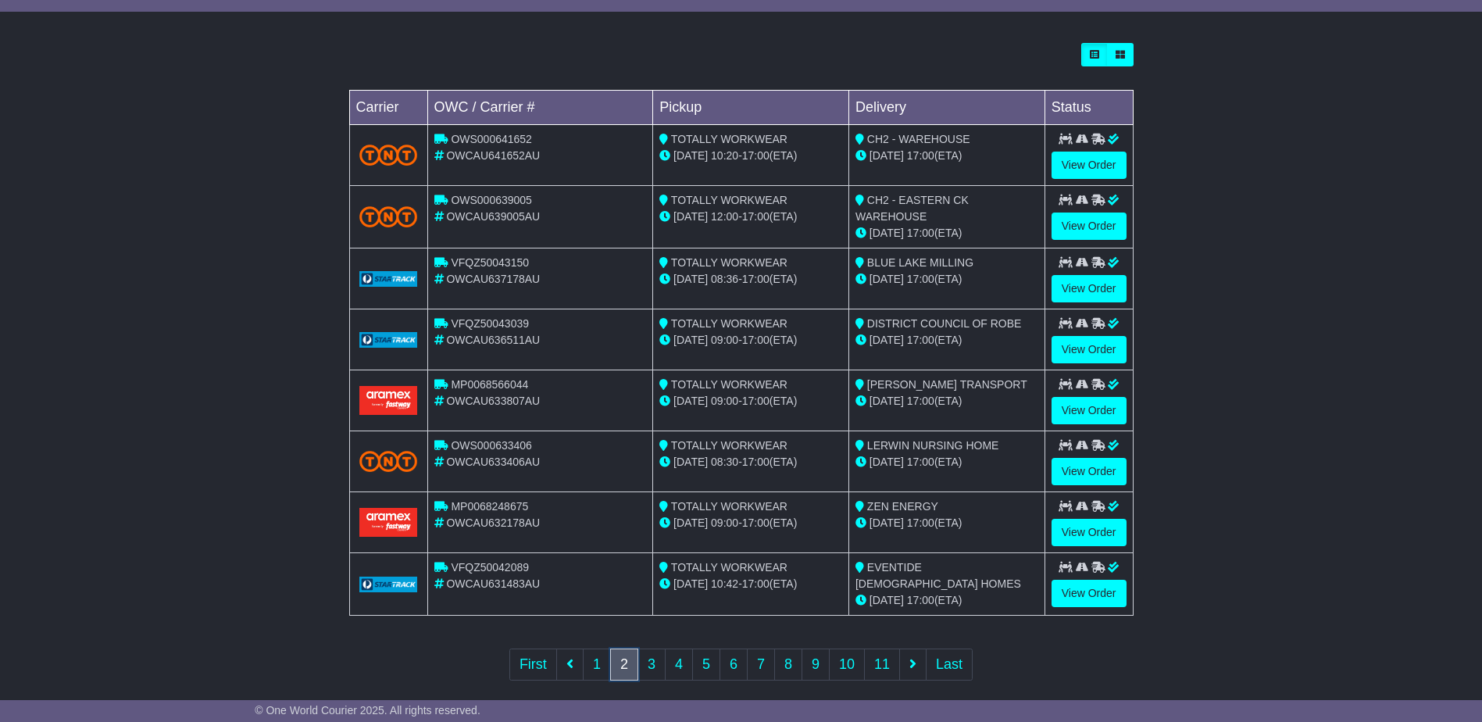
scroll to position [434, 0]
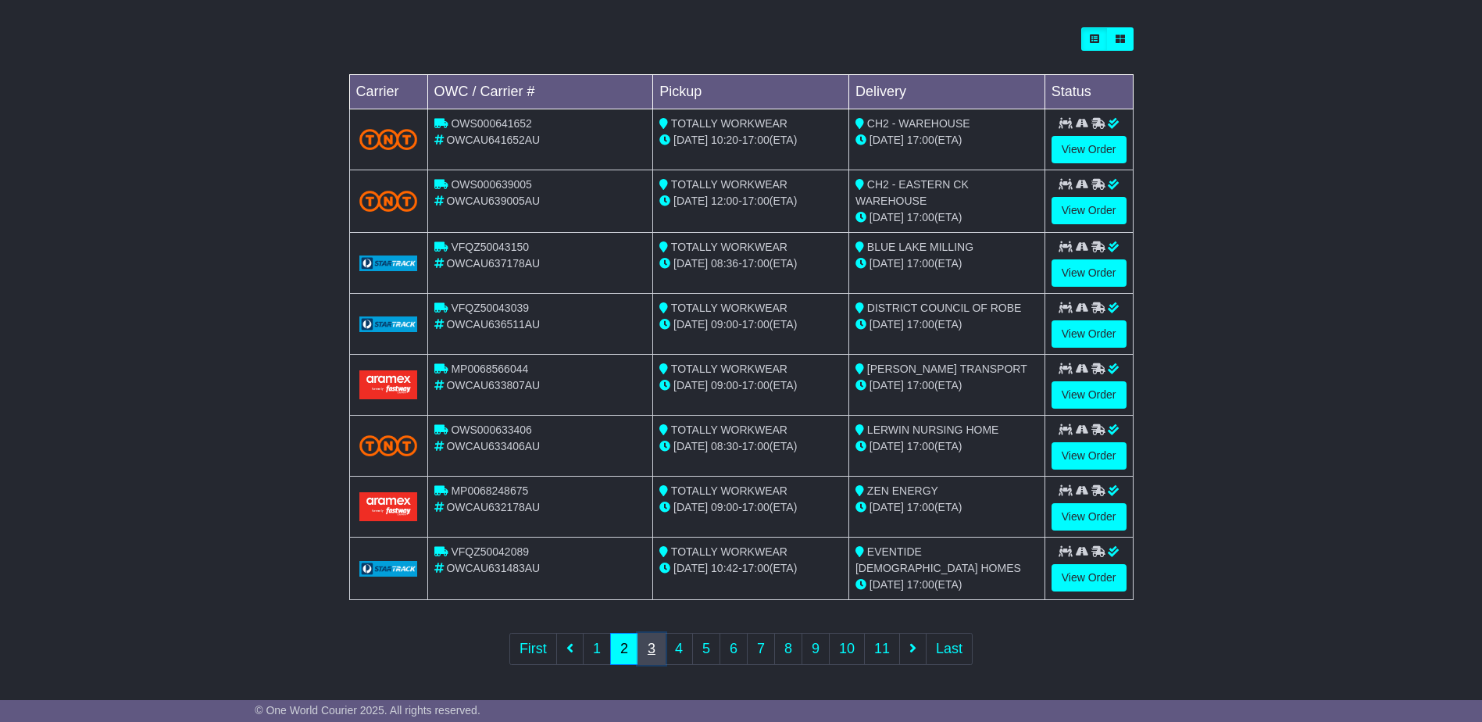
click at [649, 645] on link "3" at bounding box center [652, 649] width 28 height 32
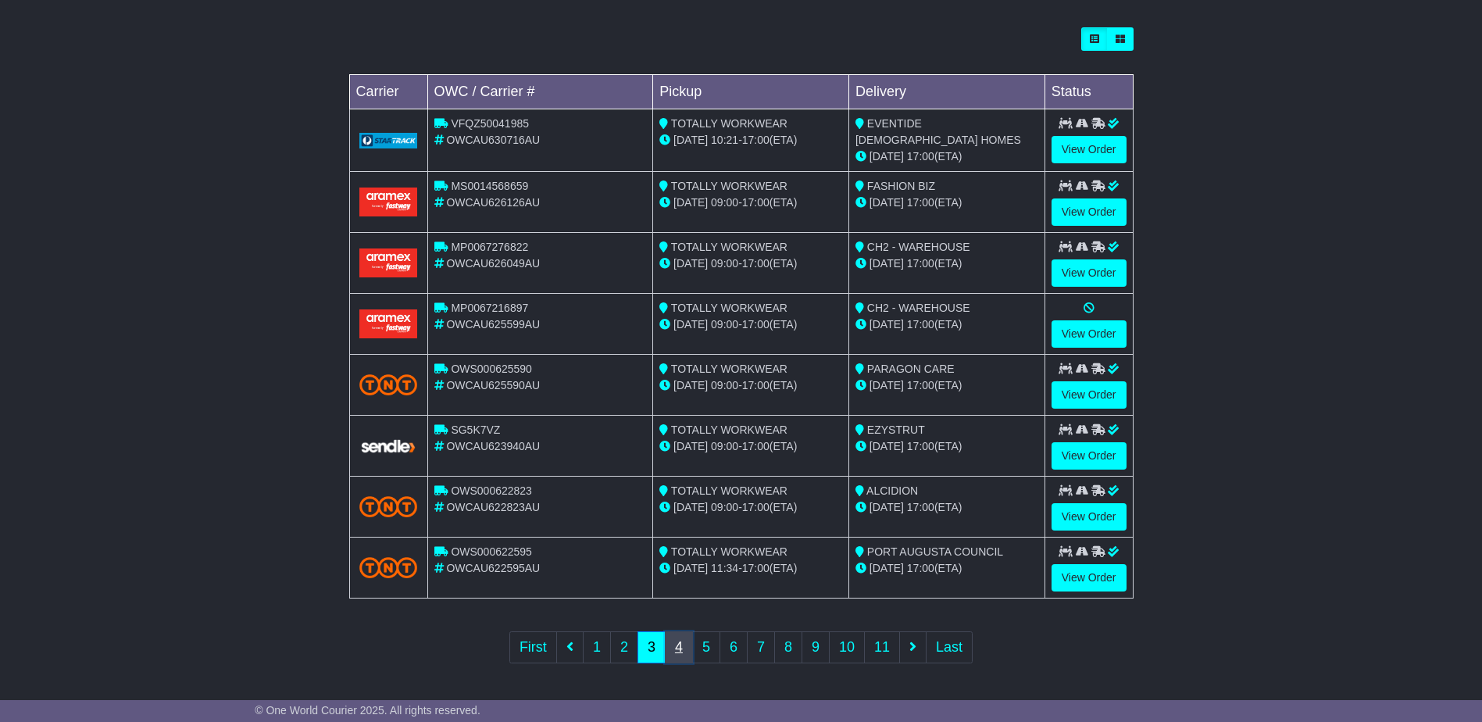
click at [677, 656] on link "4" at bounding box center [679, 647] width 28 height 32
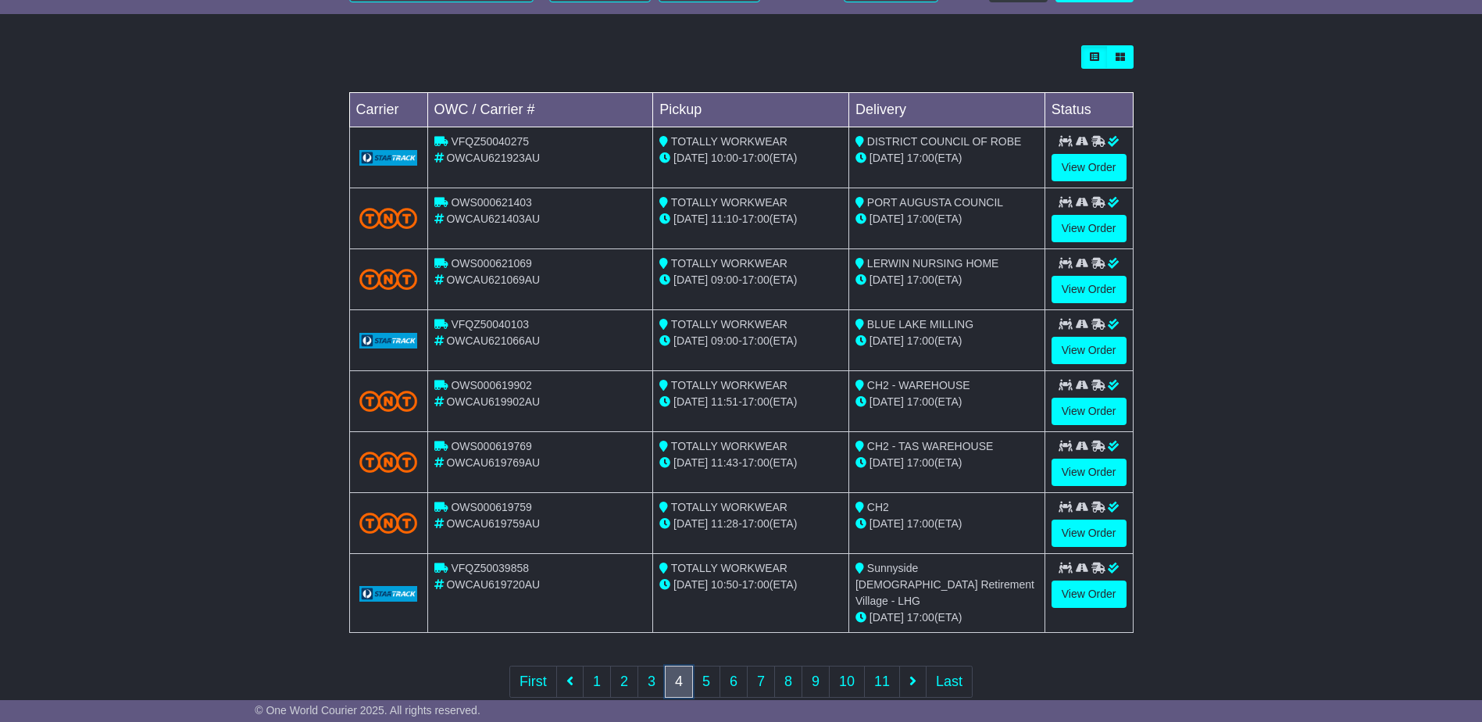
scroll to position [435, 0]
